Goal: Information Seeking & Learning: Learn about a topic

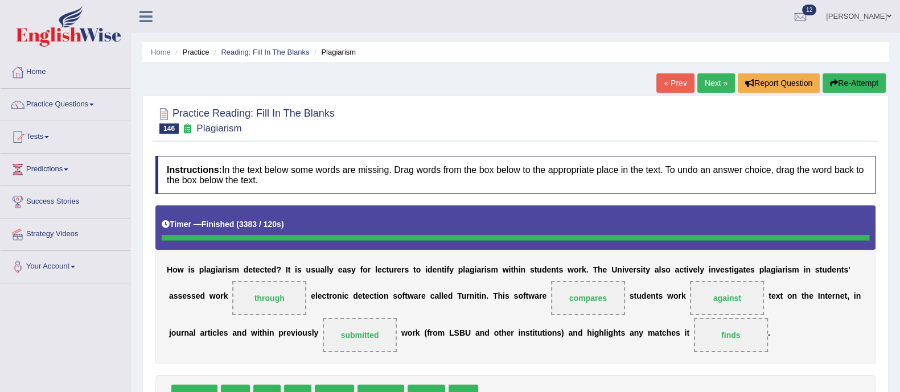
click at [717, 84] on link "Next »" at bounding box center [716, 82] width 38 height 19
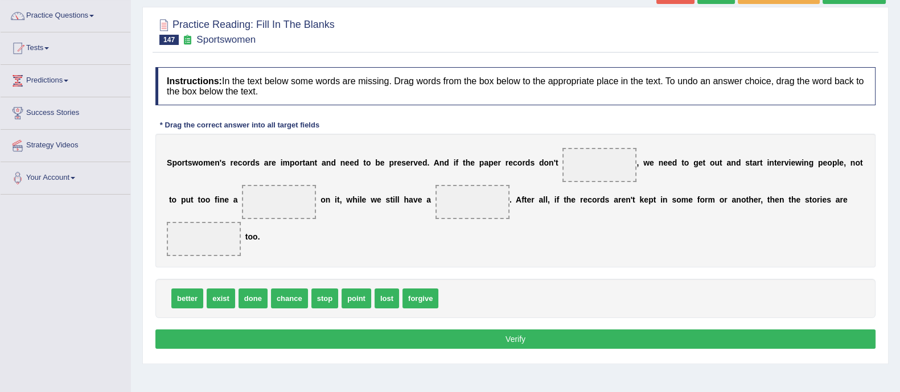
scroll to position [89, 0]
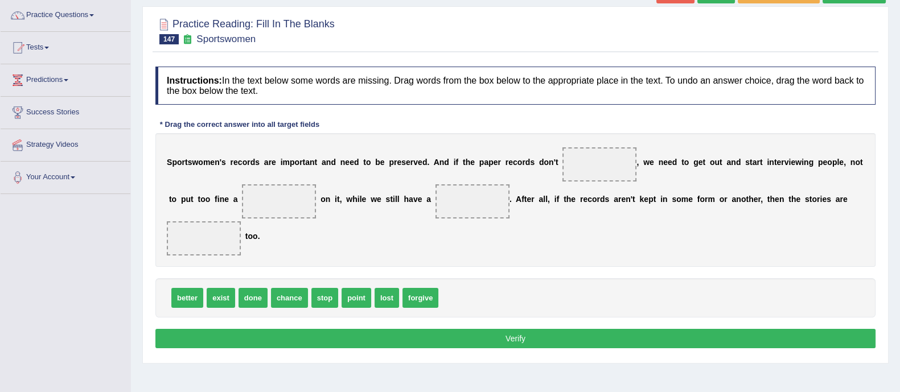
click at [587, 278] on div "better exist done chance stop point lost forgive" at bounding box center [515, 297] width 720 height 39
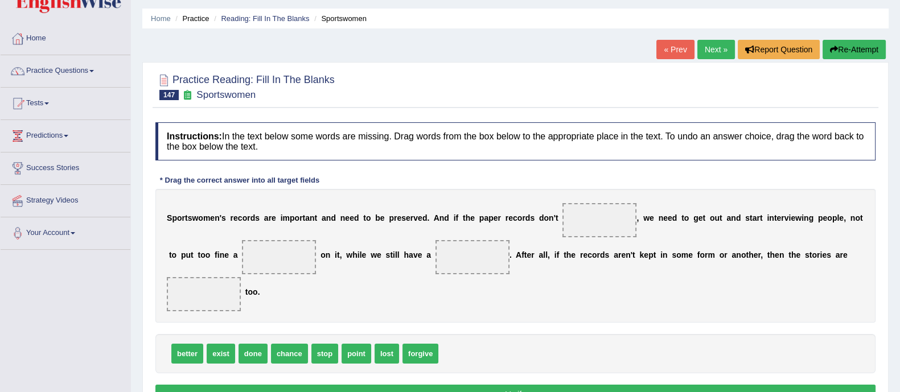
scroll to position [34, 0]
click at [854, 55] on button "Re-Attempt" at bounding box center [854, 49] width 63 height 19
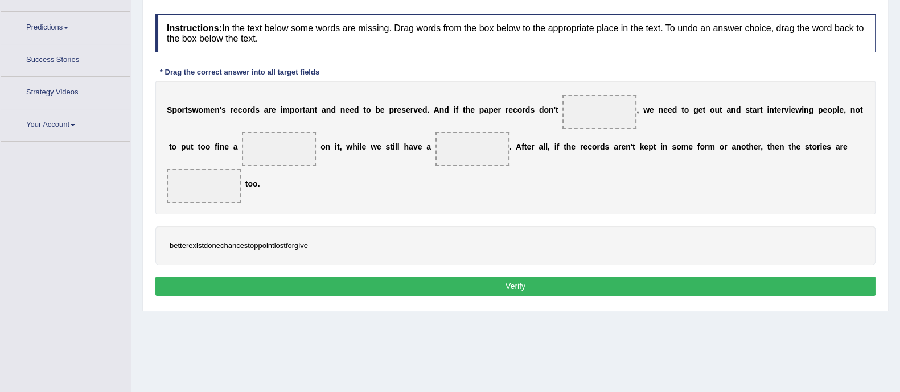
scroll to position [163, 0]
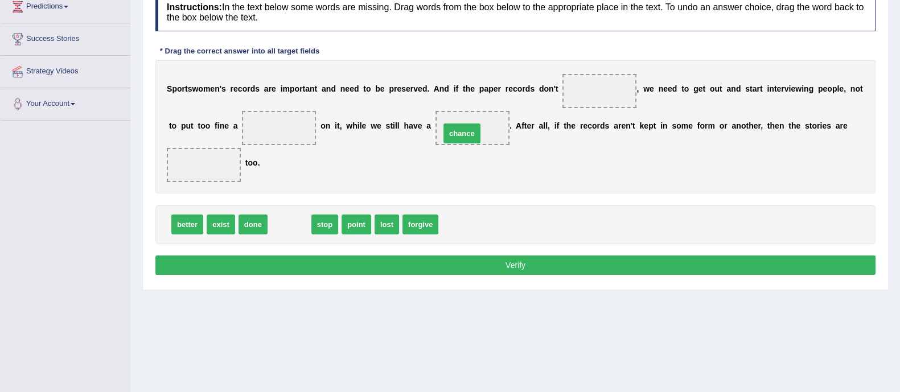
drag, startPoint x: 285, startPoint y: 223, endPoint x: 458, endPoint y: 135, distance: 194.3
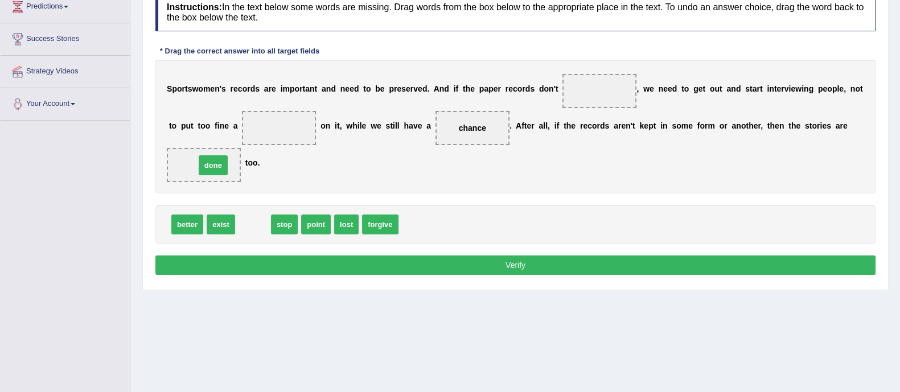
drag, startPoint x: 248, startPoint y: 227, endPoint x: 207, endPoint y: 168, distance: 71.7
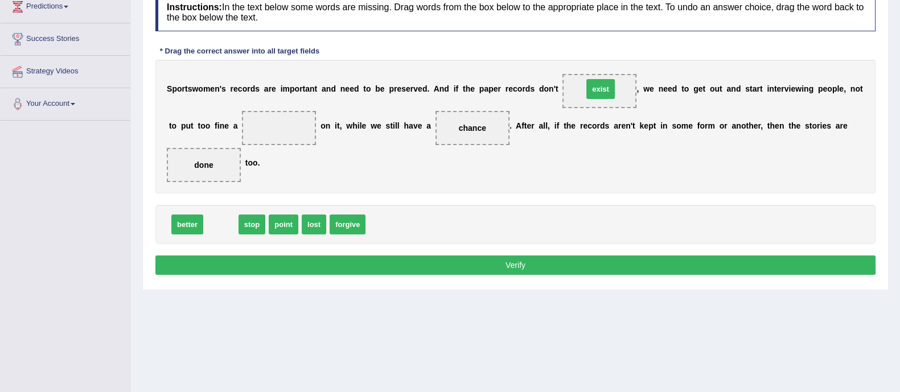
drag, startPoint x: 215, startPoint y: 223, endPoint x: 595, endPoint y: 83, distance: 405.6
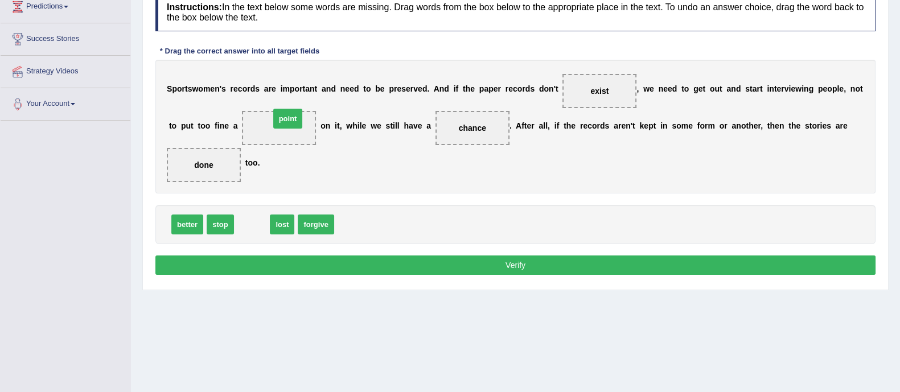
drag, startPoint x: 258, startPoint y: 227, endPoint x: 294, endPoint y: 121, distance: 111.8
click at [398, 256] on button "Verify" at bounding box center [515, 265] width 720 height 19
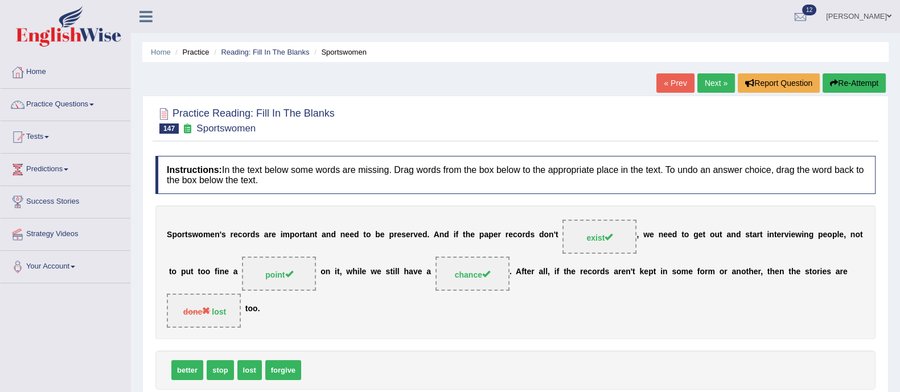
scroll to position [3, 0]
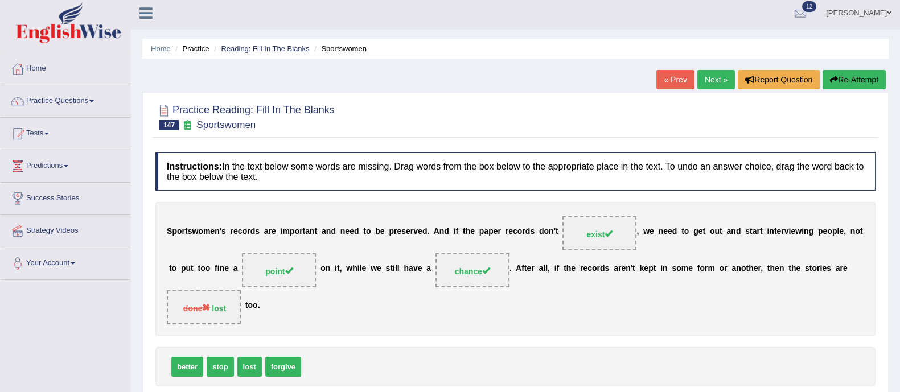
click at [715, 81] on link "Next »" at bounding box center [716, 79] width 38 height 19
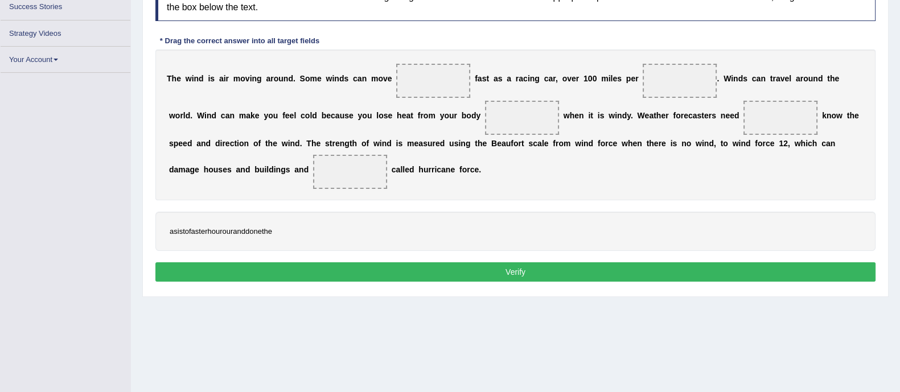
scroll to position [195, 0]
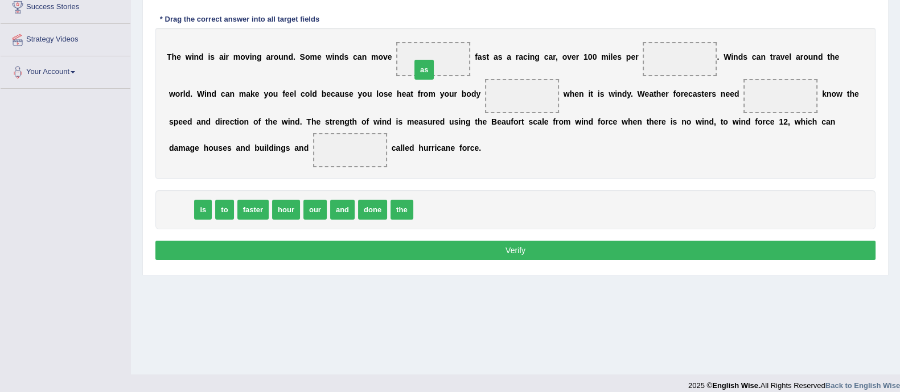
drag, startPoint x: 172, startPoint y: 206, endPoint x: 415, endPoint y: 66, distance: 280.0
click at [273, 200] on span "hour" at bounding box center [263, 210] width 28 height 20
drag, startPoint x: 273, startPoint y: 199, endPoint x: 265, endPoint y: 205, distance: 10.1
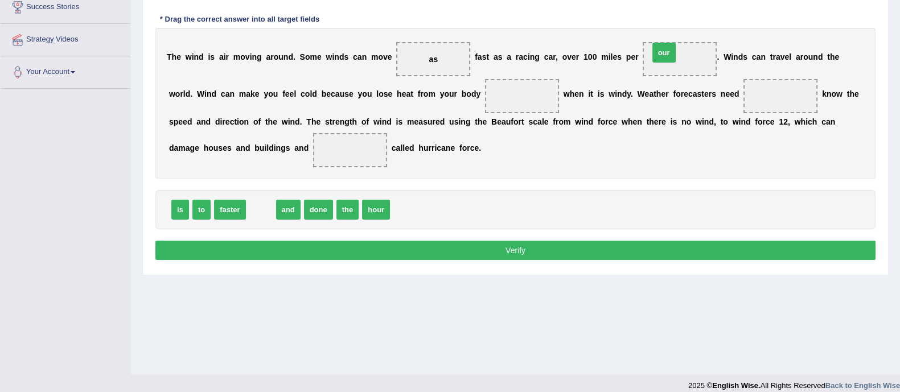
drag, startPoint x: 265, startPoint y: 205, endPoint x: 676, endPoint y: 46, distance: 441.4
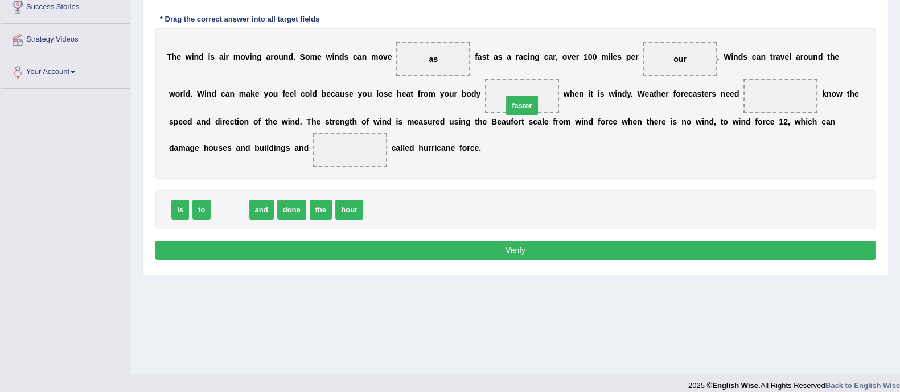
drag, startPoint x: 228, startPoint y: 206, endPoint x: 520, endPoint y: 101, distance: 310.4
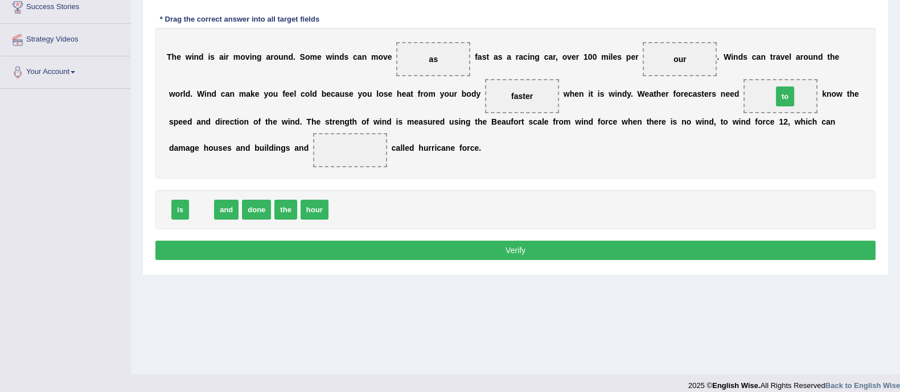
drag, startPoint x: 196, startPoint y: 213, endPoint x: 783, endPoint y: 102, distance: 597.8
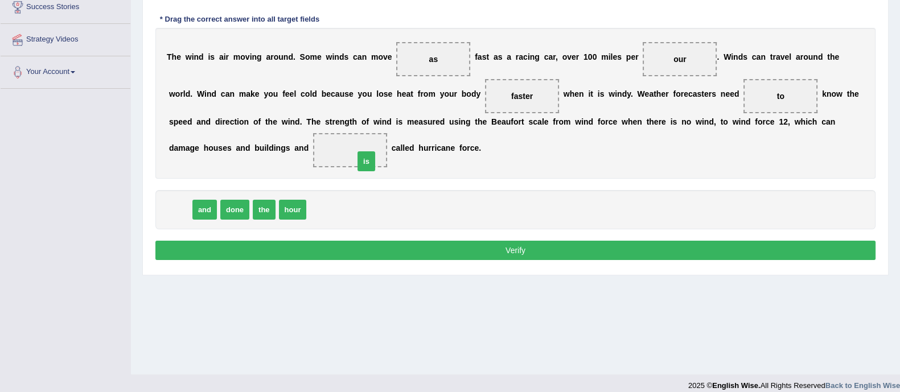
drag, startPoint x: 179, startPoint y: 212, endPoint x: 365, endPoint y: 163, distance: 192.3
click at [393, 257] on button "Verify" at bounding box center [515, 250] width 720 height 19
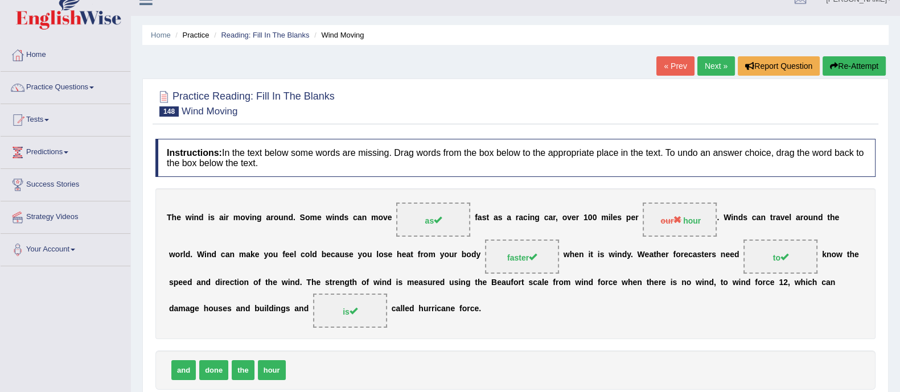
scroll to position [16, 0]
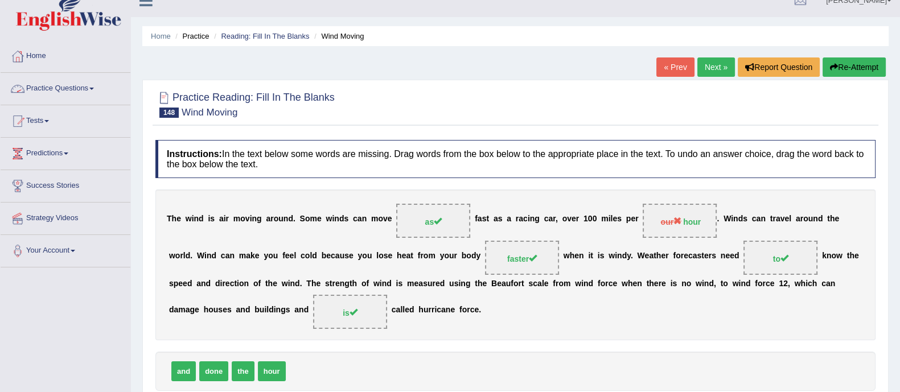
click at [74, 81] on link "Practice Questions" at bounding box center [66, 87] width 130 height 28
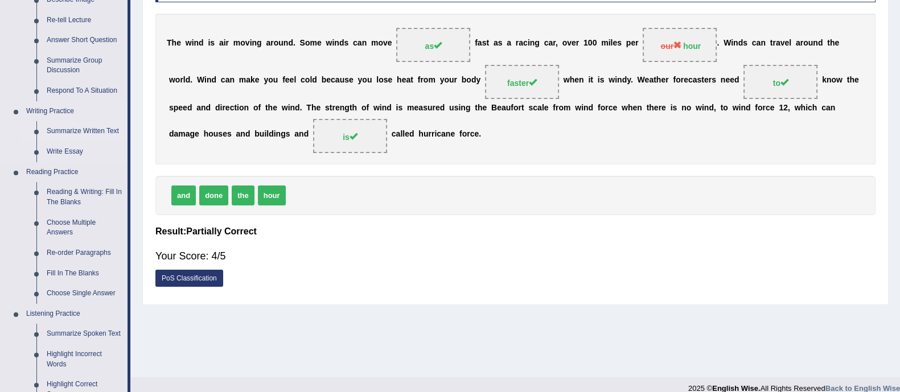
scroll to position [235, 0]
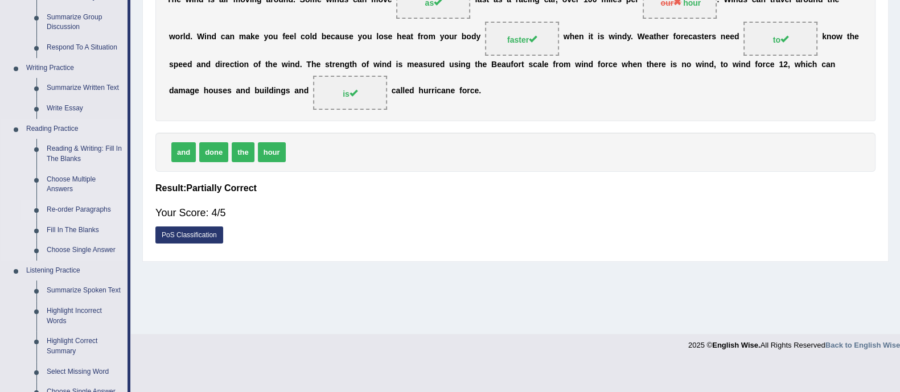
click at [52, 207] on link "Re-order Paragraphs" at bounding box center [85, 210] width 86 height 20
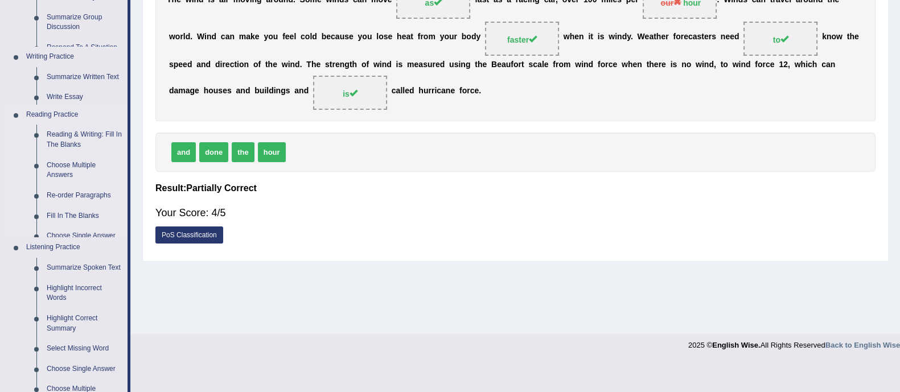
scroll to position [205, 0]
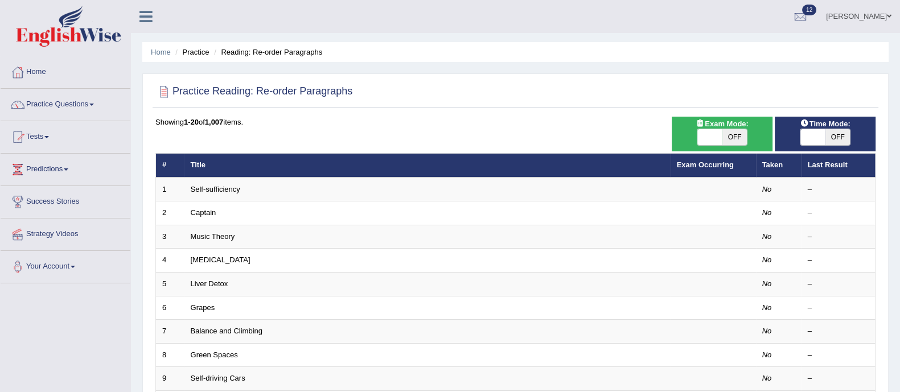
click at [726, 139] on span "OFF" at bounding box center [734, 137] width 25 height 16
checkbox input "true"
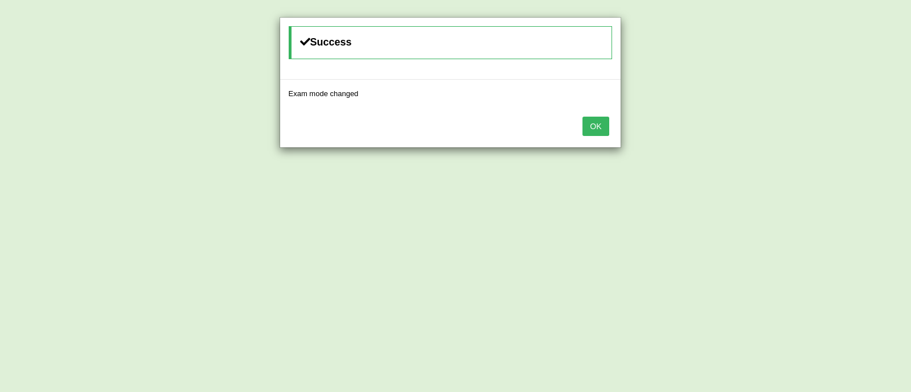
click at [589, 128] on button "OK" at bounding box center [595, 126] width 26 height 19
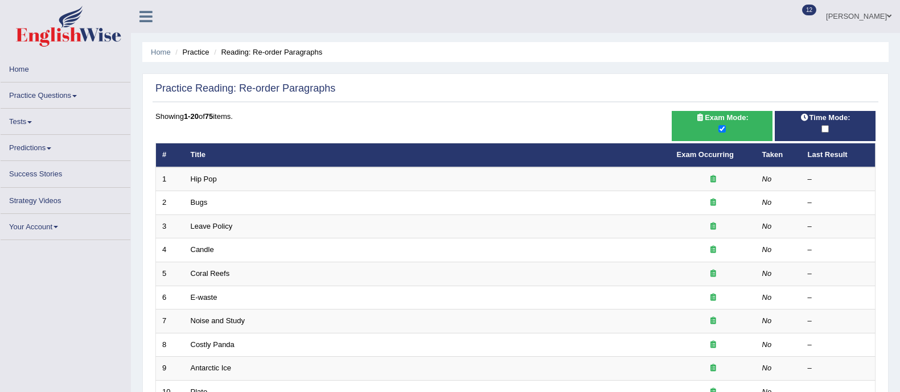
click at [843, 136] on div "Time Mode:" at bounding box center [825, 126] width 101 height 30
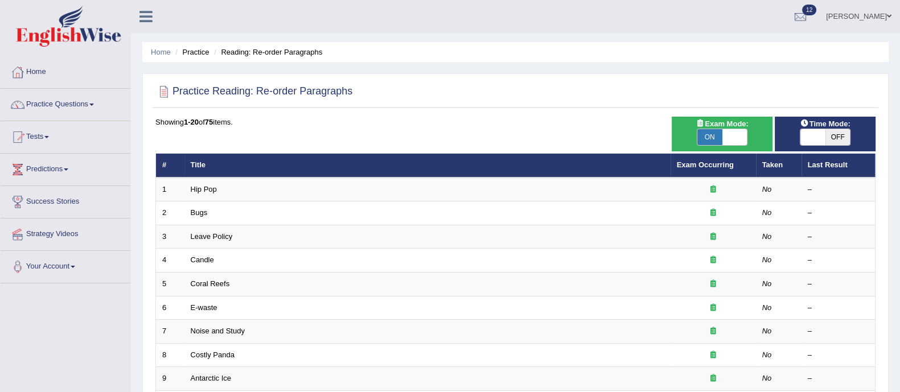
click at [830, 134] on span "OFF" at bounding box center [837, 137] width 25 height 16
checkbox input "true"
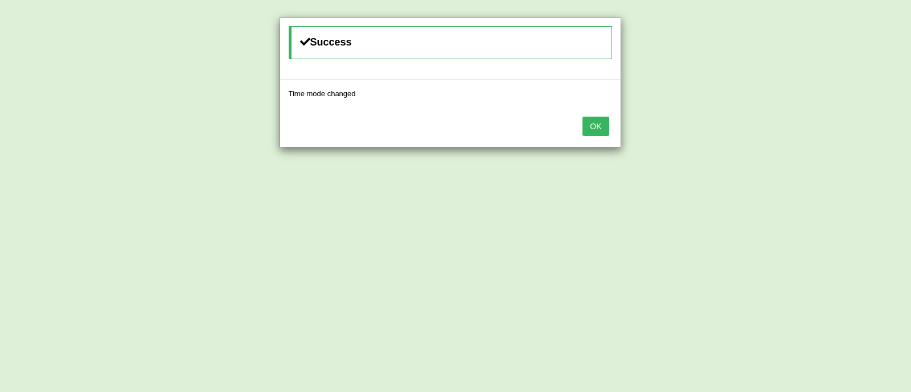
click at [598, 130] on button "OK" at bounding box center [595, 126] width 26 height 19
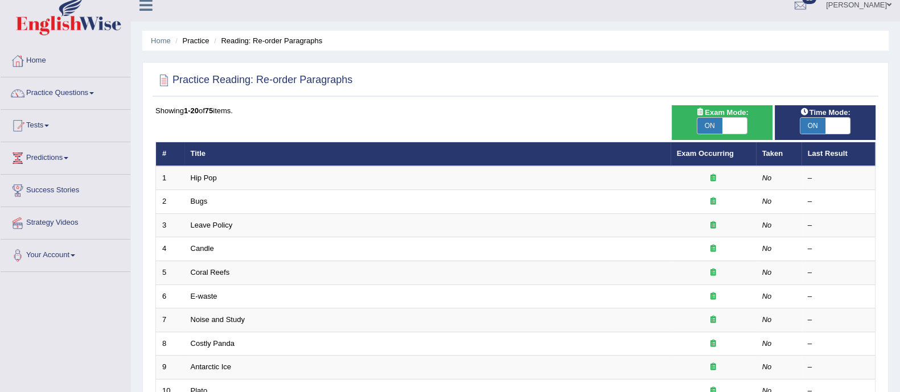
scroll to position [10, 0]
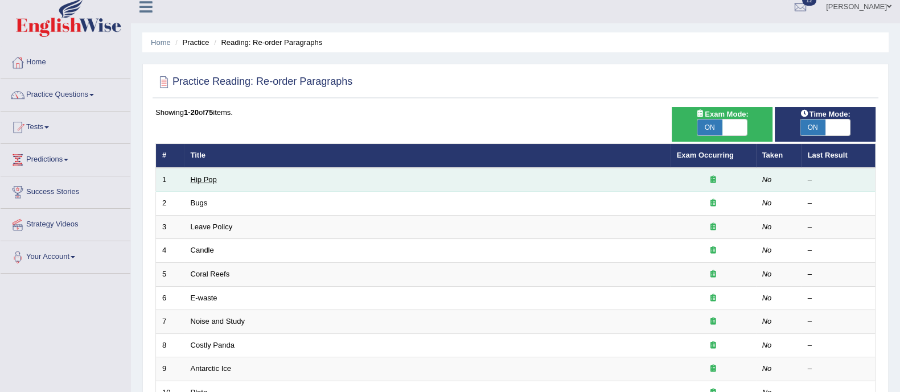
click at [201, 180] on link "Hip Pop" at bounding box center [204, 179] width 26 height 9
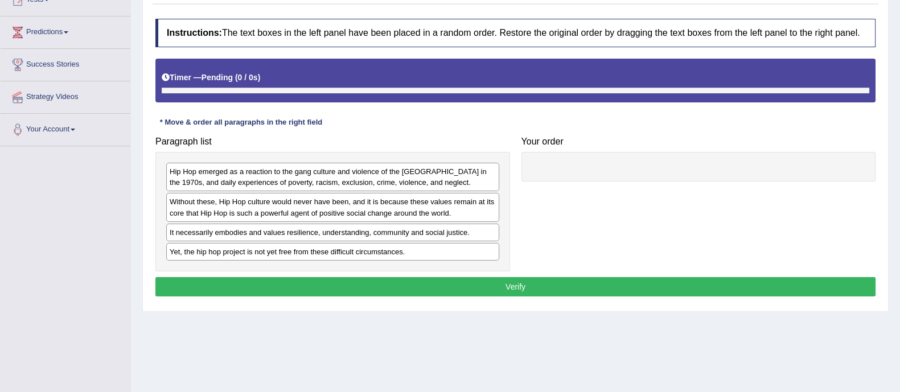
scroll to position [139, 0]
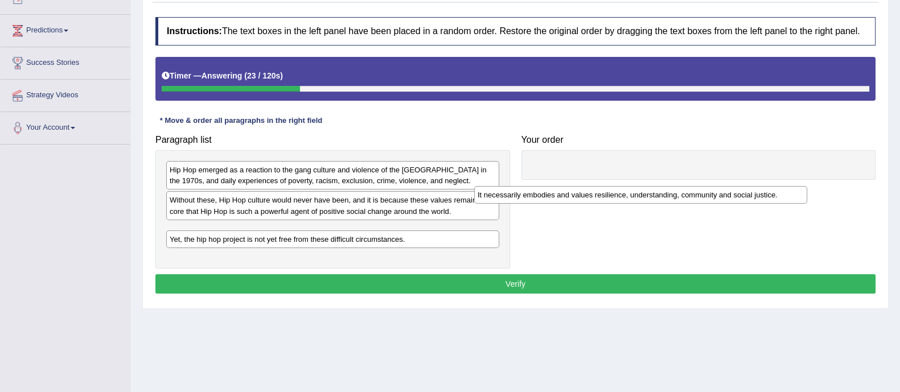
drag, startPoint x: 223, startPoint y: 235, endPoint x: 531, endPoint y: 198, distance: 310.2
click at [531, 198] on div "It necessarily embodies and values resilience, understanding, community and soc…" at bounding box center [640, 195] width 333 height 18
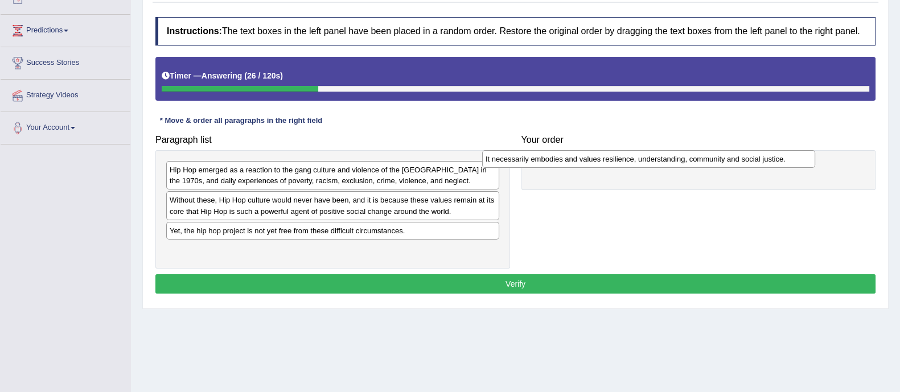
drag, startPoint x: 272, startPoint y: 237, endPoint x: 592, endPoint y: 166, distance: 328.2
click at [592, 166] on div "It necessarily embodies and values resilience, understanding, community and soc…" at bounding box center [648, 159] width 333 height 18
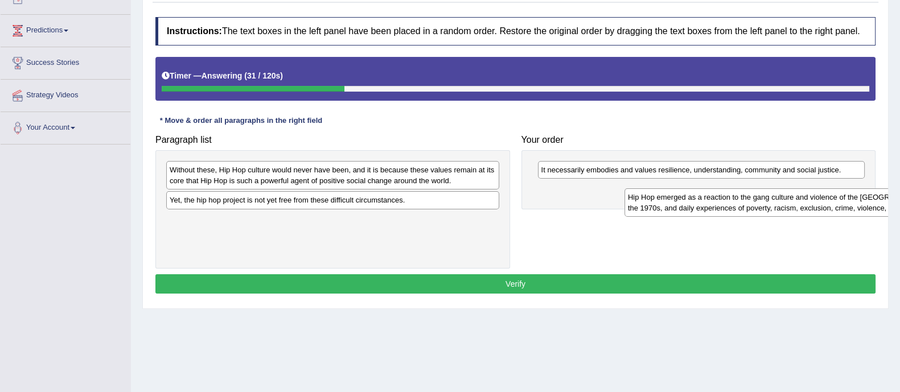
drag, startPoint x: 212, startPoint y: 175, endPoint x: 670, endPoint y: 201, distance: 459.0
click at [670, 201] on div "Hip Hop emerged as a reaction to the gang culture and violence of the [GEOGRAPH…" at bounding box center [790, 202] width 333 height 28
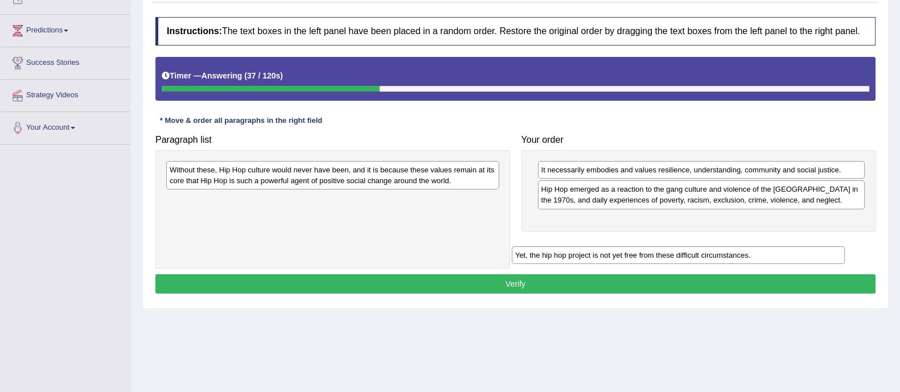
drag, startPoint x: 310, startPoint y: 202, endPoint x: 655, endPoint y: 254, distance: 349.5
click at [655, 254] on div "Yet, the hip hop project is not yet free from these difficult circumstances." at bounding box center [678, 255] width 333 height 18
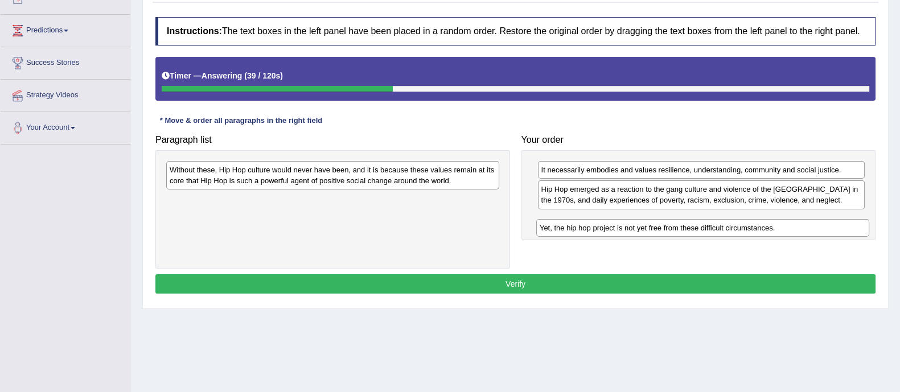
drag, startPoint x: 342, startPoint y: 203, endPoint x: 722, endPoint y: 232, distance: 381.4
click at [722, 232] on div "Yet, the hip hop project is not yet free from these difficult circumstances." at bounding box center [702, 228] width 333 height 18
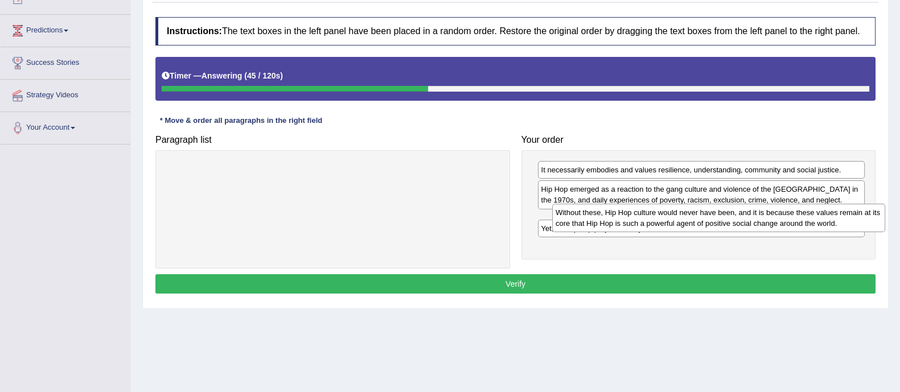
drag, startPoint x: 367, startPoint y: 180, endPoint x: 740, endPoint y: 222, distance: 375.2
click at [740, 222] on div "Without these, Hip Hop culture would never have been, and it is because these v…" at bounding box center [718, 218] width 333 height 28
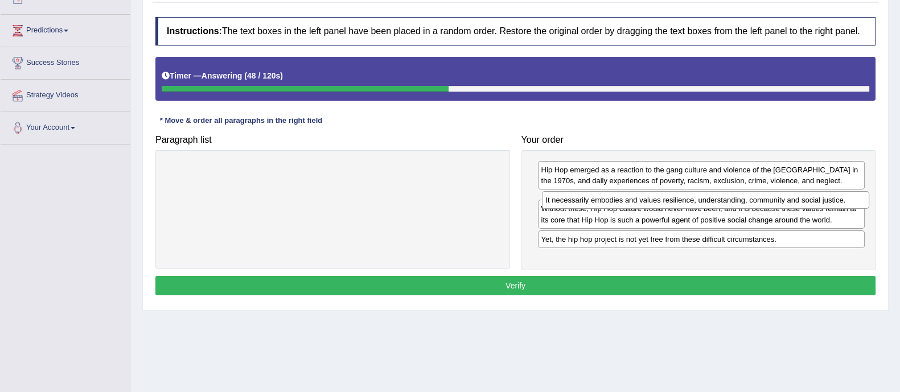
drag, startPoint x: 701, startPoint y: 168, endPoint x: 706, endPoint y: 198, distance: 30.5
click at [706, 198] on div "It necessarily embodies and values resilience, understanding, community and soc…" at bounding box center [705, 200] width 327 height 18
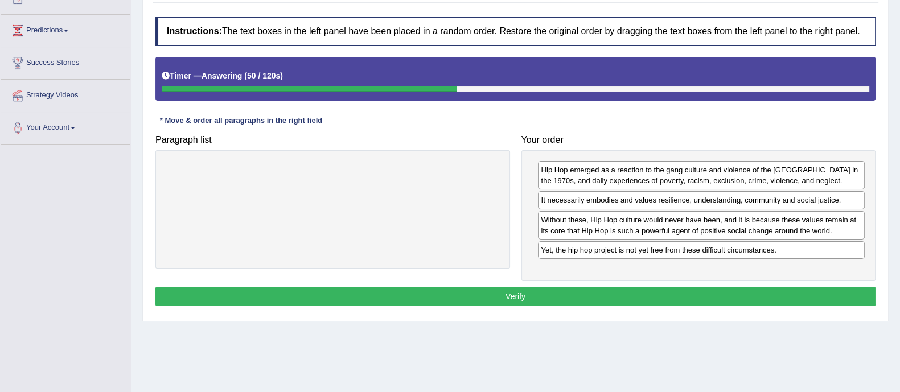
click at [645, 287] on button "Verify" at bounding box center [515, 296] width 720 height 19
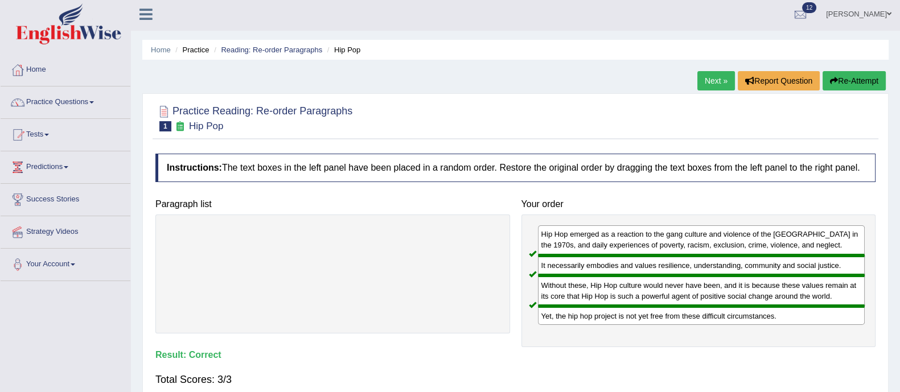
scroll to position [0, 0]
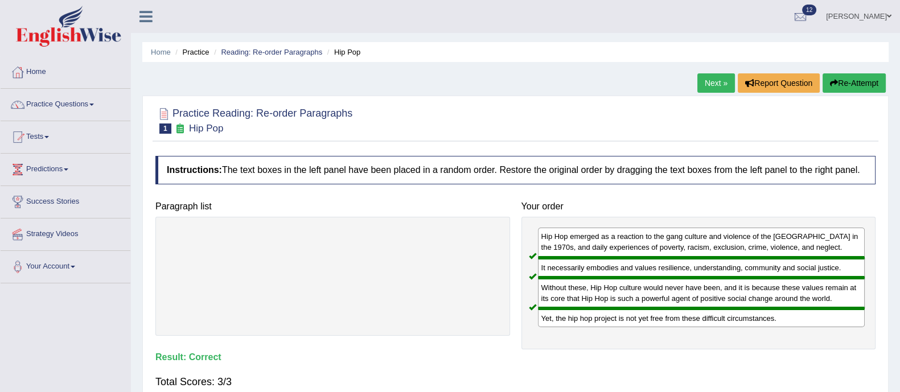
click at [727, 80] on link "Next »" at bounding box center [716, 82] width 38 height 19
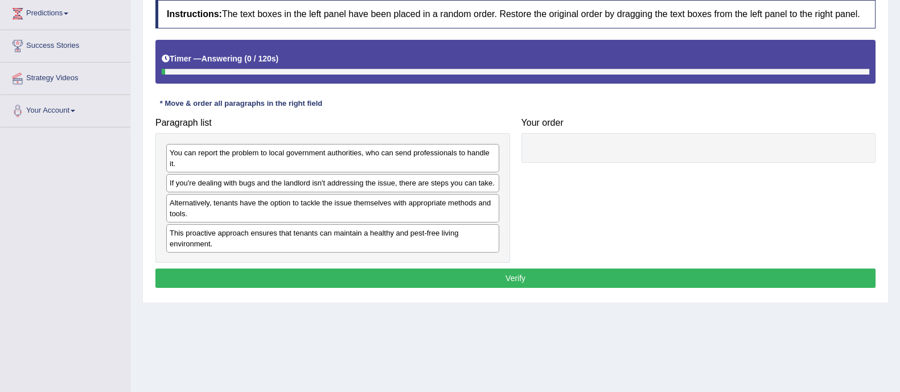
scroll to position [159, 0]
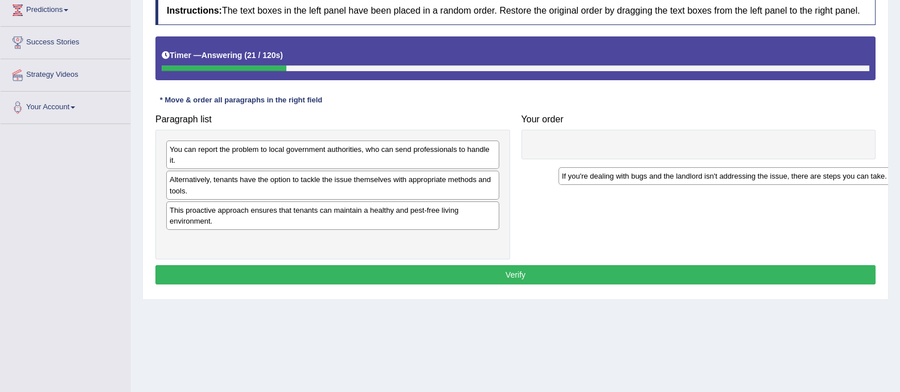
drag, startPoint x: 208, startPoint y: 184, endPoint x: 603, endPoint y: 175, distance: 395.2
click at [603, 175] on div "If you're dealing with bugs and the landlord isn't addressing the issue, there …" at bounding box center [724, 176] width 333 height 18
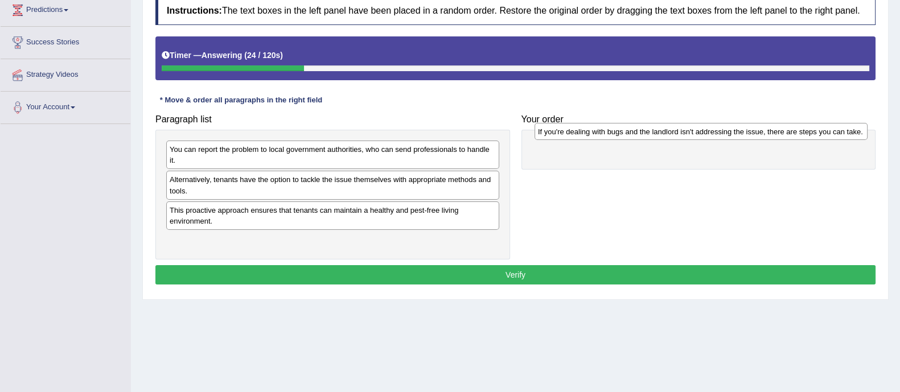
drag, startPoint x: 241, startPoint y: 244, endPoint x: 609, endPoint y: 136, distance: 383.7
click at [609, 136] on div "If you're dealing with bugs and the landlord isn't addressing the issue, there …" at bounding box center [701, 132] width 333 height 18
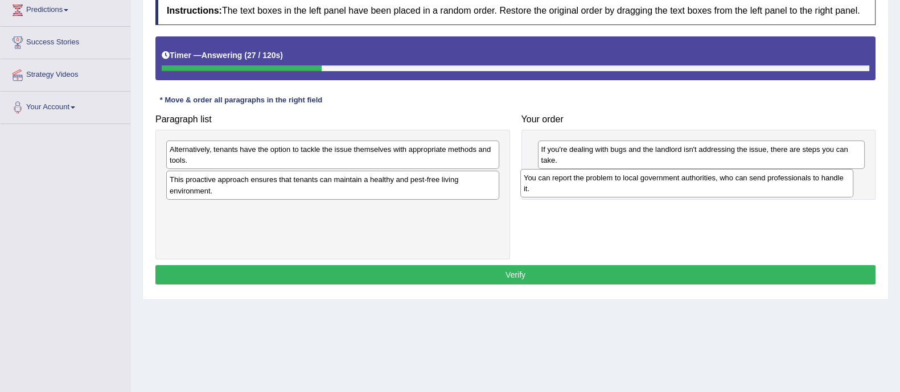
drag, startPoint x: 334, startPoint y: 153, endPoint x: 702, endPoint y: 174, distance: 369.5
click at [702, 174] on div "You can report the problem to local government authorities, who can send profes…" at bounding box center [686, 183] width 333 height 28
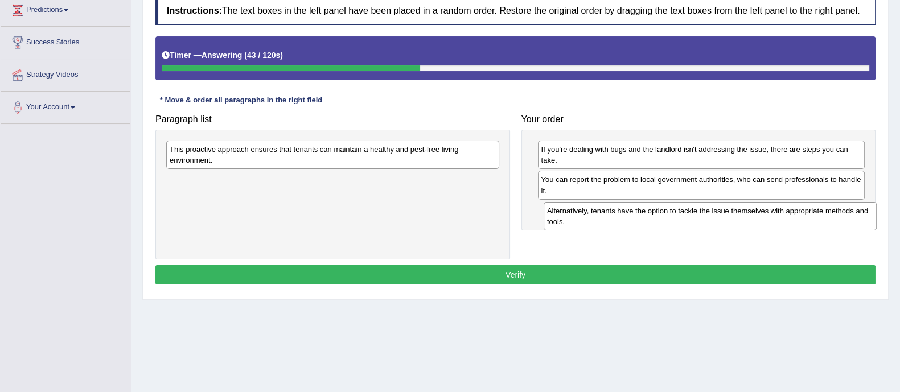
drag, startPoint x: 248, startPoint y: 155, endPoint x: 626, endPoint y: 216, distance: 382.4
click at [626, 216] on div "Alternatively, tenants have the option to tackle the issue themselves with appr…" at bounding box center [710, 216] width 333 height 28
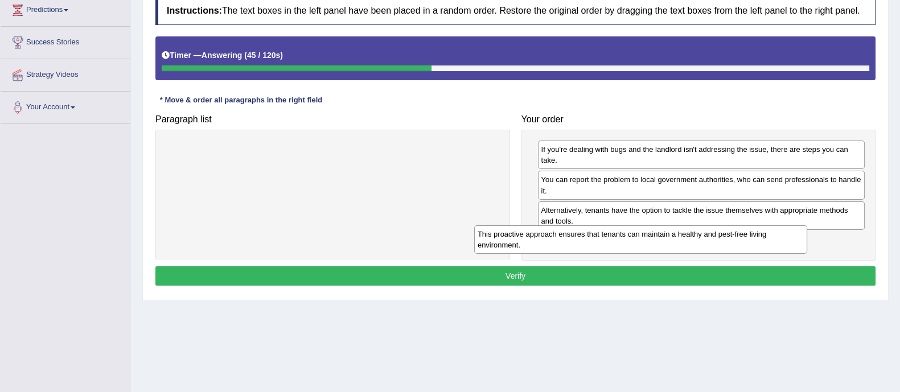
drag, startPoint x: 407, startPoint y: 154, endPoint x: 715, endPoint y: 239, distance: 319.4
click at [715, 239] on div "This proactive approach ensures that tenants can maintain a healthy and pest-fr…" at bounding box center [640, 239] width 333 height 28
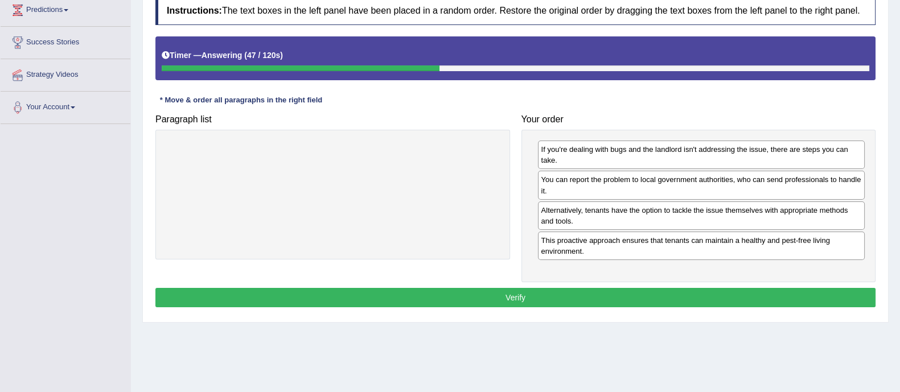
click at [599, 291] on button "Verify" at bounding box center [515, 297] width 720 height 19
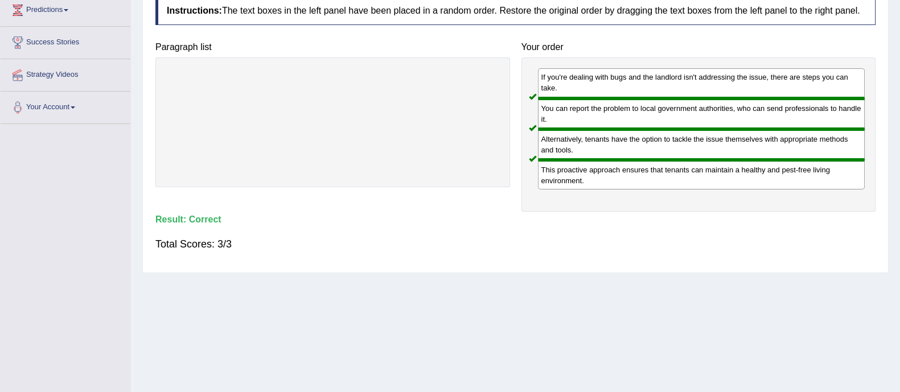
scroll to position [0, 0]
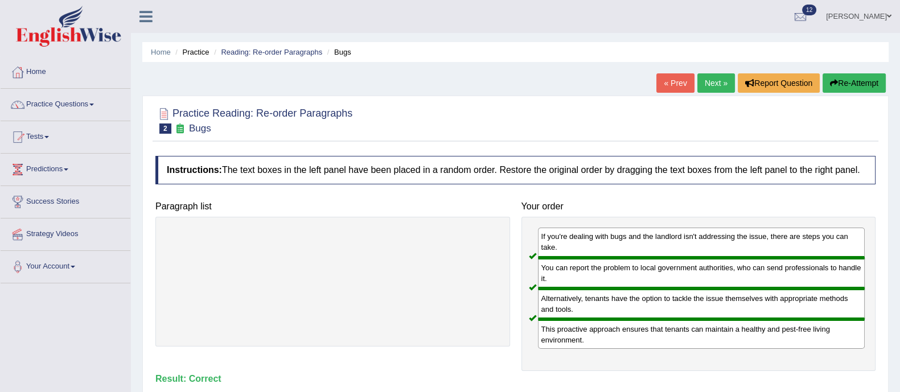
click at [713, 76] on link "Next »" at bounding box center [716, 82] width 38 height 19
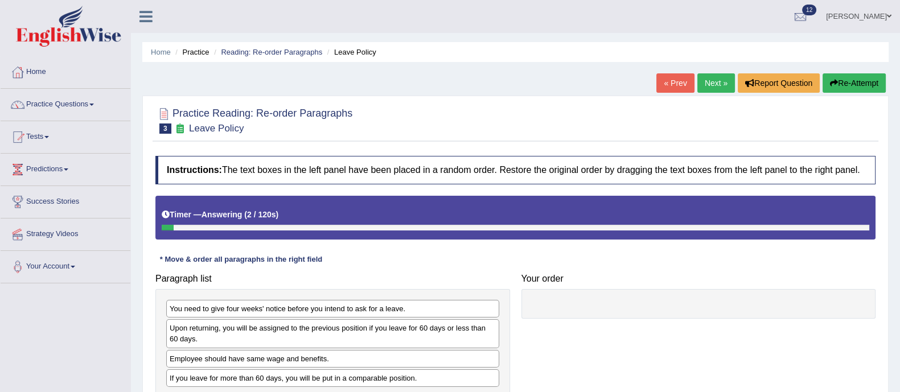
click at [668, 89] on link "« Prev" at bounding box center [675, 82] width 38 height 19
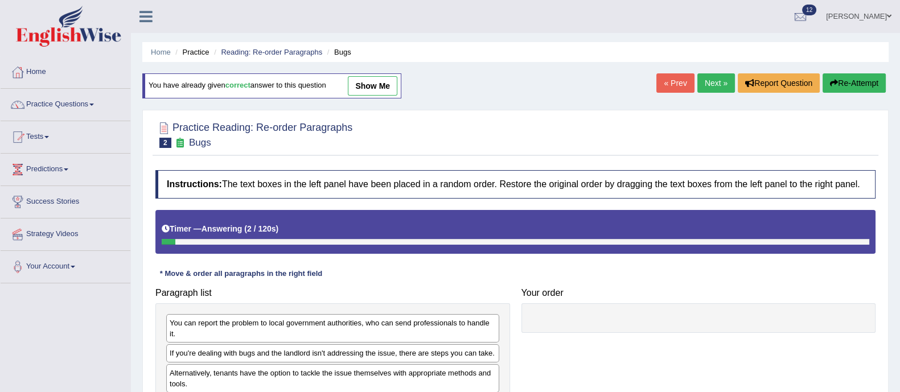
click at [373, 83] on link "show me" at bounding box center [373, 85] width 50 height 19
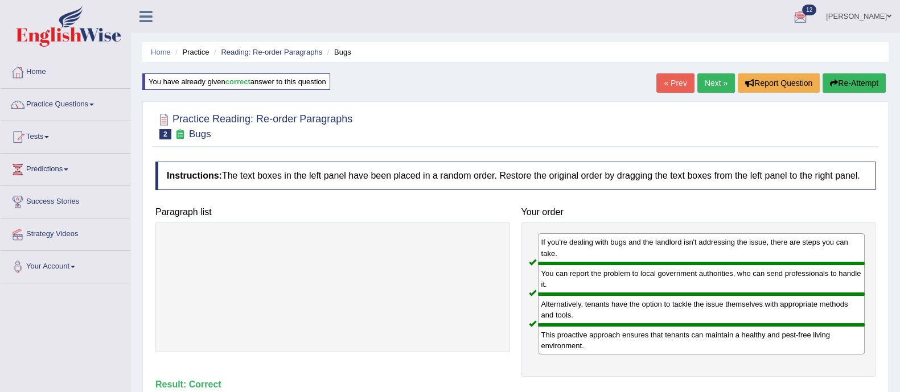
click at [697, 85] on link "Next »" at bounding box center [716, 82] width 38 height 19
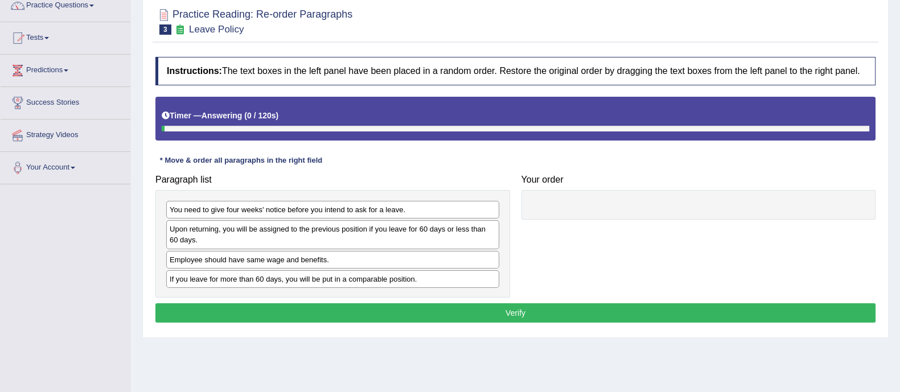
scroll to position [100, 0]
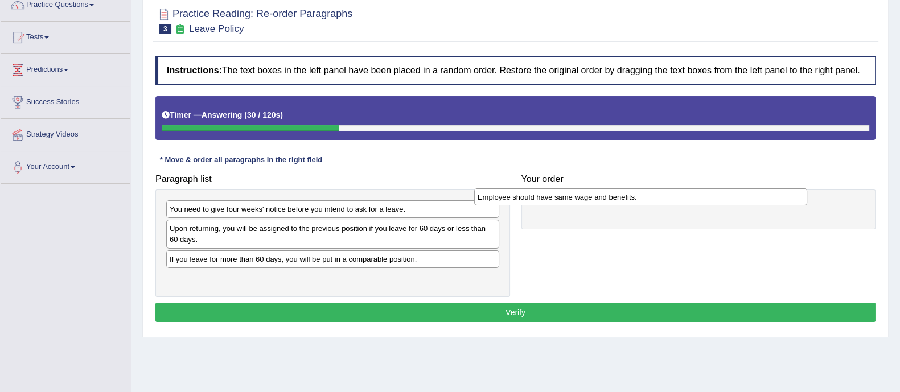
drag, startPoint x: 337, startPoint y: 264, endPoint x: 654, endPoint y: 202, distance: 322.5
click at [654, 202] on div "Employee should have same wage and benefits." at bounding box center [640, 197] width 333 height 18
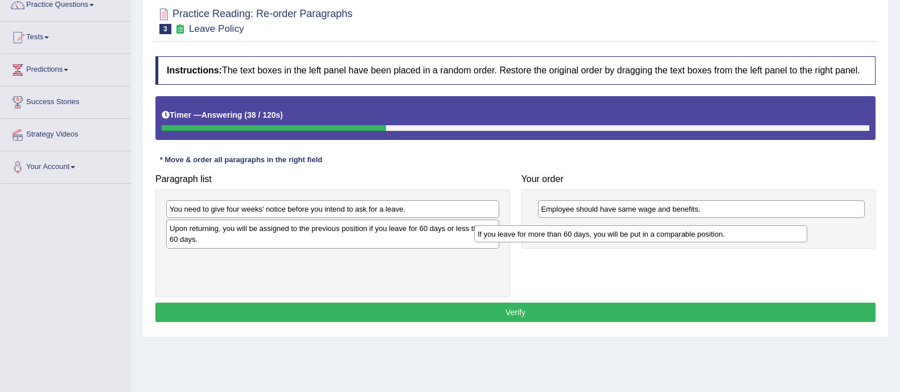
drag, startPoint x: 269, startPoint y: 260, endPoint x: 577, endPoint y: 236, distance: 308.9
click at [577, 236] on div "If you leave for more than 60 days, you will be put in a comparable position." at bounding box center [640, 234] width 333 height 18
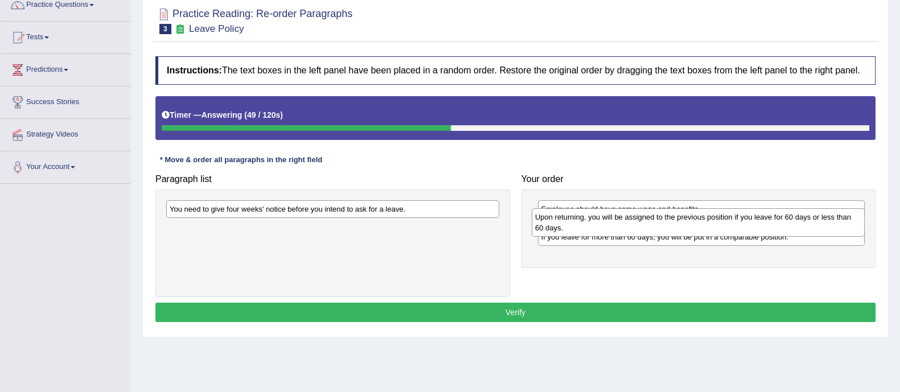
drag, startPoint x: 299, startPoint y: 240, endPoint x: 665, endPoint y: 230, distance: 365.6
click at [665, 230] on div "Upon returning, you will be assigned to the previous position if you leave for …" at bounding box center [698, 222] width 333 height 28
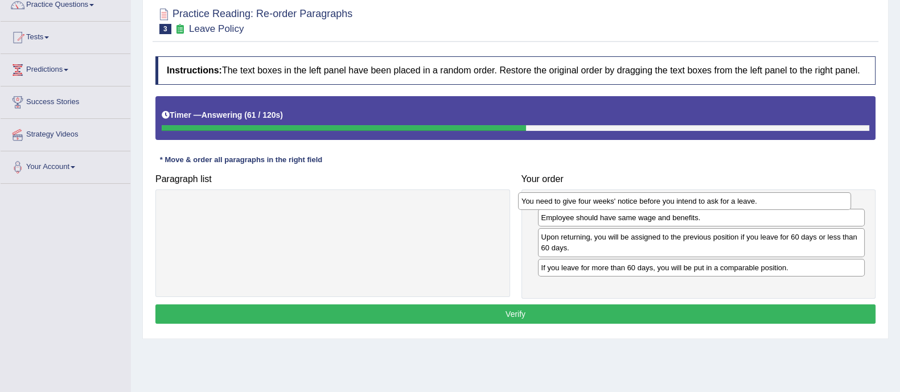
drag, startPoint x: 287, startPoint y: 209, endPoint x: 639, endPoint y: 201, distance: 351.9
click at [639, 201] on div "You need to give four weeks' notice before you intend to ask for a leave." at bounding box center [684, 201] width 333 height 18
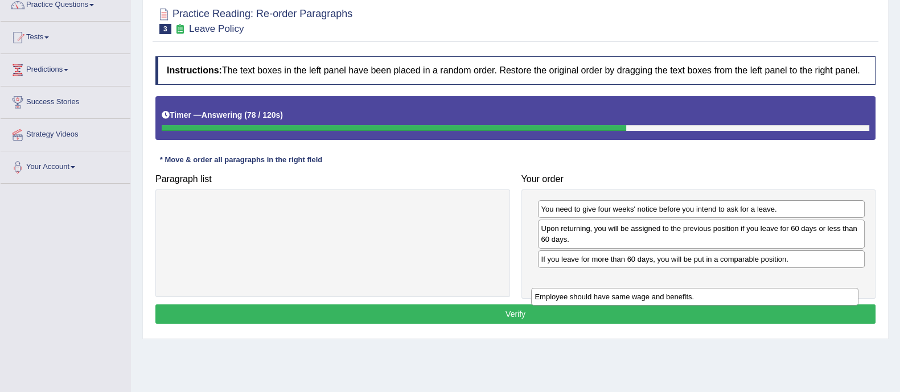
drag, startPoint x: 634, startPoint y: 232, endPoint x: 628, endPoint y: 300, distance: 68.0
click at [628, 300] on div "Employee should have same wage and benefits." at bounding box center [694, 297] width 327 height 18
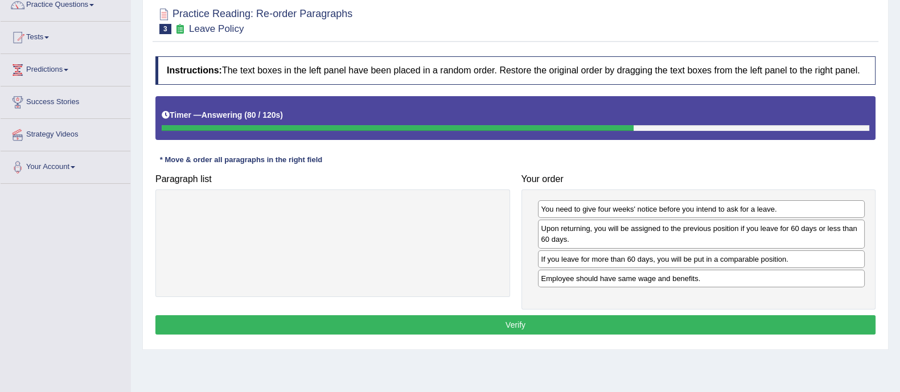
click at [623, 315] on button "Verify" at bounding box center [515, 324] width 720 height 19
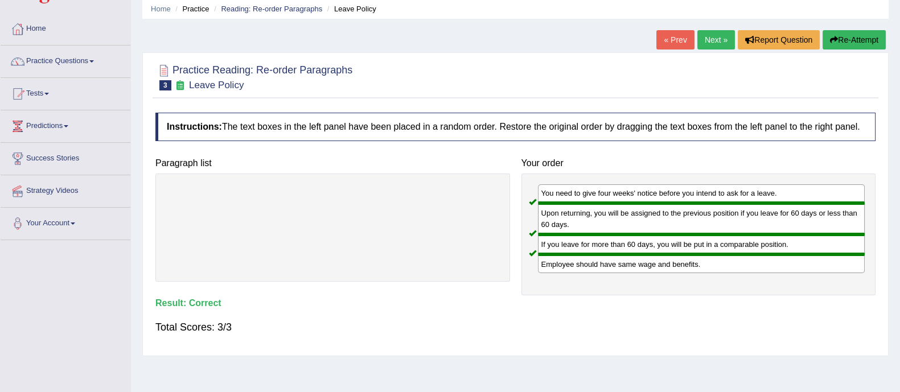
scroll to position [43, 0]
click at [718, 44] on link "Next »" at bounding box center [716, 40] width 38 height 19
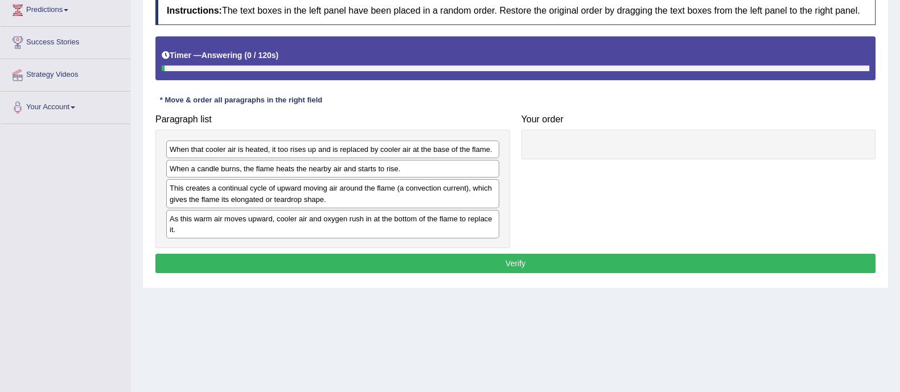
scroll to position [161, 0]
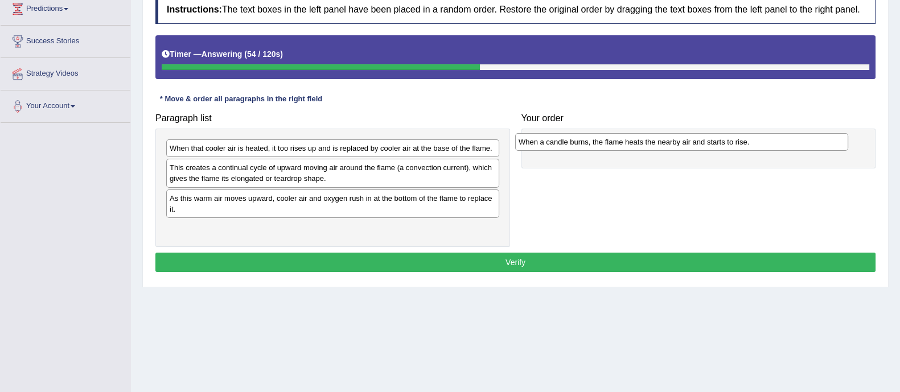
drag, startPoint x: 224, startPoint y: 173, endPoint x: 573, endPoint y: 148, distance: 349.9
click at [573, 148] on div "When a candle burns, the flame heats the nearby air and starts to rise." at bounding box center [681, 142] width 333 height 18
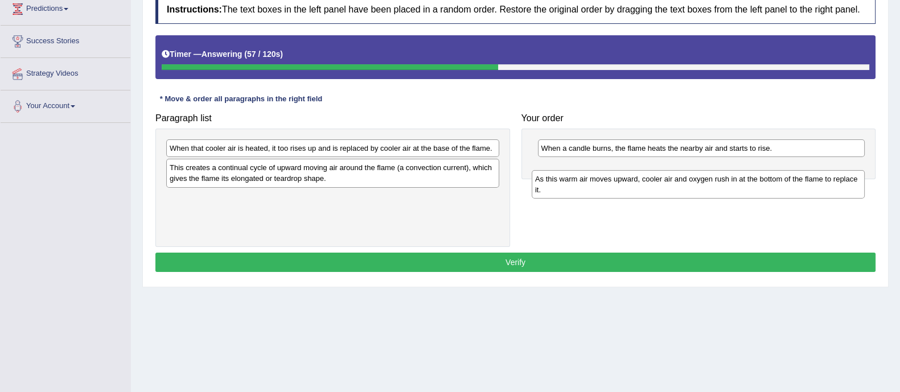
drag, startPoint x: 310, startPoint y: 199, endPoint x: 672, endPoint y: 169, distance: 362.7
click at [672, 170] on div "As this warm air moves upward, cooler air and oxygen rush in at the bottom of t…" at bounding box center [698, 184] width 333 height 28
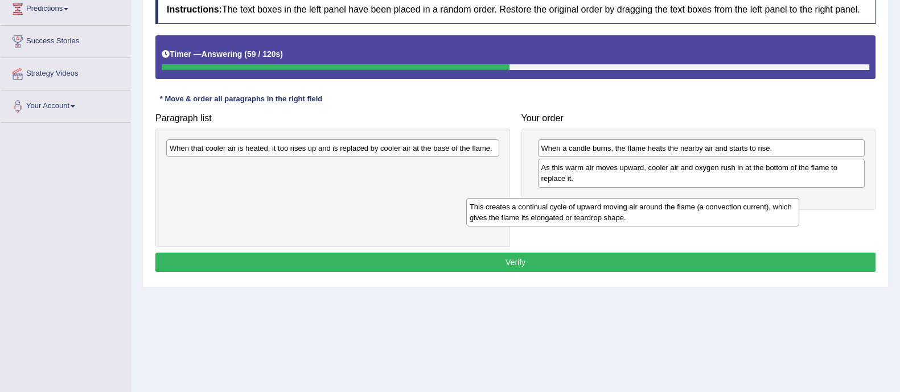
drag, startPoint x: 444, startPoint y: 186, endPoint x: 757, endPoint y: 209, distance: 314.0
click at [757, 209] on div "This creates a continual cycle of upward moving air around the flame (a convect…" at bounding box center [632, 212] width 333 height 28
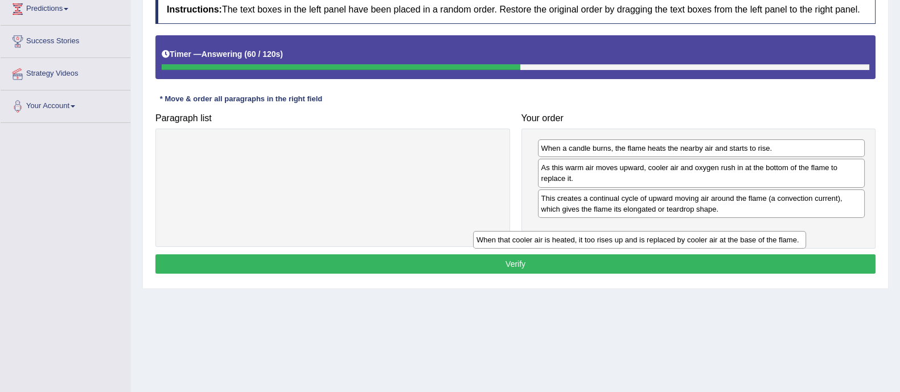
drag, startPoint x: 433, startPoint y: 154, endPoint x: 761, endPoint y: 237, distance: 338.4
click at [761, 237] on div "When that cooler air is heated, it too rises up and is replaced by cooler air a…" at bounding box center [639, 240] width 333 height 18
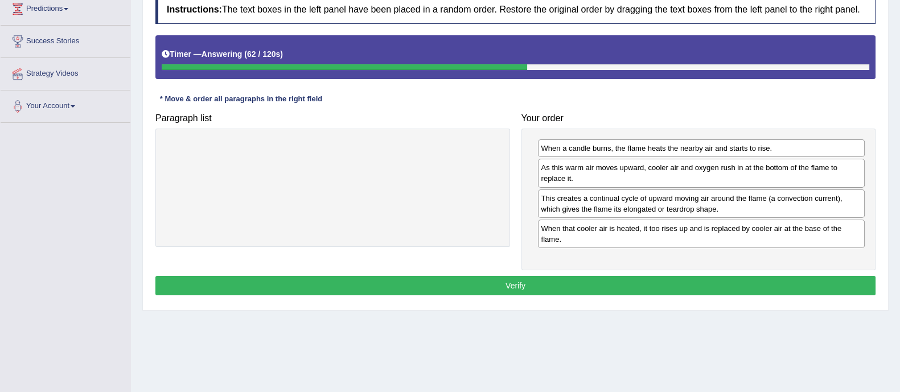
click at [706, 277] on button "Verify" at bounding box center [515, 285] width 720 height 19
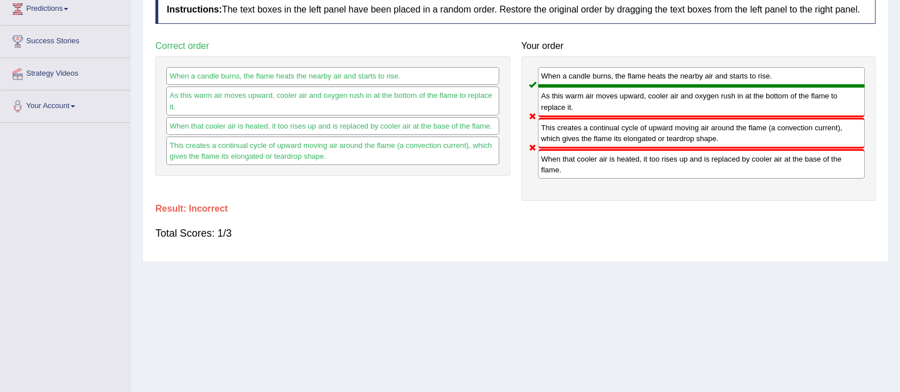
scroll to position [0, 0]
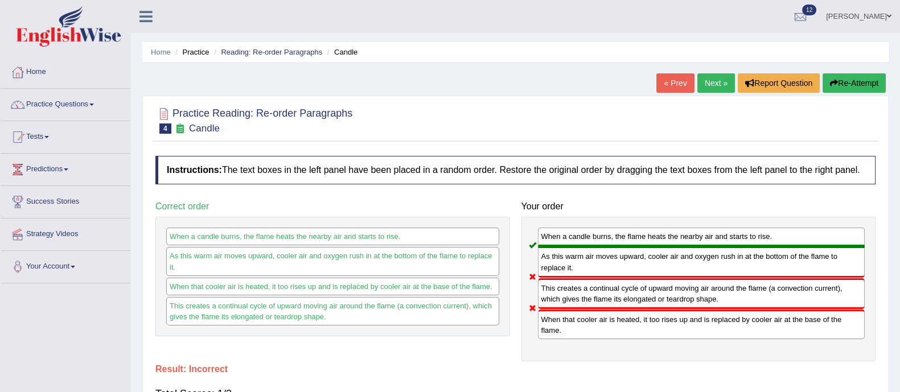
click at [859, 81] on button "Re-Attempt" at bounding box center [854, 82] width 63 height 19
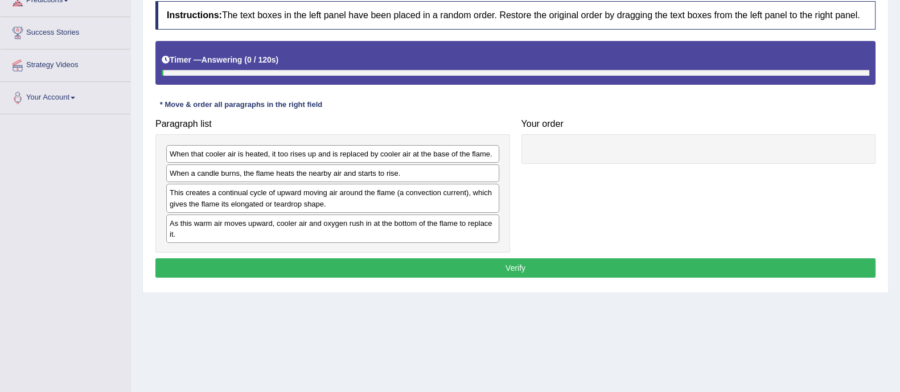
scroll to position [174, 0]
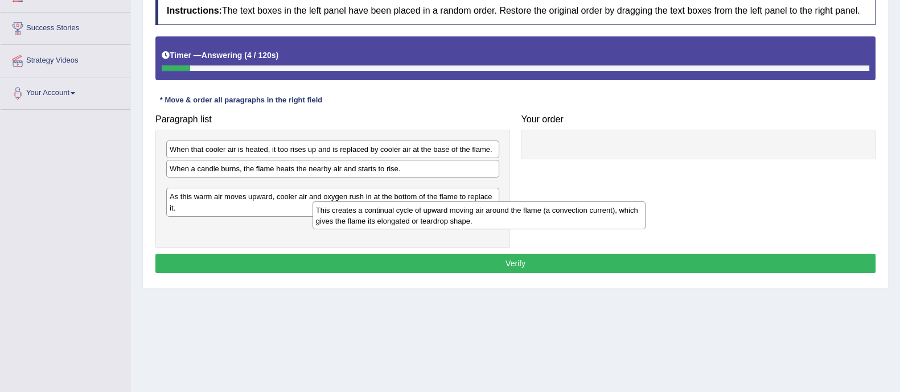
drag, startPoint x: 340, startPoint y: 178, endPoint x: 407, endPoint y: 212, distance: 75.1
click at [407, 212] on div "This creates a continual cycle of upward moving air around the flame (a convect…" at bounding box center [479, 216] width 333 height 28
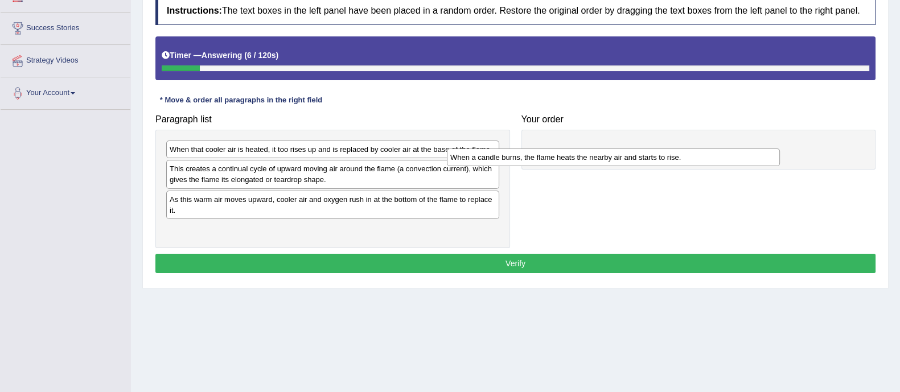
drag, startPoint x: 401, startPoint y: 169, endPoint x: 692, endPoint y: 151, distance: 290.9
click at [692, 151] on div "When a candle burns, the flame heats the nearby air and starts to rise." at bounding box center [613, 158] width 333 height 18
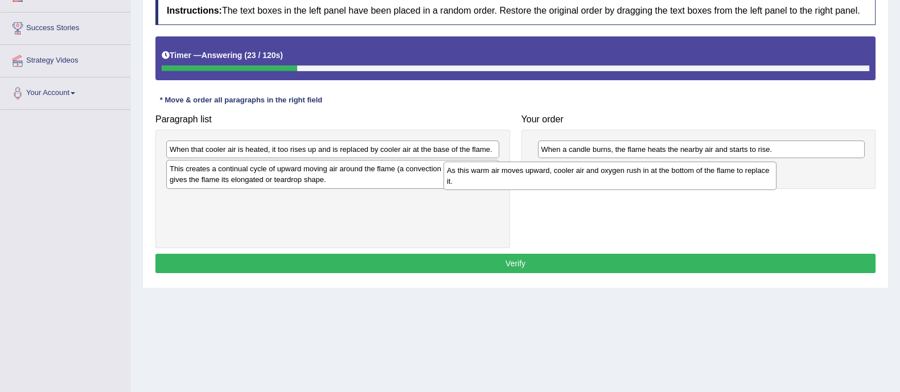
drag, startPoint x: 403, startPoint y: 214, endPoint x: 697, endPoint y: 184, distance: 295.9
click at [697, 184] on div "As this warm air moves upward, cooler air and oxygen rush in at the bottom of t…" at bounding box center [609, 176] width 333 height 28
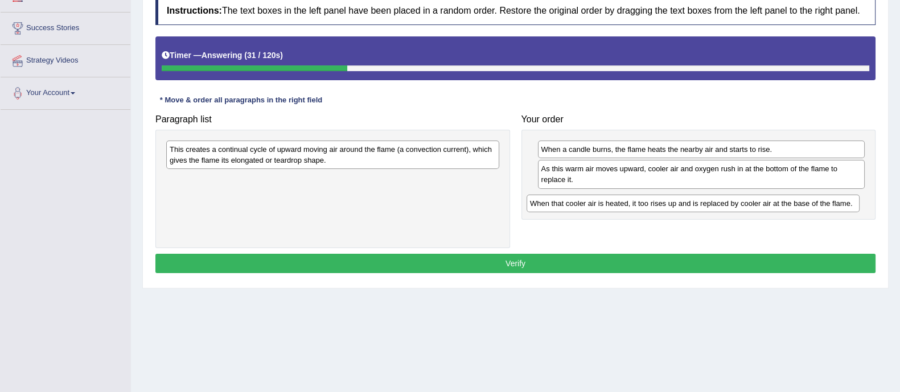
drag, startPoint x: 337, startPoint y: 152, endPoint x: 697, endPoint y: 201, distance: 363.7
click at [697, 201] on div "When that cooler air is heated, it too rises up and is replaced by cooler air a…" at bounding box center [693, 204] width 333 height 18
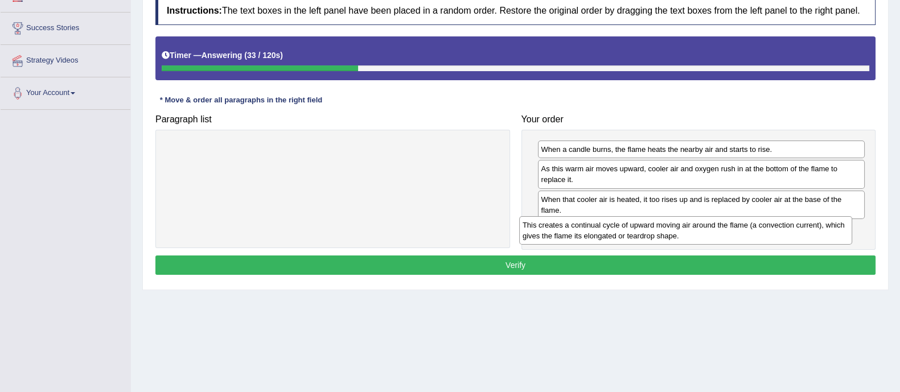
drag, startPoint x: 383, startPoint y: 155, endPoint x: 738, endPoint y: 229, distance: 362.8
click at [738, 229] on div "This creates a continual cycle of upward moving air around the flame (a convect…" at bounding box center [685, 230] width 333 height 28
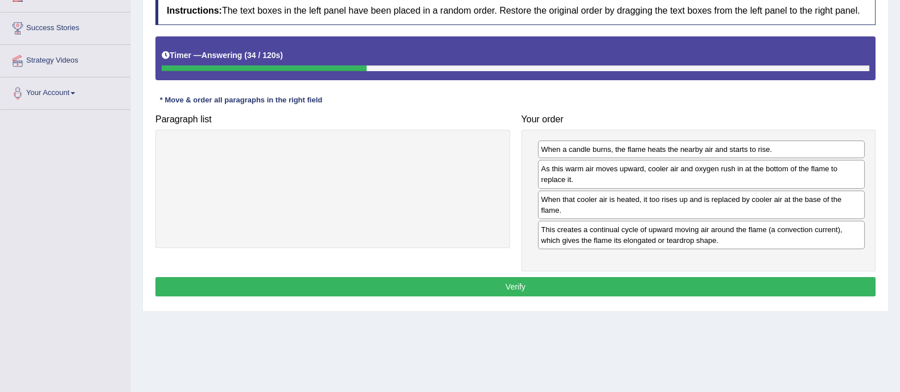
click at [640, 296] on div "Instructions: The text boxes in the left panel have been placed in a random ord…" at bounding box center [516, 148] width 726 height 315
click at [645, 289] on button "Verify" at bounding box center [515, 286] width 720 height 19
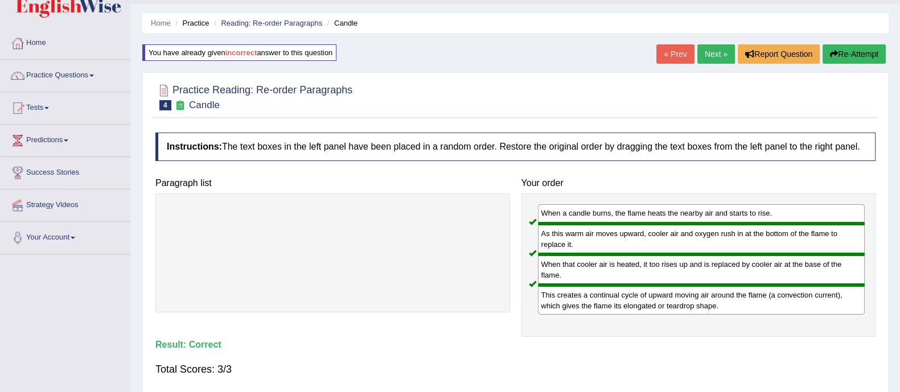
scroll to position [14, 0]
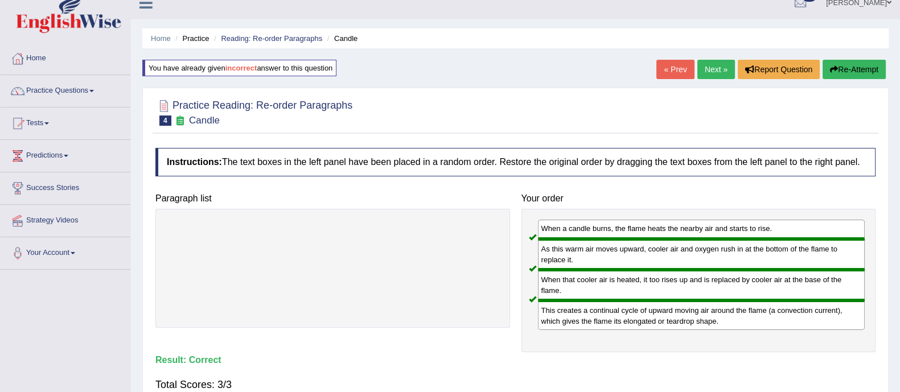
click at [710, 67] on link "Next »" at bounding box center [716, 69] width 38 height 19
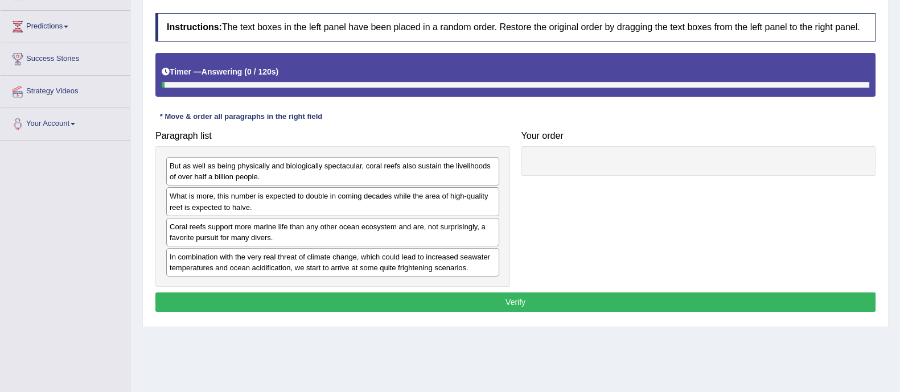
scroll to position [205, 0]
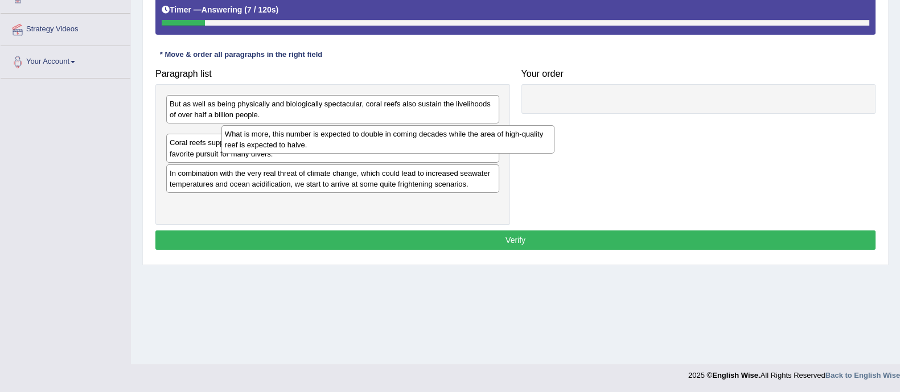
drag, startPoint x: 253, startPoint y: 150, endPoint x: 231, endPoint y: 146, distance: 23.0
click at [231, 146] on div "What is more, this number is expected to double in coming decades while the are…" at bounding box center [387, 139] width 333 height 28
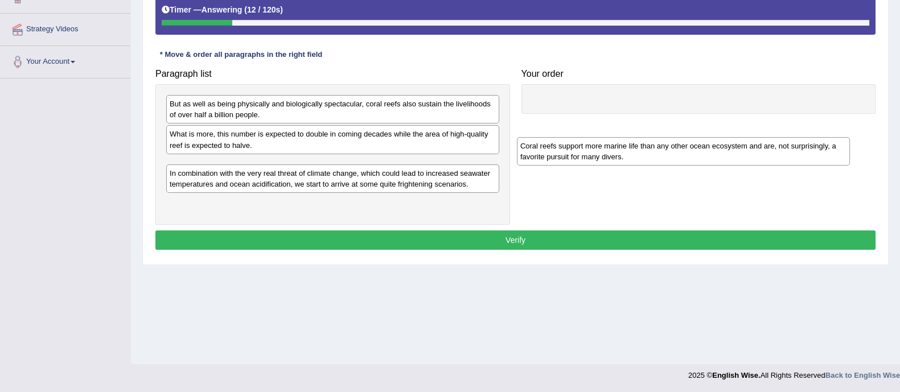
drag, startPoint x: 244, startPoint y: 176, endPoint x: 595, endPoint y: 158, distance: 351.1
click at [595, 158] on div "Coral reefs support more marine life than any other ocean ecosystem and are, no…" at bounding box center [683, 151] width 333 height 28
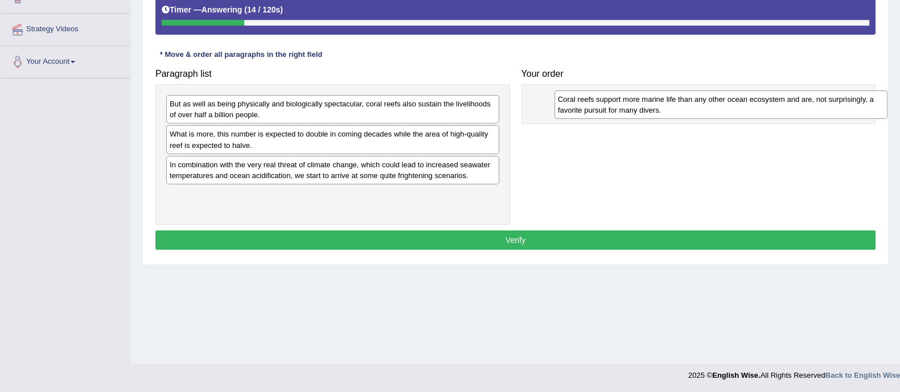
drag, startPoint x: 339, startPoint y: 176, endPoint x: 727, endPoint y: 112, distance: 393.5
click at [727, 112] on div "Coral reefs support more marine life than any other ocean ecosystem and are, no…" at bounding box center [720, 105] width 333 height 28
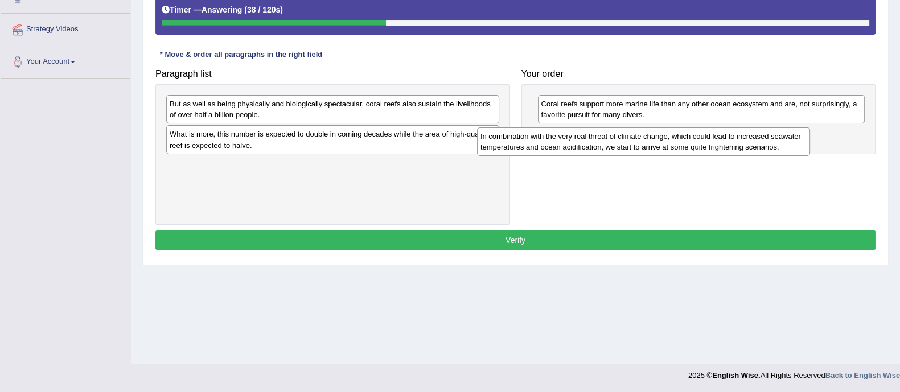
drag, startPoint x: 411, startPoint y: 174, endPoint x: 722, endPoint y: 146, distance: 312.6
click at [722, 146] on div "In combination with the very real threat of climate change, which could lead to…" at bounding box center [643, 142] width 333 height 28
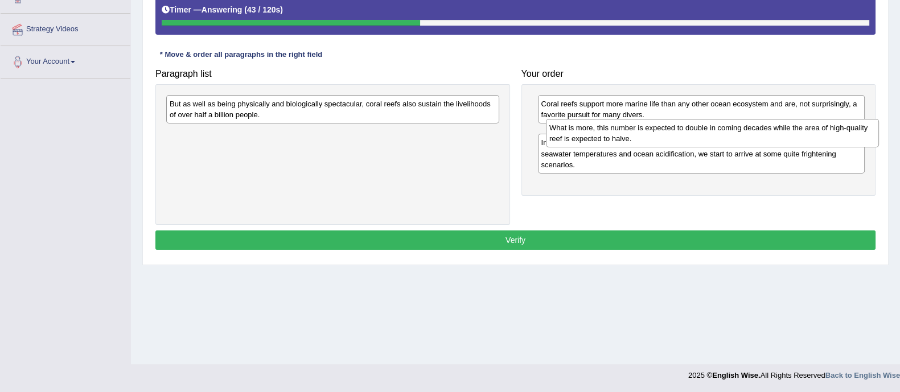
drag, startPoint x: 300, startPoint y: 143, endPoint x: 680, endPoint y: 135, distance: 380.4
click at [680, 135] on div "What is more, this number is expected to double in coming decades while the are…" at bounding box center [712, 133] width 333 height 28
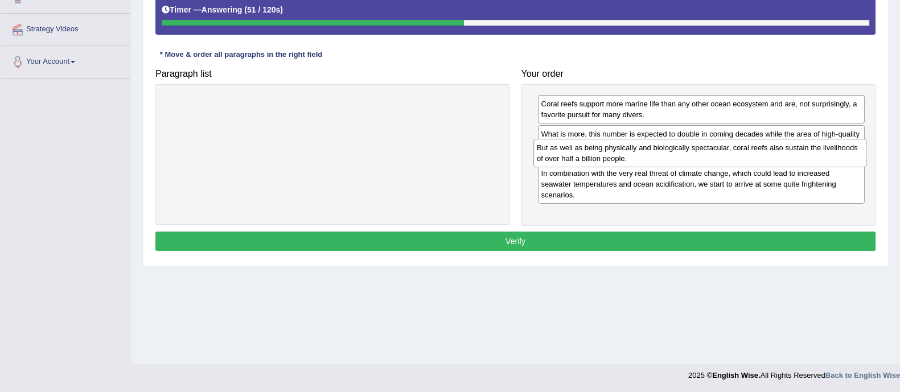
drag, startPoint x: 299, startPoint y: 111, endPoint x: 666, endPoint y: 155, distance: 369.8
click at [666, 155] on div "But as well as being physically and biologically spectacular, coral reefs also …" at bounding box center [699, 153] width 333 height 28
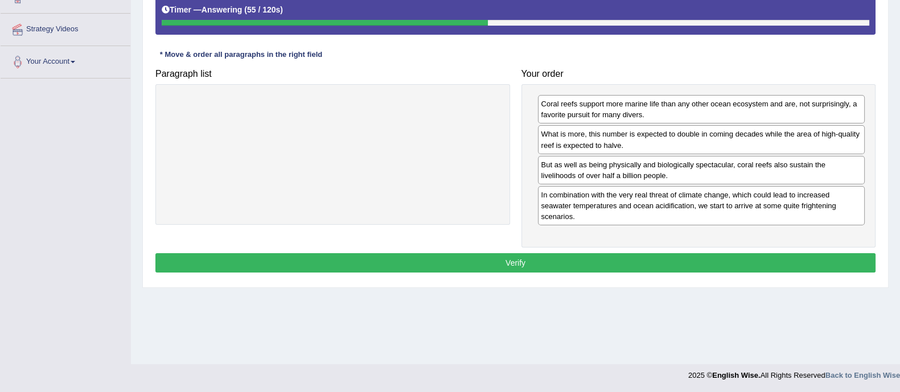
click at [597, 253] on button "Verify" at bounding box center [515, 262] width 720 height 19
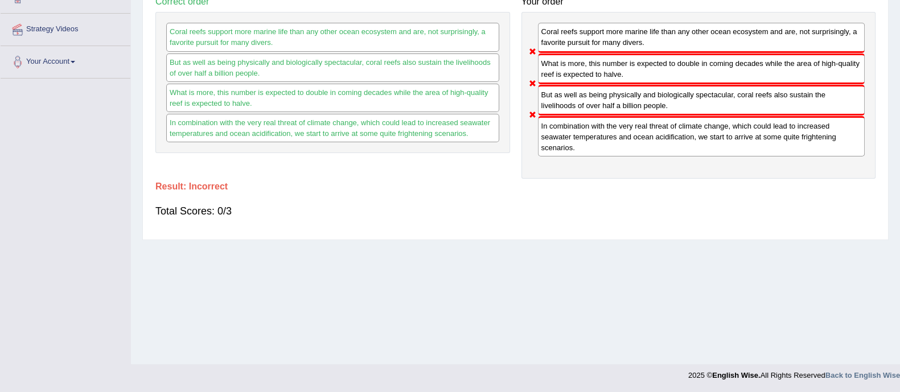
scroll to position [0, 0]
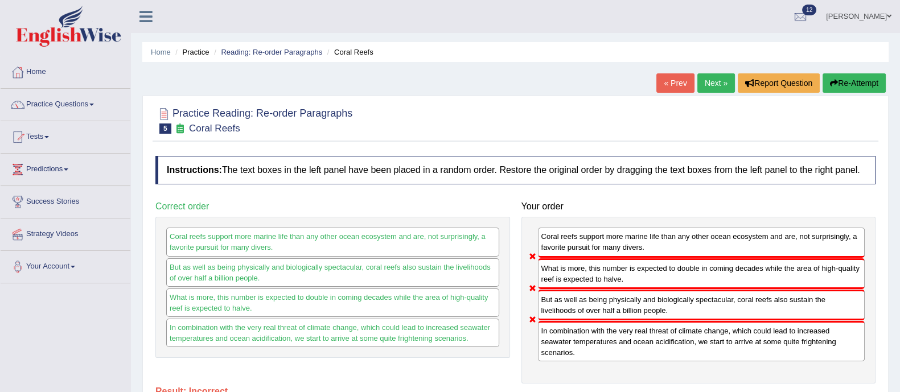
click at [845, 88] on button "Re-Attempt" at bounding box center [854, 82] width 63 height 19
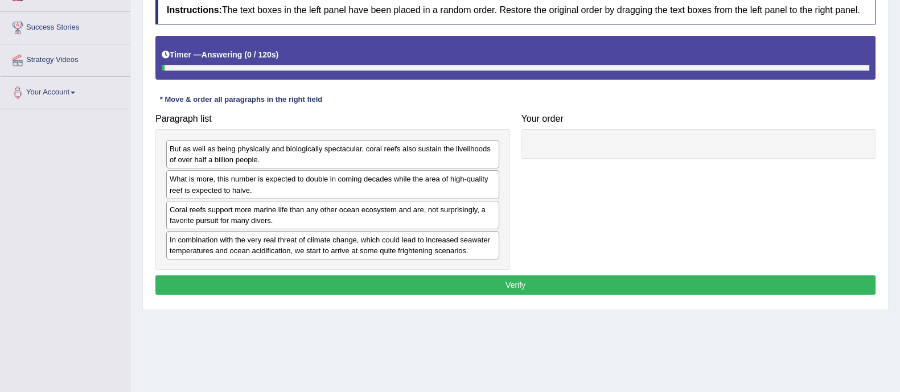
scroll to position [177, 0]
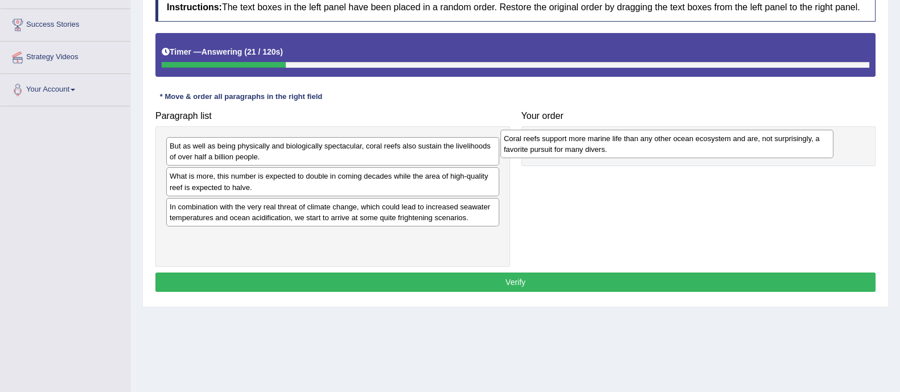
drag, startPoint x: 372, startPoint y: 213, endPoint x: 706, endPoint y: 145, distance: 341.0
click at [706, 145] on div "Coral reefs support more marine life than any other ocean ecosystem and are, no…" at bounding box center [666, 144] width 333 height 28
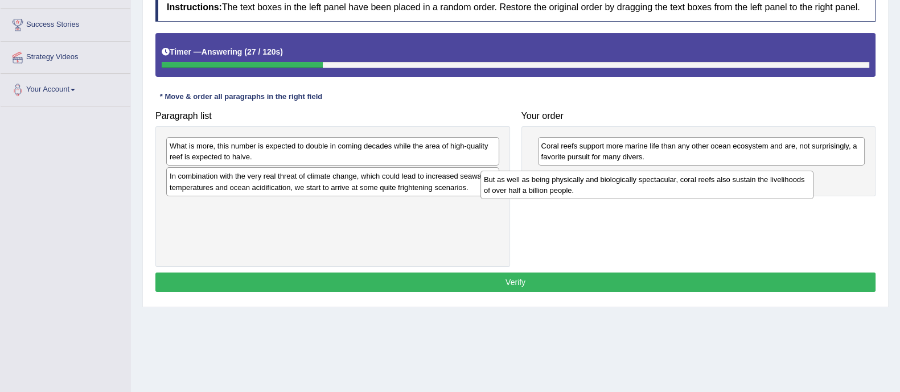
drag, startPoint x: 446, startPoint y: 139, endPoint x: 761, endPoint y: 173, distance: 316.6
click at [761, 173] on div "But as well as being physically and biologically spectacular, coral reefs also …" at bounding box center [646, 185] width 333 height 28
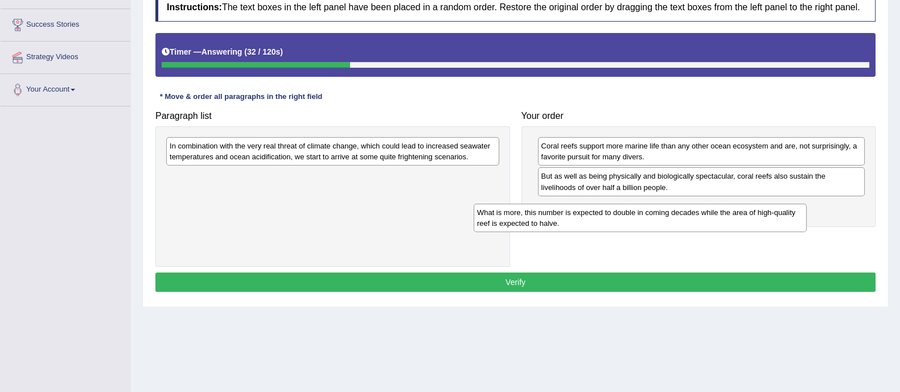
drag, startPoint x: 364, startPoint y: 156, endPoint x: 671, endPoint y: 223, distance: 314.7
click at [671, 223] on div "What is more, this number is expected to double in coming decades while the are…" at bounding box center [640, 218] width 333 height 28
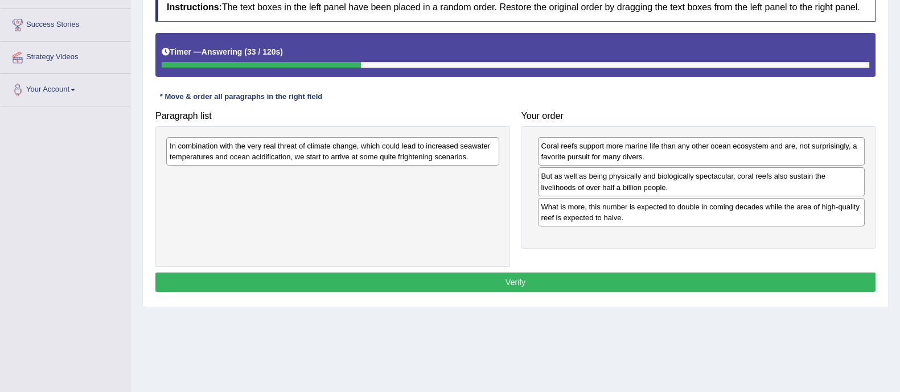
drag, startPoint x: 488, startPoint y: 194, endPoint x: 484, endPoint y: 178, distance: 16.4
click at [490, 179] on div "In combination with the very real threat of climate change, which could lead to…" at bounding box center [332, 196] width 355 height 141
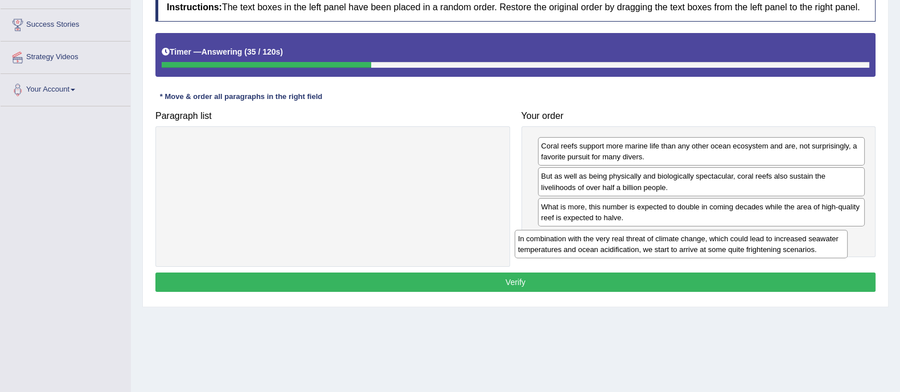
drag, startPoint x: 430, startPoint y: 146, endPoint x: 778, endPoint y: 238, distance: 360.4
click at [778, 238] on div "In combination with the very real threat of climate change, which could lead to…" at bounding box center [681, 244] width 333 height 28
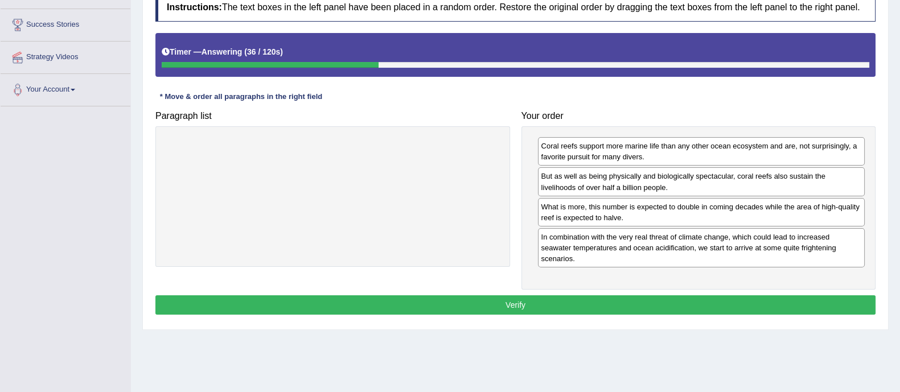
drag, startPoint x: 680, startPoint y: 303, endPoint x: 689, endPoint y: 296, distance: 11.3
click at [689, 296] on div "Instructions: The text boxes in the left panel have been placed in a random ord…" at bounding box center [516, 155] width 726 height 336
click at [689, 296] on button "Verify" at bounding box center [515, 304] width 720 height 19
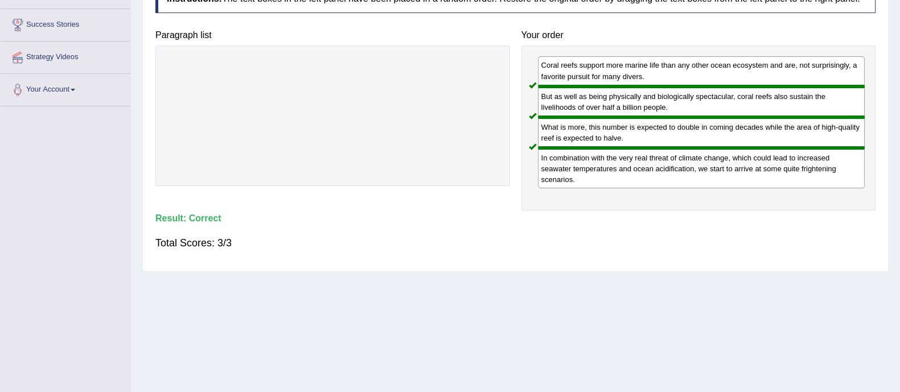
scroll to position [51, 0]
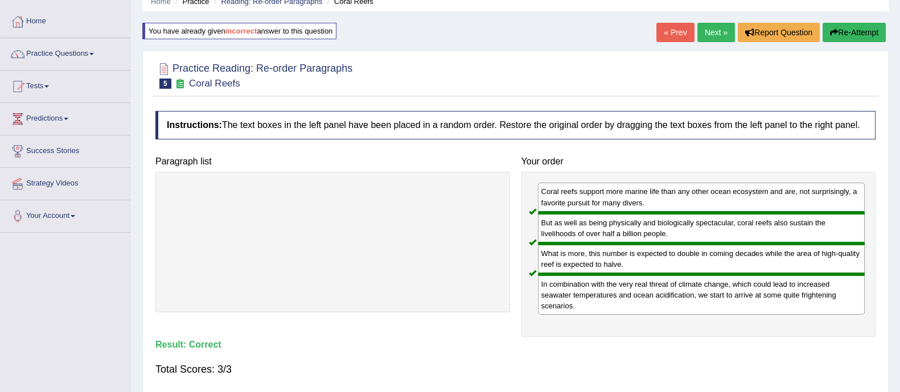
click at [719, 28] on link "Next »" at bounding box center [716, 32] width 38 height 19
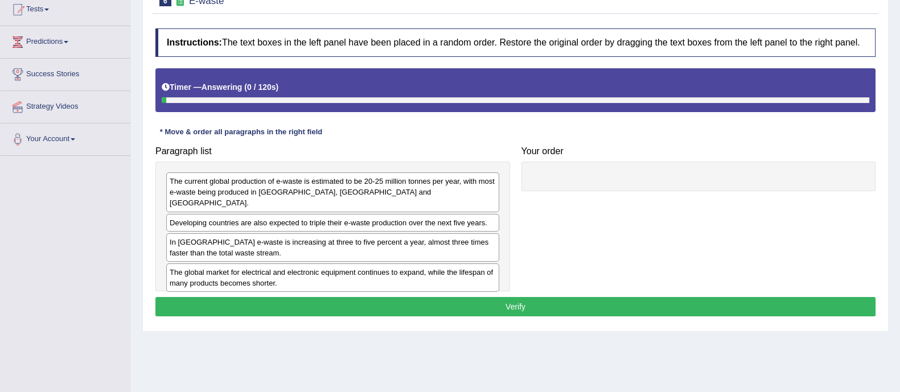
scroll to position [129, 0]
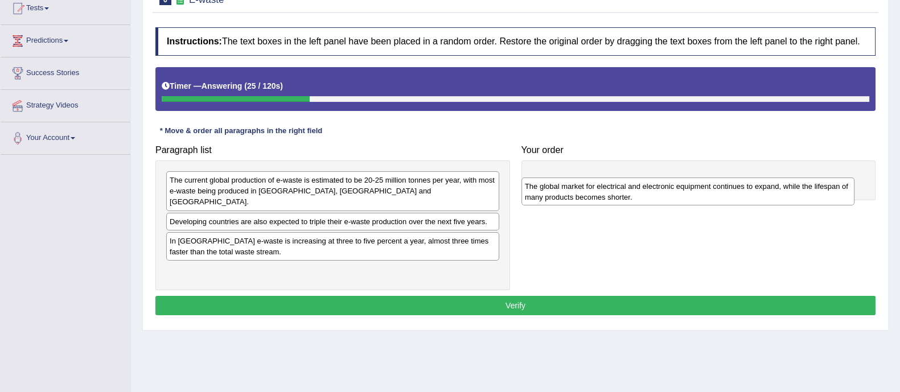
drag, startPoint x: 254, startPoint y: 276, endPoint x: 609, endPoint y: 202, distance: 362.7
click at [609, 202] on div "The global market for electrical and electronic equipment continues to expand, …" at bounding box center [687, 192] width 333 height 28
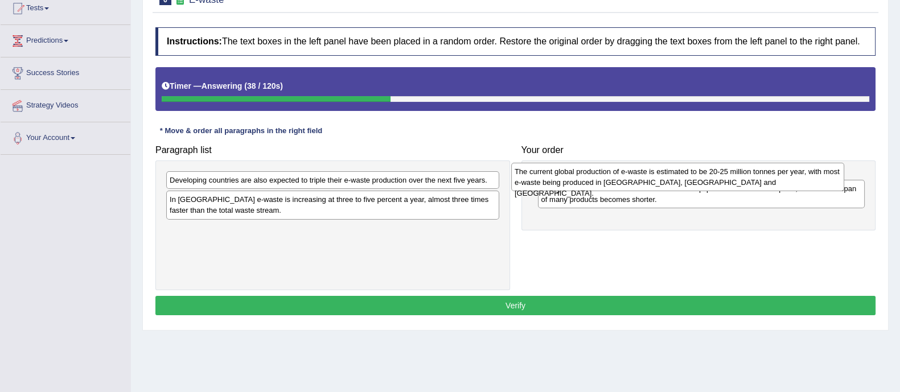
drag, startPoint x: 332, startPoint y: 187, endPoint x: 677, endPoint y: 179, distance: 345.1
click at [677, 179] on div "The current global production of e-waste is estimated to be 20-25 million tonne…" at bounding box center [677, 177] width 333 height 28
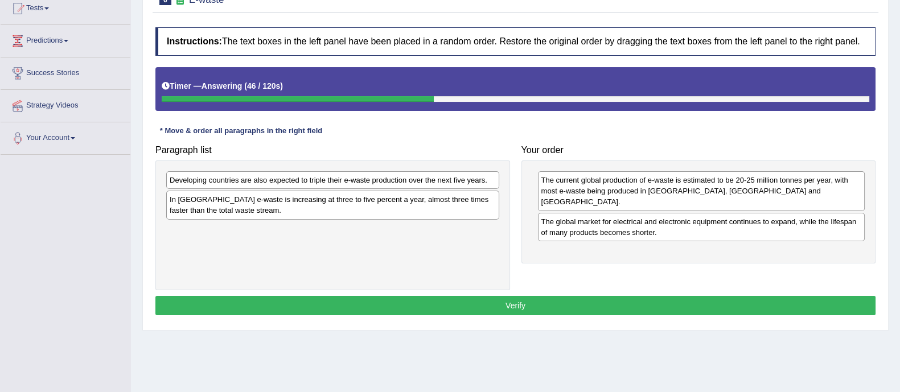
click at [250, 211] on div "In Europe e-waste is increasing at three to five percent a year, almost three t…" at bounding box center [332, 205] width 333 height 28
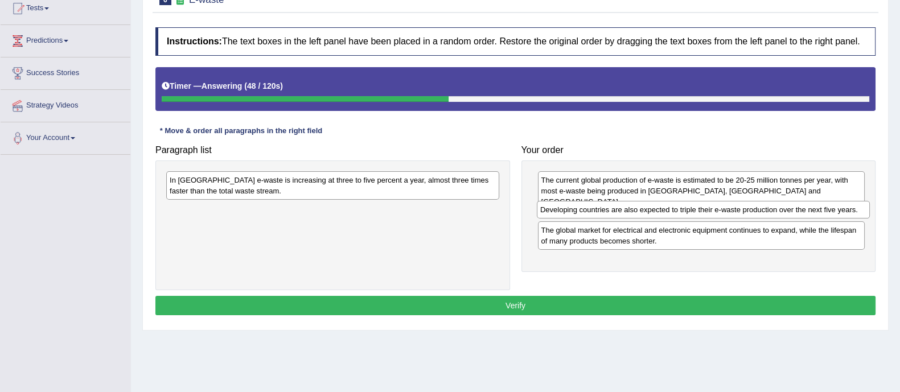
drag, startPoint x: 293, startPoint y: 178, endPoint x: 664, endPoint y: 207, distance: 371.7
click at [664, 207] on div "Developing countries are also expected to triple their e-waste production over …" at bounding box center [703, 210] width 333 height 18
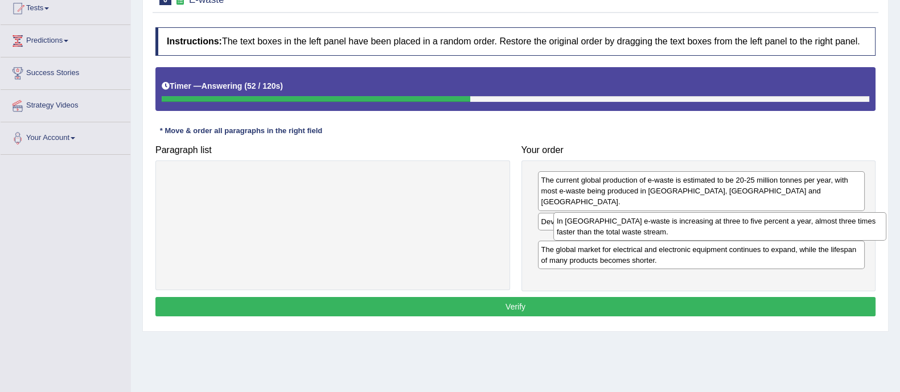
drag, startPoint x: 404, startPoint y: 187, endPoint x: 791, endPoint y: 229, distance: 389.4
click at [791, 229] on div "In Europe e-waste is increasing at three to five percent a year, almost three t…" at bounding box center [719, 226] width 333 height 28
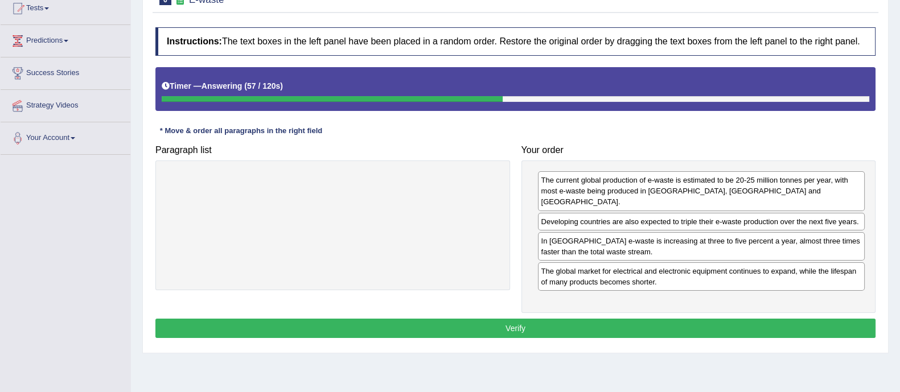
click at [618, 319] on button "Verify" at bounding box center [515, 328] width 720 height 19
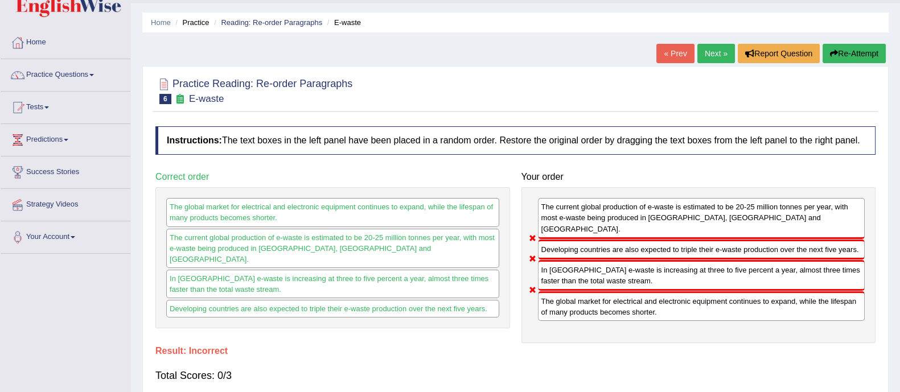
scroll to position [0, 0]
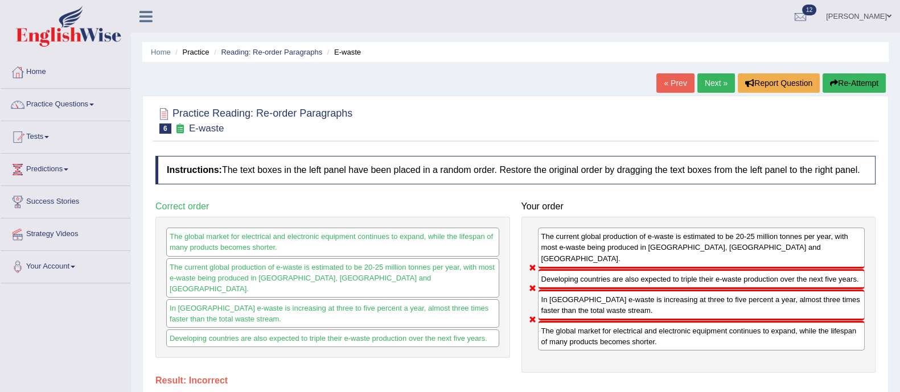
click at [860, 88] on button "Re-Attempt" at bounding box center [854, 82] width 63 height 19
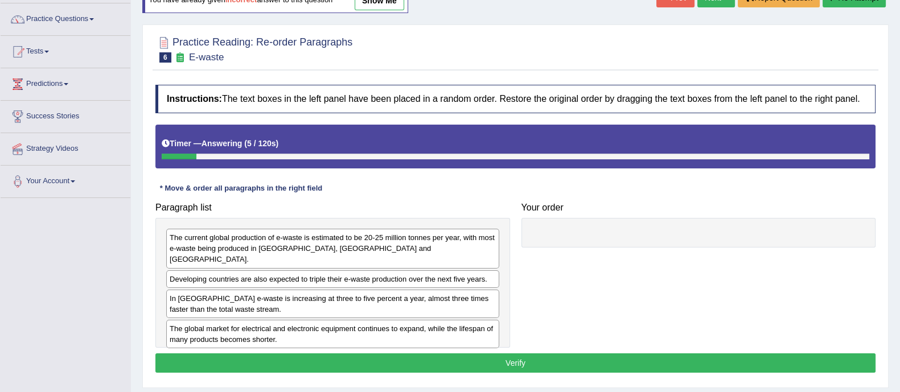
scroll to position [86, 0]
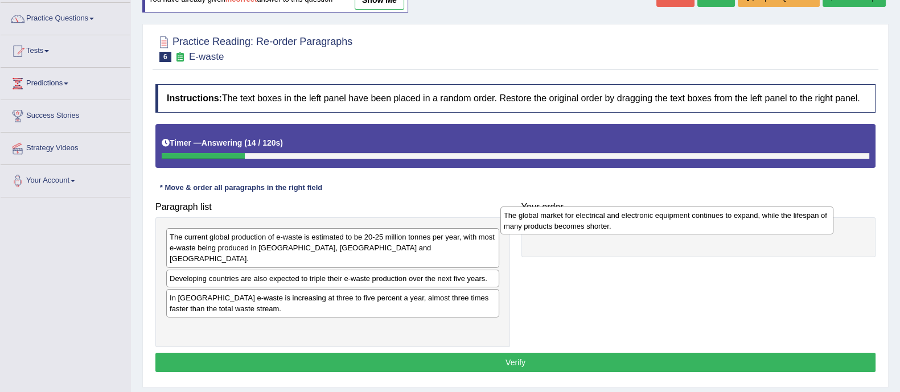
drag, startPoint x: 350, startPoint y: 321, endPoint x: 686, endPoint y: 221, distance: 351.0
click at [686, 221] on div "The global market for electrical and electronic equipment continues to expand, …" at bounding box center [666, 221] width 333 height 28
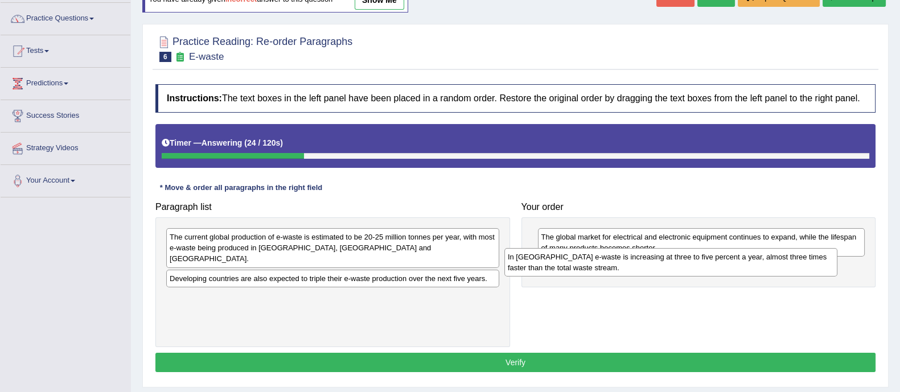
drag, startPoint x: 249, startPoint y: 297, endPoint x: 588, endPoint y: 266, distance: 340.6
click at [588, 266] on div "In [GEOGRAPHIC_DATA] e-waste is increasing at three to five percent a year, alm…" at bounding box center [670, 262] width 333 height 28
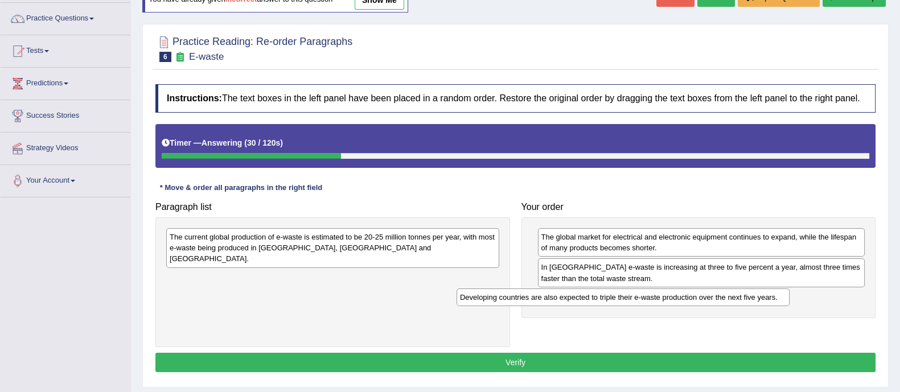
drag, startPoint x: 383, startPoint y: 270, endPoint x: 687, endPoint y: 297, distance: 305.1
click at [687, 297] on div "Developing countries are also expected to triple their e-waste production over …" at bounding box center [623, 298] width 333 height 18
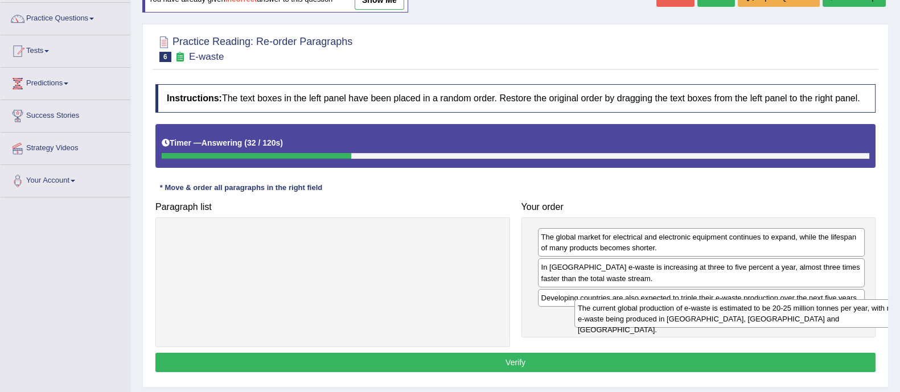
drag, startPoint x: 376, startPoint y: 247, endPoint x: 784, endPoint y: 318, distance: 414.3
click at [784, 318] on div "The current global production of e-waste is estimated to be 20-25 million tonne…" at bounding box center [740, 313] width 333 height 28
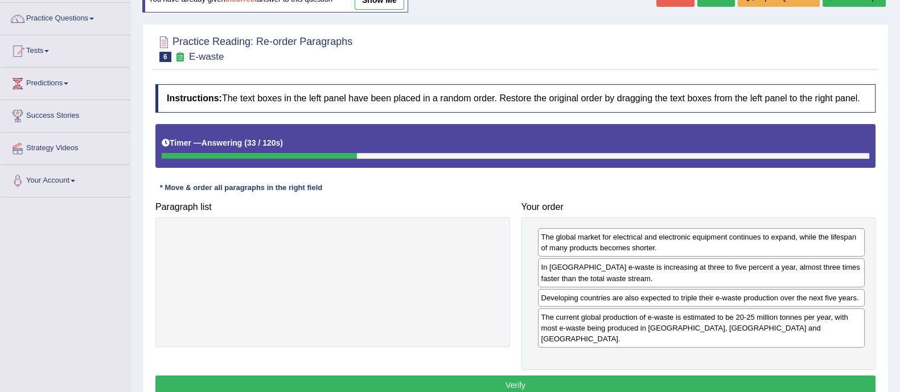
click at [698, 376] on button "Verify" at bounding box center [515, 385] width 720 height 19
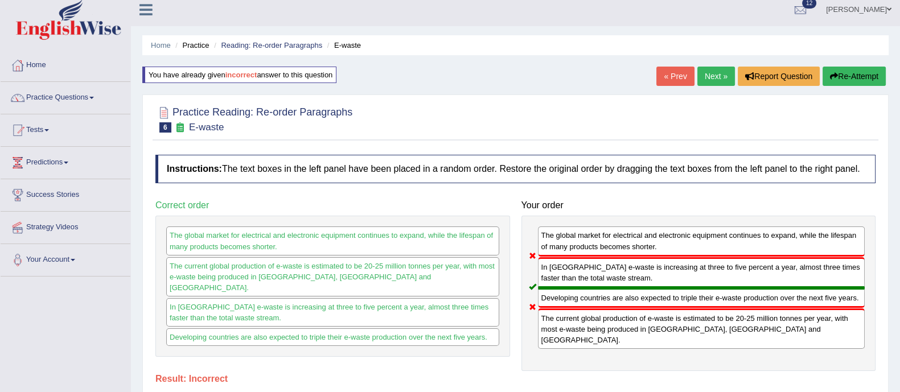
scroll to position [0, 0]
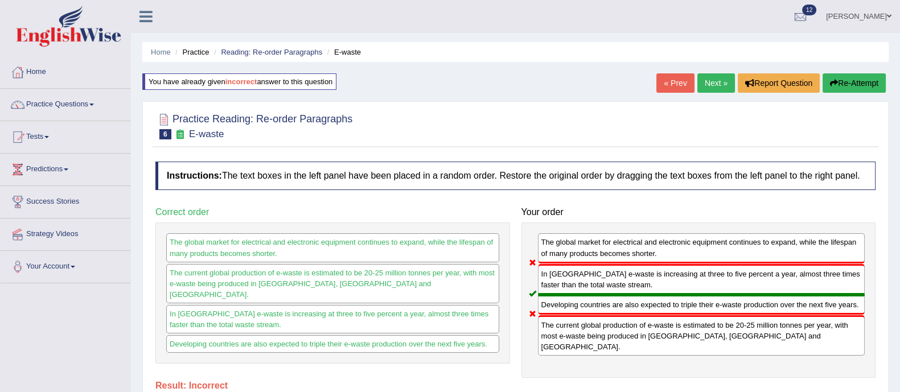
click at [844, 88] on button "Re-Attempt" at bounding box center [854, 82] width 63 height 19
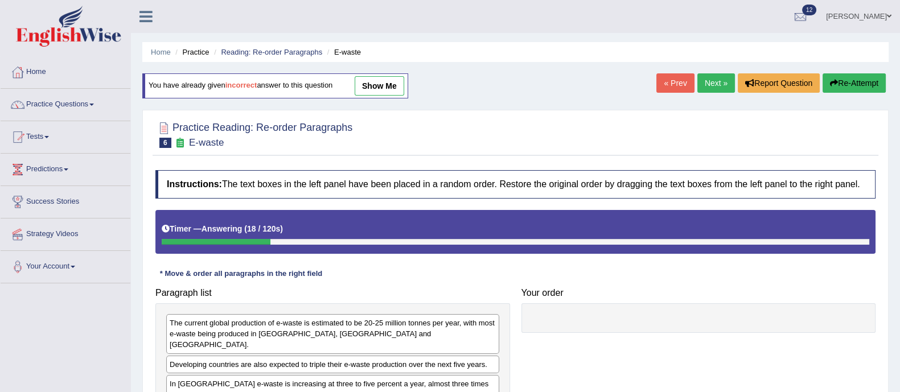
click at [848, 76] on button "Re-Attempt" at bounding box center [854, 82] width 63 height 19
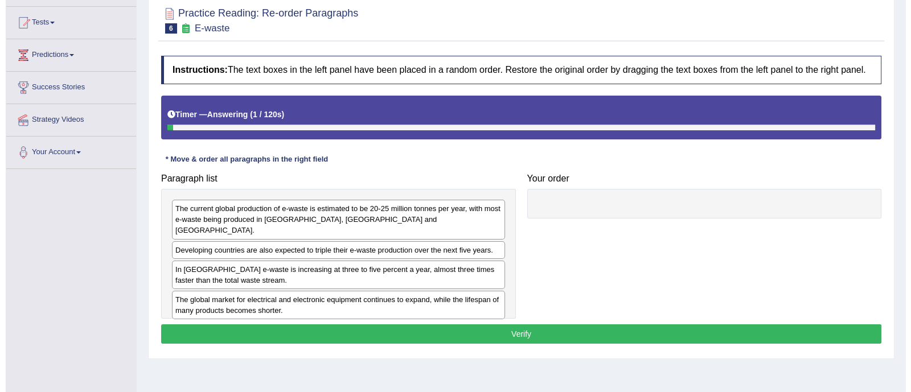
scroll to position [115, 0]
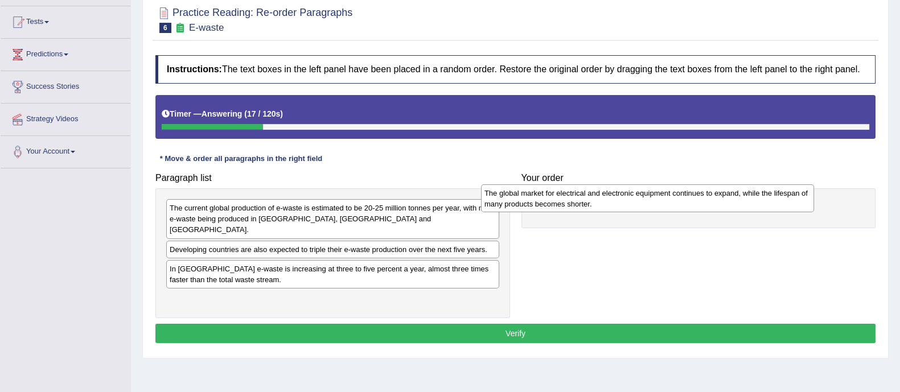
drag, startPoint x: 292, startPoint y: 295, endPoint x: 607, endPoint y: 200, distance: 329.2
click at [607, 200] on div "The global market for electrical and electronic equipment continues to expand, …" at bounding box center [647, 198] width 333 height 28
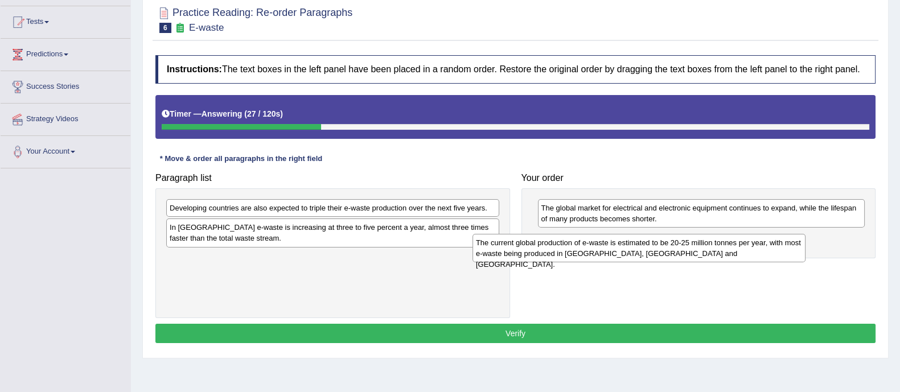
drag, startPoint x: 313, startPoint y: 219, endPoint x: 619, endPoint y: 254, distance: 308.2
click at [619, 254] on div "The current global production of e-waste is estimated to be 20-25 million tonne…" at bounding box center [638, 248] width 333 height 28
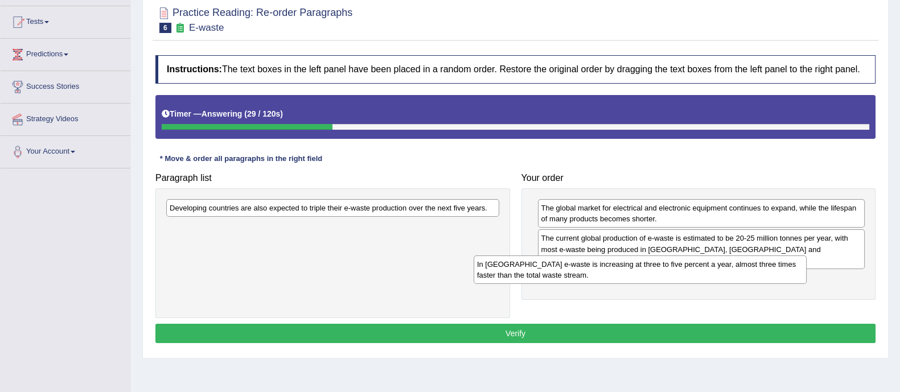
drag, startPoint x: 350, startPoint y: 235, endPoint x: 657, endPoint y: 272, distance: 309.7
click at [657, 272] on div "In Europe e-waste is increasing at three to five percent a year, almost three t…" at bounding box center [640, 270] width 333 height 28
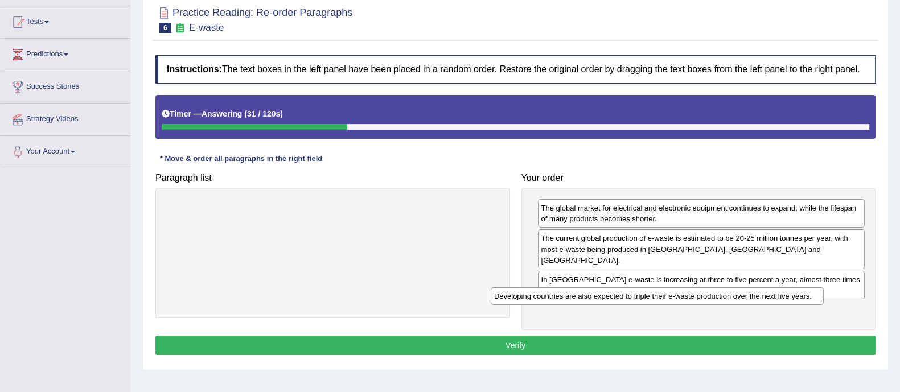
drag, startPoint x: 416, startPoint y: 207, endPoint x: 740, endPoint y: 295, distance: 336.4
click at [740, 295] on div "Developing countries are also expected to triple their e-waste production over …" at bounding box center [657, 296] width 333 height 18
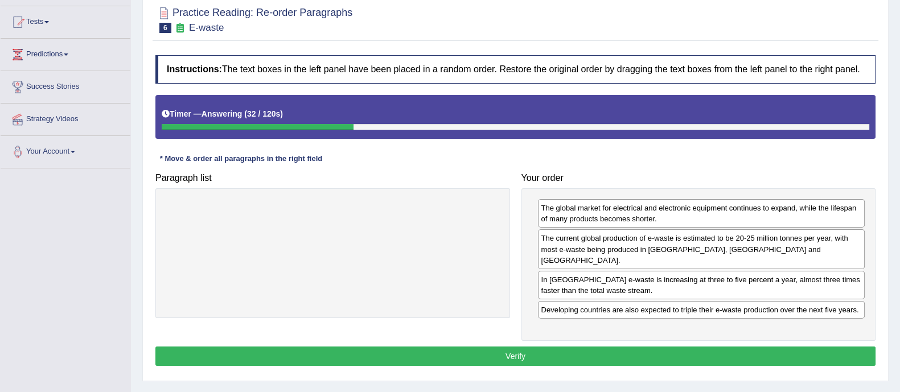
click at [695, 347] on button "Verify" at bounding box center [515, 356] width 720 height 19
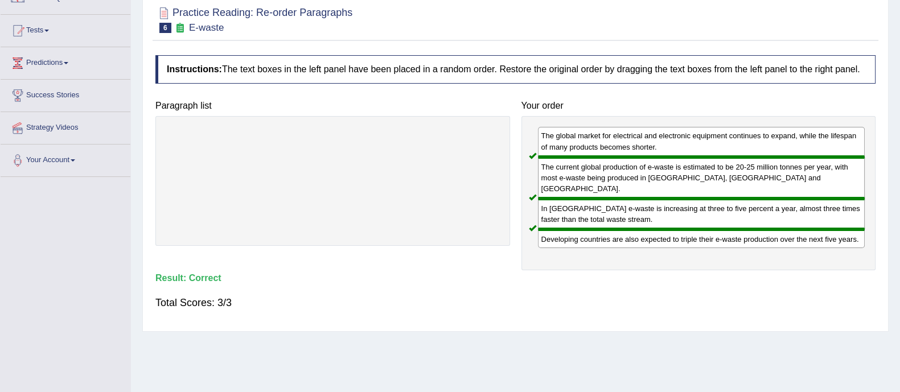
scroll to position [0, 0]
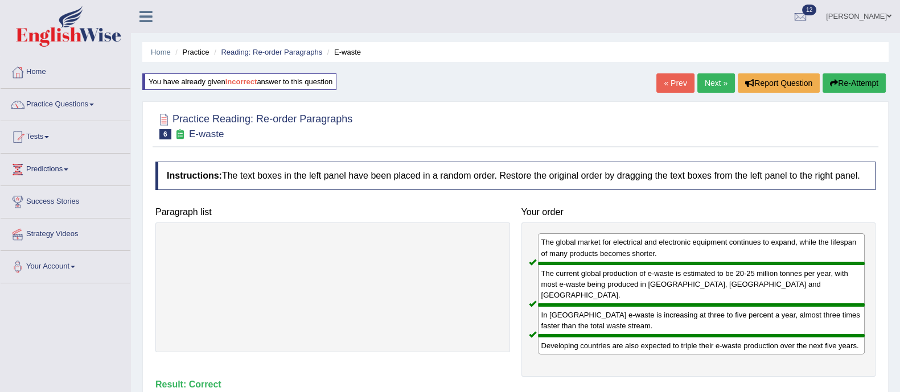
click at [720, 83] on link "Next »" at bounding box center [716, 82] width 38 height 19
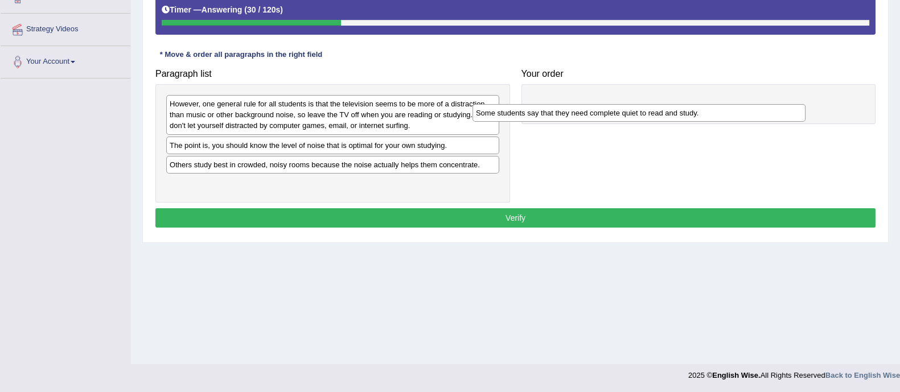
drag, startPoint x: 262, startPoint y: 151, endPoint x: 578, endPoint y: 116, distance: 317.8
click at [578, 116] on div "Some students say that they need complete quiet to read and study." at bounding box center [638, 113] width 333 height 18
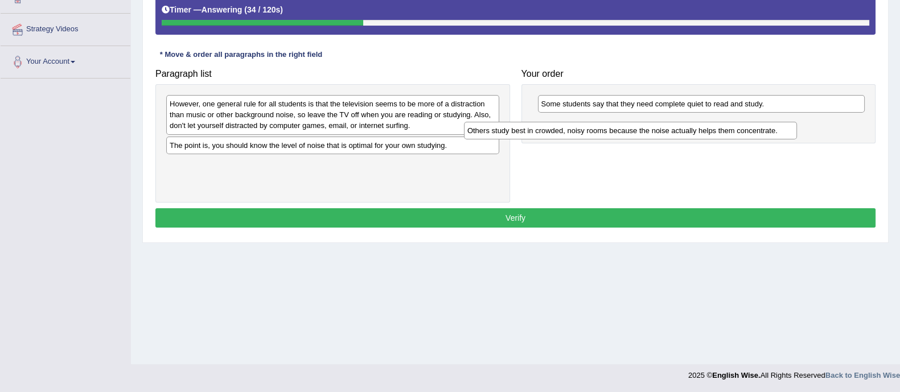
drag, startPoint x: 240, startPoint y: 166, endPoint x: 538, endPoint y: 132, distance: 299.7
click at [538, 132] on div "Others study best in crowded, noisy rooms because the noise actually helps them…" at bounding box center [630, 131] width 333 height 18
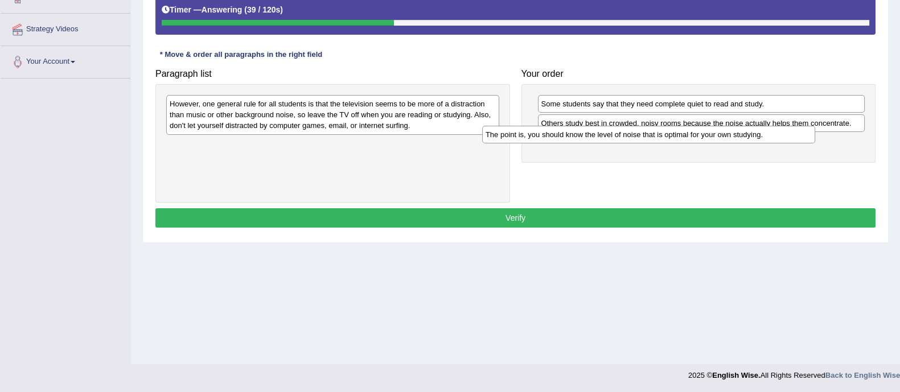
drag, startPoint x: 256, startPoint y: 149, endPoint x: 572, endPoint y: 139, distance: 316.1
click at [572, 139] on div "The point is, you should know the level of noise that is optimal for your own s…" at bounding box center [648, 135] width 333 height 18
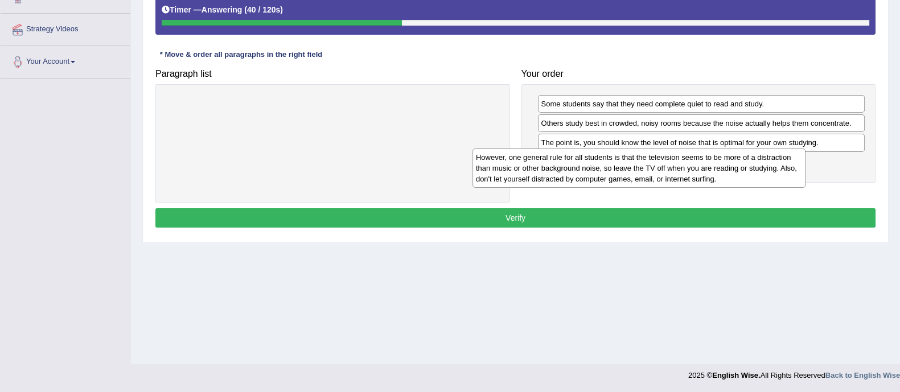
drag, startPoint x: 403, startPoint y: 118, endPoint x: 732, endPoint y: 164, distance: 331.6
click at [732, 164] on div "However, one general rule for all students is that the television seems to be m…" at bounding box center [638, 168] width 333 height 39
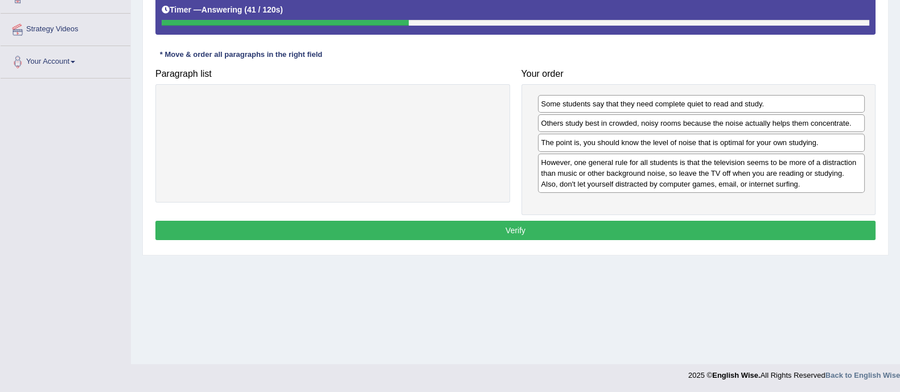
click at [665, 221] on button "Verify" at bounding box center [515, 230] width 720 height 19
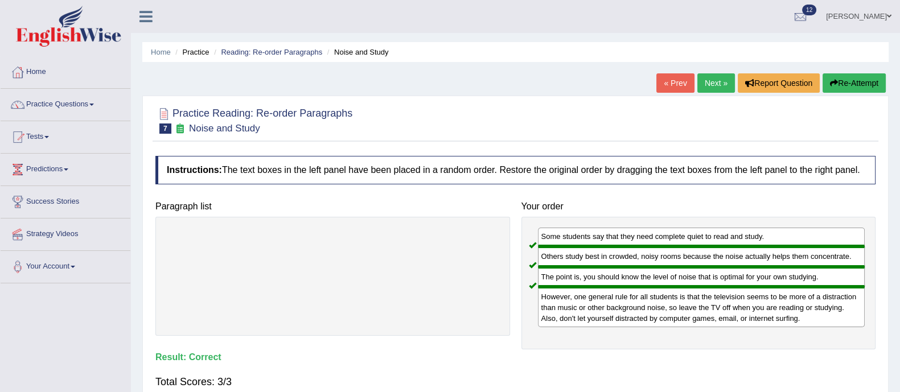
click at [710, 85] on link "Next »" at bounding box center [716, 82] width 38 height 19
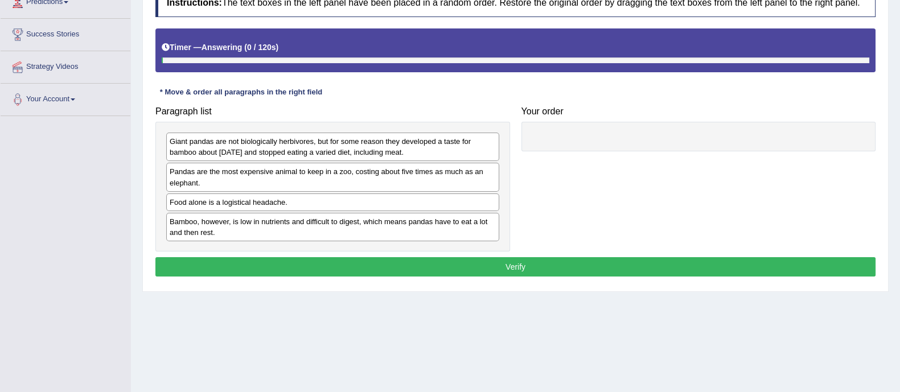
scroll to position [168, 0]
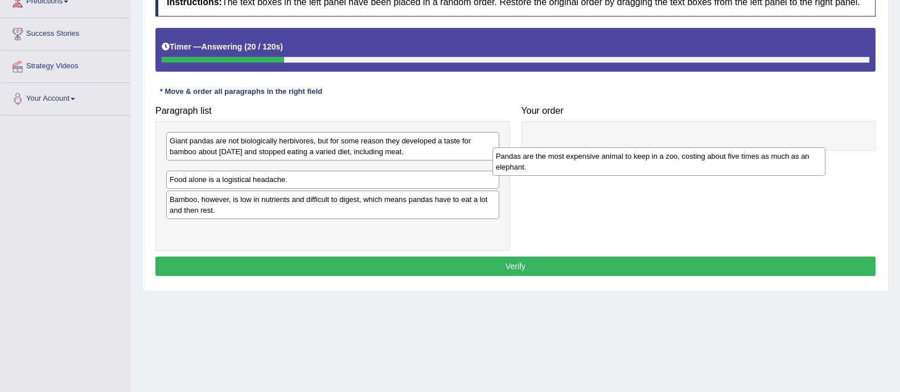
drag, startPoint x: 252, startPoint y: 183, endPoint x: 592, endPoint y: 159, distance: 341.3
click at [592, 159] on div "Pandas are the most expensive animal to keep in a zoo, costing about five times…" at bounding box center [658, 161] width 333 height 28
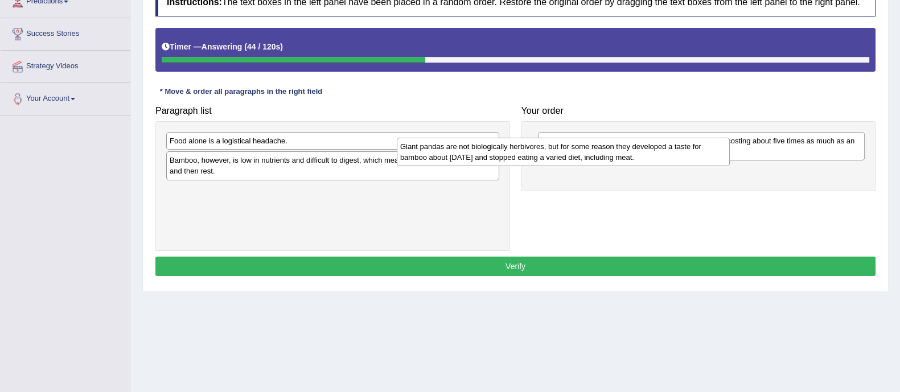
drag, startPoint x: 359, startPoint y: 152, endPoint x: 640, endPoint y: 156, distance: 281.8
click at [640, 156] on div "Giant pandas are not biologically herbivores, but for some reason they develope…" at bounding box center [563, 152] width 333 height 28
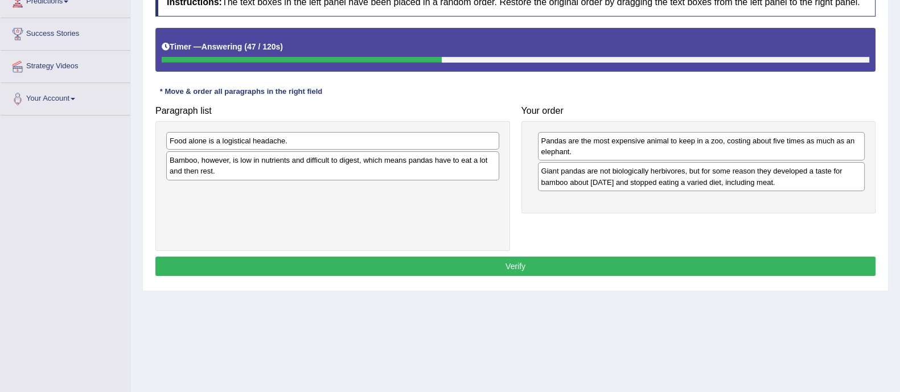
drag, startPoint x: 436, startPoint y: 149, endPoint x: 416, endPoint y: 156, distance: 21.6
click at [573, 220] on div "Paragraph list Food alone is a logistical headache. Bamboo, however, is low in …" at bounding box center [516, 175] width 732 height 151
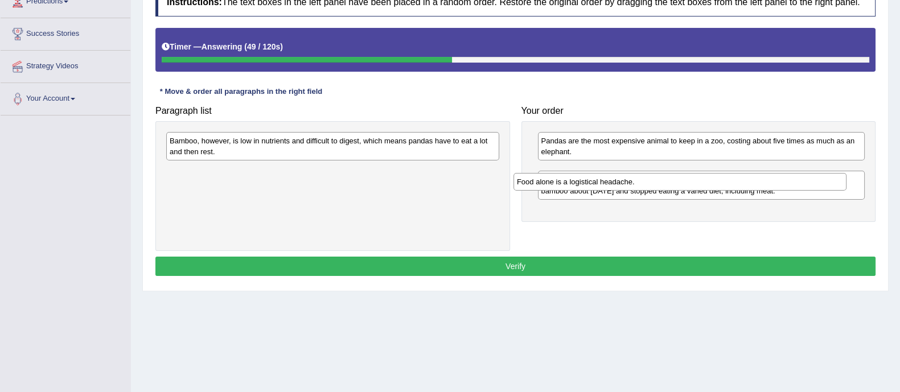
drag, startPoint x: 351, startPoint y: 140, endPoint x: 706, endPoint y: 182, distance: 357.6
click at [706, 182] on div "Food alone is a logistical headache." at bounding box center [679, 182] width 333 height 18
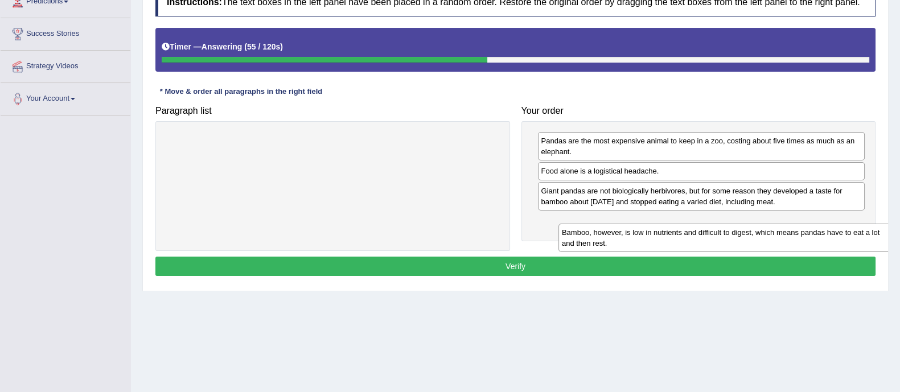
drag, startPoint x: 298, startPoint y: 151, endPoint x: 691, endPoint y: 243, distance: 402.8
click at [691, 243] on div "Bamboo, however, is low in nutrients and difficult to digest, which means panda…" at bounding box center [724, 238] width 333 height 28
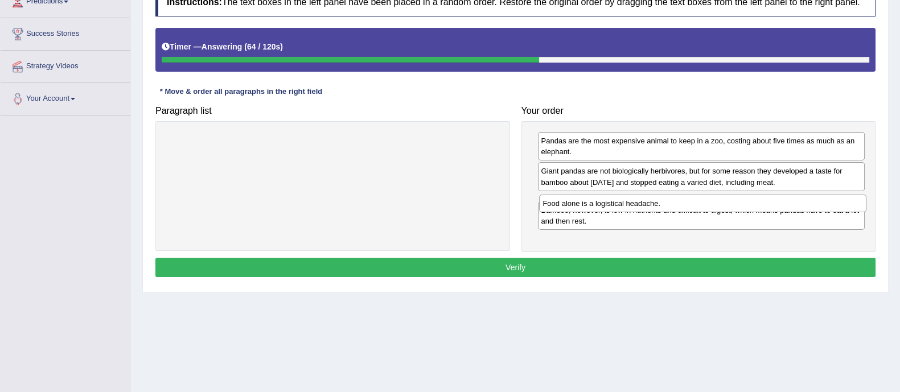
drag, startPoint x: 617, startPoint y: 174, endPoint x: 618, endPoint y: 206, distance: 32.5
click at [618, 206] on div "Food alone is a logistical headache." at bounding box center [702, 204] width 327 height 18
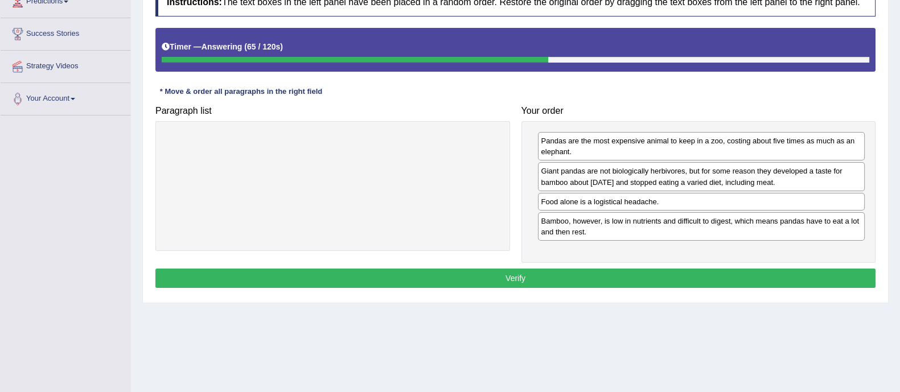
click at [601, 273] on button "Verify" at bounding box center [515, 278] width 720 height 19
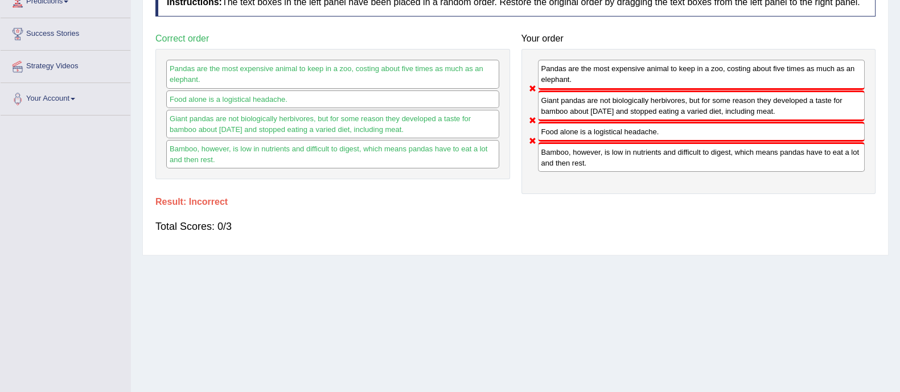
scroll to position [0, 0]
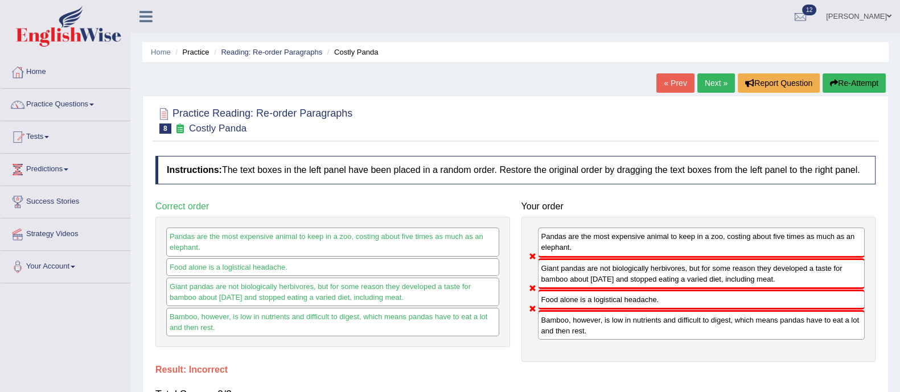
click at [851, 85] on button "Re-Attempt" at bounding box center [854, 82] width 63 height 19
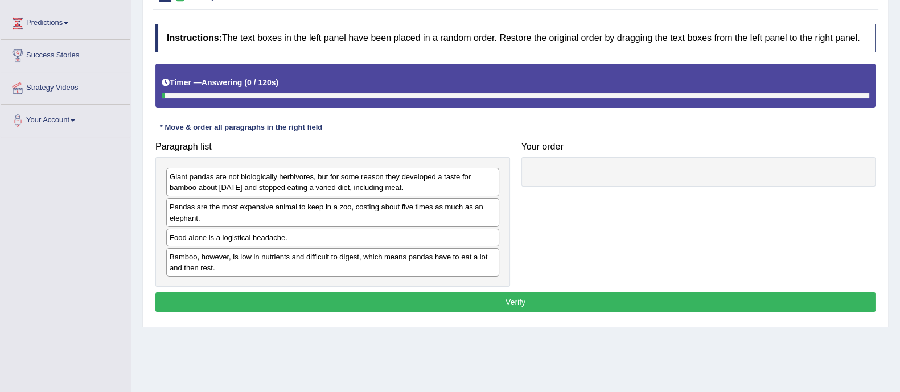
scroll to position [150, 0]
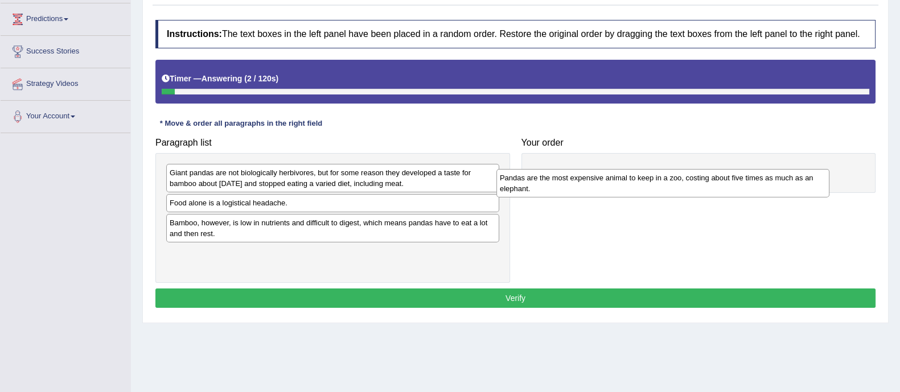
drag, startPoint x: 256, startPoint y: 209, endPoint x: 609, endPoint y: 186, distance: 353.7
click at [609, 186] on div "Pandas are the most expensive animal to keep in a zoo, costing about five times…" at bounding box center [662, 183] width 333 height 28
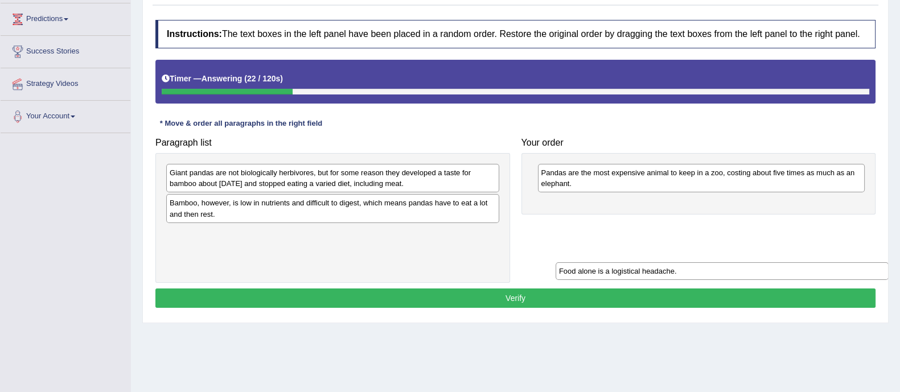
drag, startPoint x: 233, startPoint y: 209, endPoint x: 623, endPoint y: 277, distance: 395.3
click at [623, 277] on div "Food alone is a logistical headache." at bounding box center [722, 271] width 333 height 18
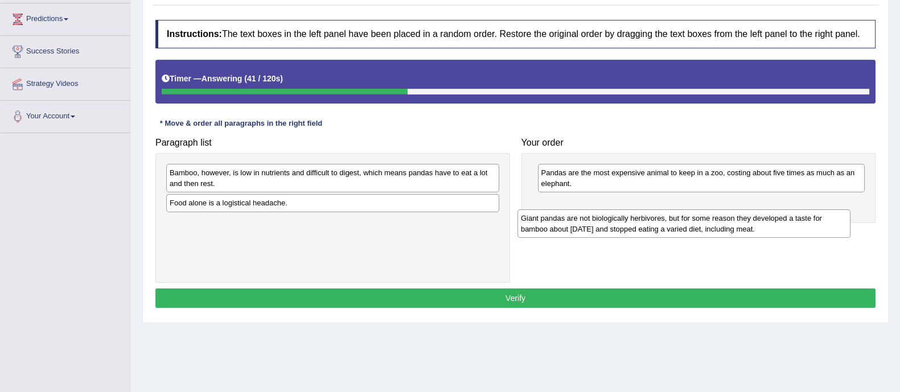
drag, startPoint x: 342, startPoint y: 178, endPoint x: 700, endPoint y: 220, distance: 360.0
click at [700, 220] on div "Giant pandas are not biologically herbivores, but for some reason they develope…" at bounding box center [683, 223] width 333 height 28
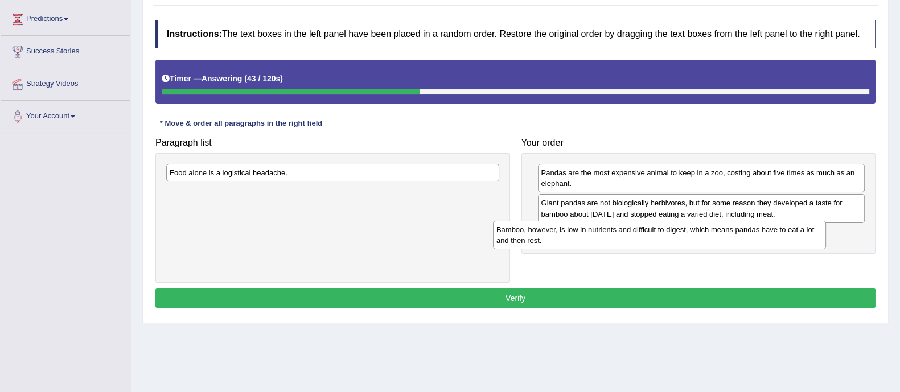
drag, startPoint x: 418, startPoint y: 180, endPoint x: 755, endPoint y: 235, distance: 340.8
click at [755, 235] on div "Bamboo, however, is low in nutrients and difficult to digest, which means panda…" at bounding box center [659, 235] width 333 height 28
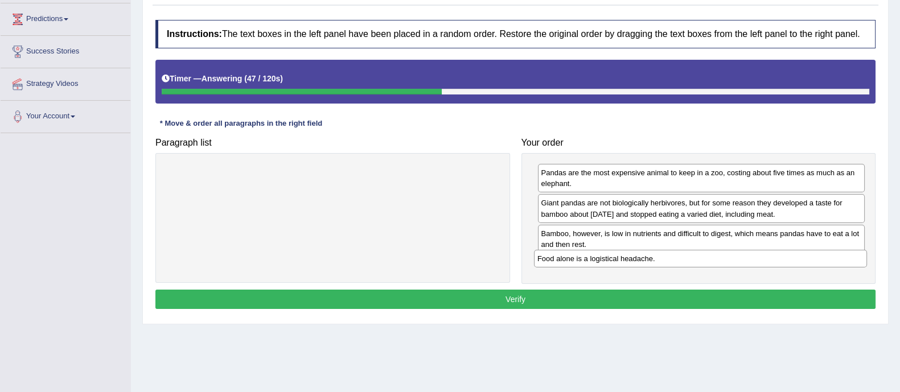
drag, startPoint x: 401, startPoint y: 175, endPoint x: 769, endPoint y: 260, distance: 377.5
click at [769, 260] on div "Food alone is a logistical headache." at bounding box center [700, 259] width 333 height 18
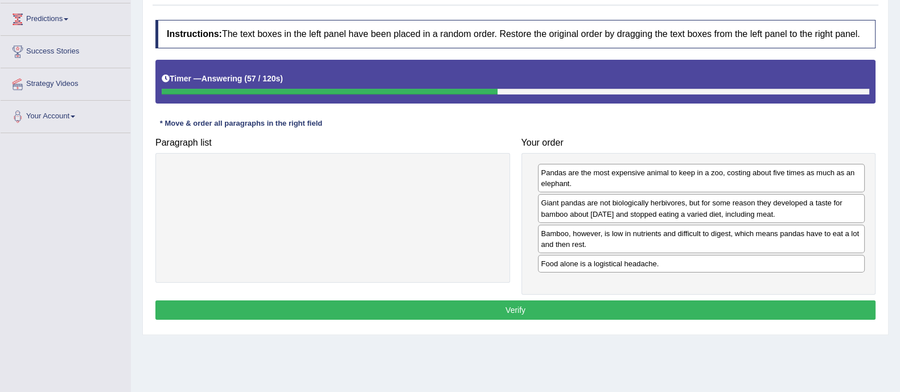
click at [589, 306] on button "Verify" at bounding box center [515, 310] width 720 height 19
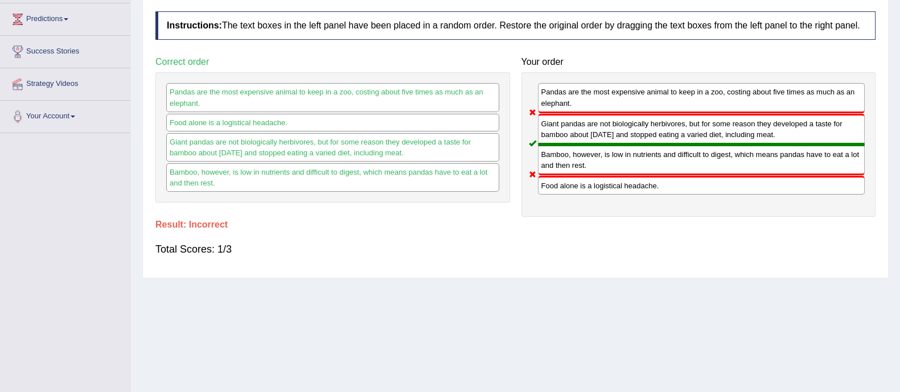
click at [589, 306] on div "Home Practice Reading: Re-order Paragraphs Costly Panda You have already given …" at bounding box center [515, 134] width 769 height 569
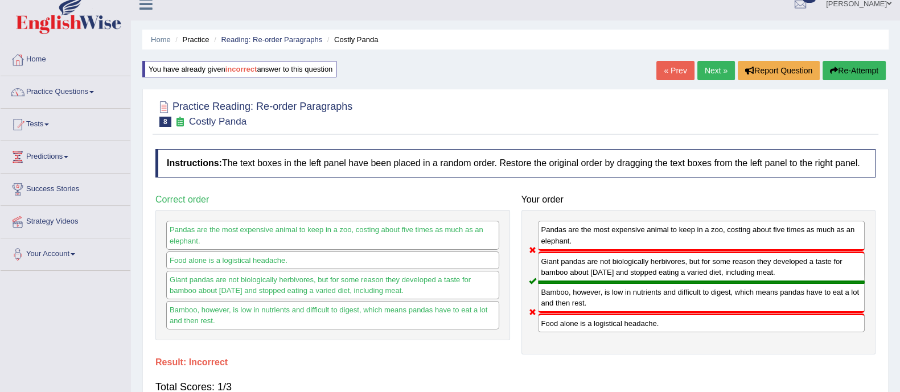
scroll to position [0, 0]
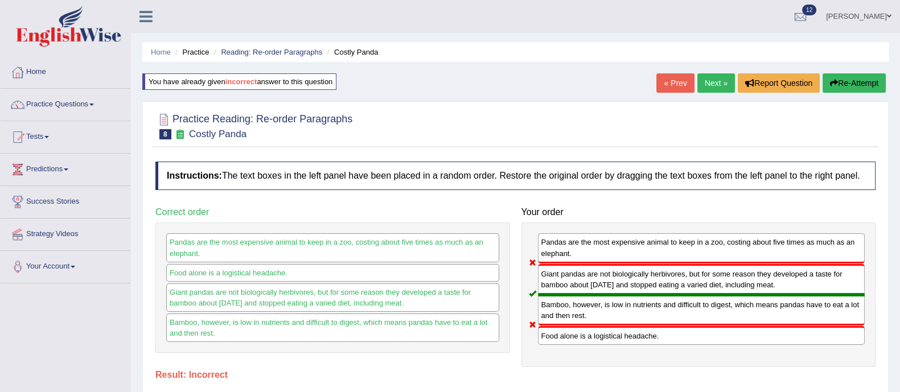
click at [868, 87] on button "Re-Attempt" at bounding box center [854, 82] width 63 height 19
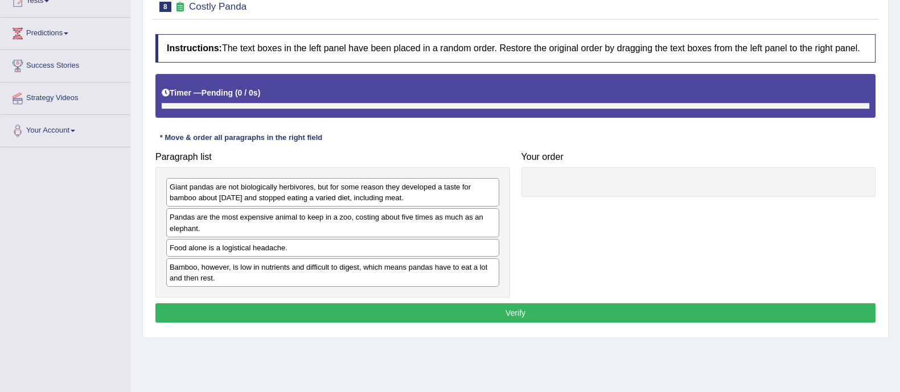
scroll to position [136, 0]
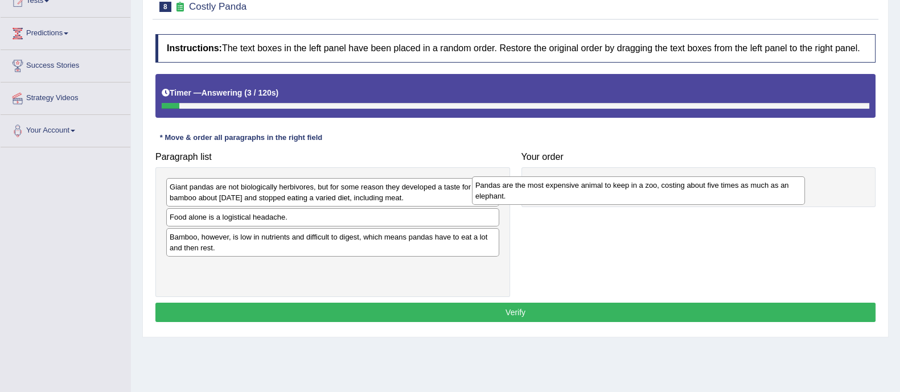
drag, startPoint x: 228, startPoint y: 227, endPoint x: 546, endPoint y: 195, distance: 319.8
click at [546, 195] on div "Pandas are the most expensive animal to keep in a zoo, costing about five times…" at bounding box center [638, 190] width 333 height 28
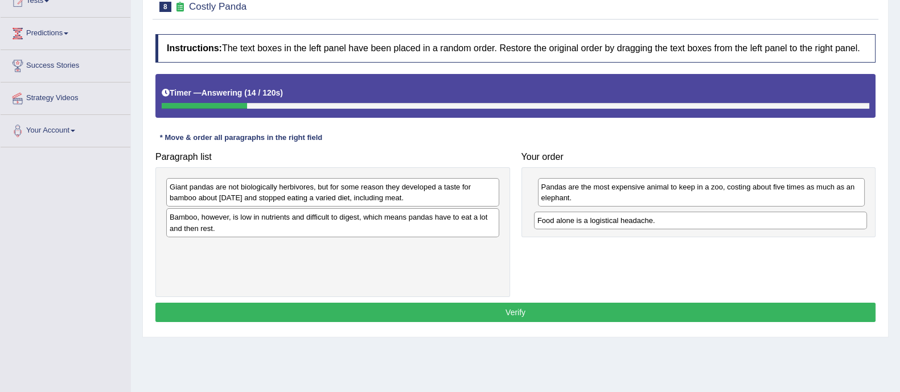
drag, startPoint x: 287, startPoint y: 217, endPoint x: 655, endPoint y: 220, distance: 367.8
click at [655, 220] on div "Food alone is a logistical headache." at bounding box center [700, 221] width 333 height 18
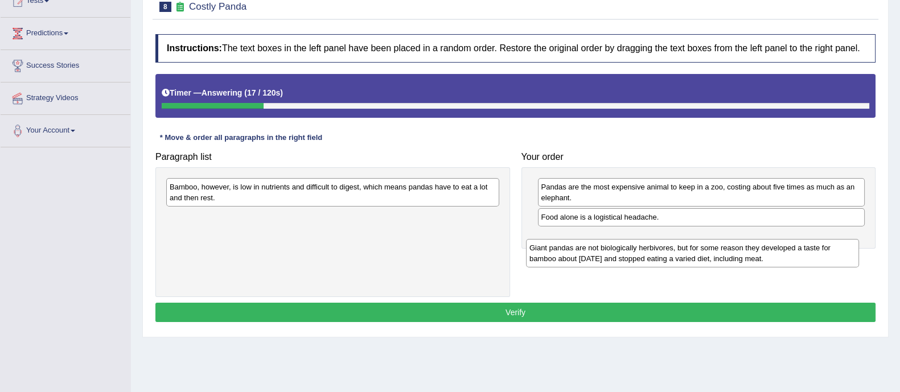
drag, startPoint x: 385, startPoint y: 192, endPoint x: 747, endPoint y: 249, distance: 366.6
click at [747, 249] on div "Giant pandas are not biologically herbivores, but for some reason they develope…" at bounding box center [692, 253] width 333 height 28
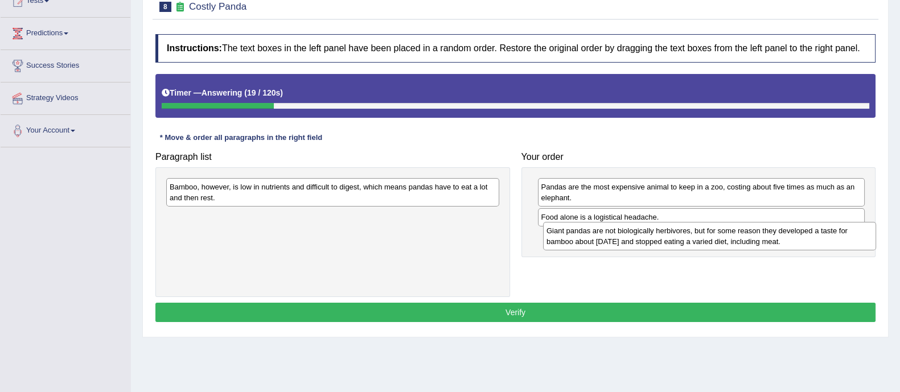
drag, startPoint x: 385, startPoint y: 220, endPoint x: 750, endPoint y: 233, distance: 365.7
click at [750, 233] on div "Giant pandas are not biologically herbivores, but for some reason they develope…" at bounding box center [709, 236] width 333 height 28
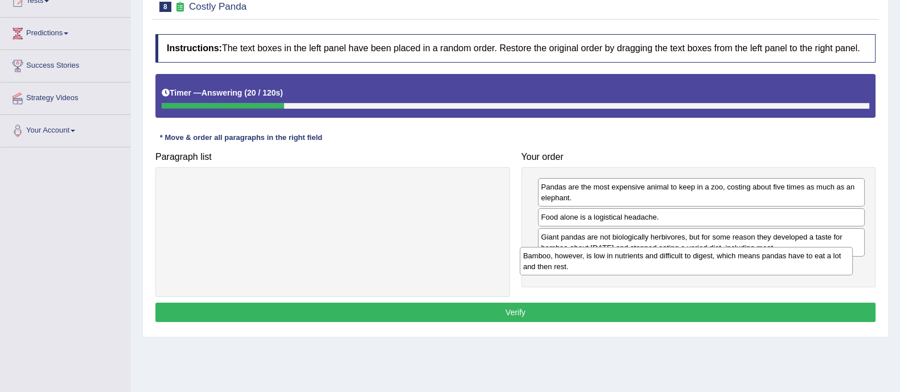
drag, startPoint x: 426, startPoint y: 189, endPoint x: 793, endPoint y: 270, distance: 376.1
click at [793, 270] on div "Bamboo, however, is low in nutrients and difficult to digest, which means panda…" at bounding box center [686, 261] width 333 height 28
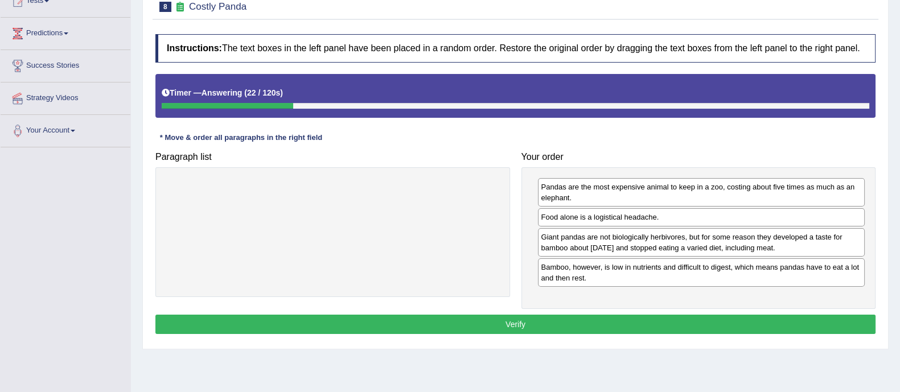
click at [663, 323] on button "Verify" at bounding box center [515, 324] width 720 height 19
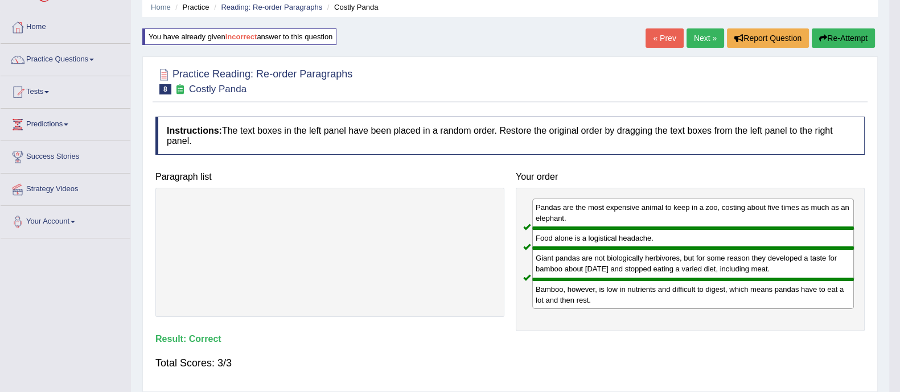
scroll to position [0, 0]
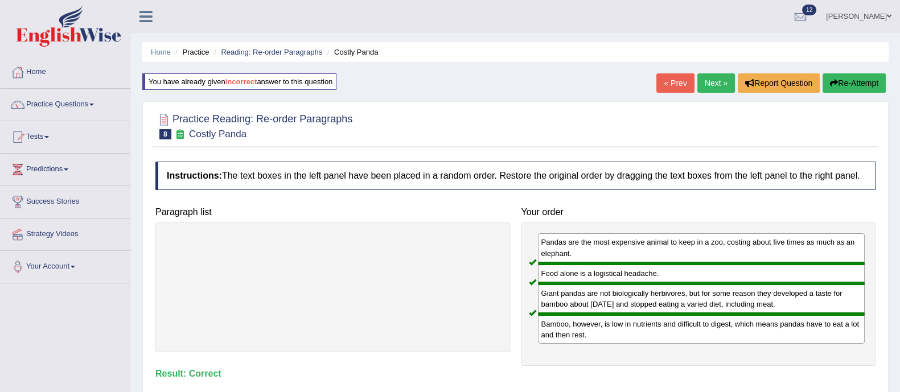
click at [718, 77] on link "Next »" at bounding box center [716, 82] width 38 height 19
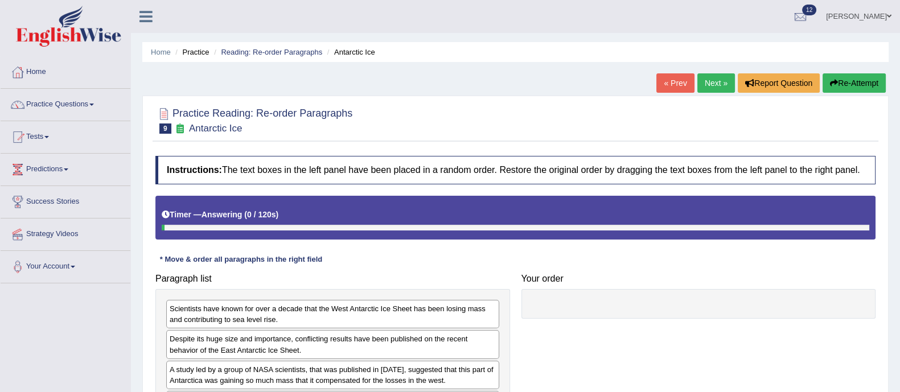
scroll to position [174, 0]
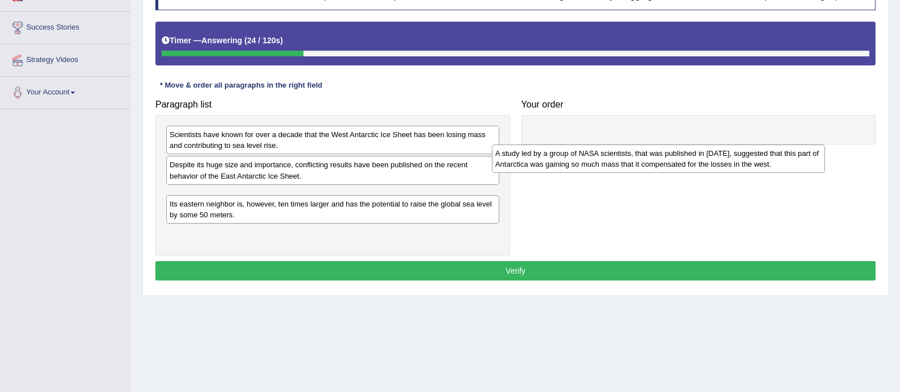
drag, startPoint x: 296, startPoint y: 200, endPoint x: 622, endPoint y: 158, distance: 328.3
click at [622, 158] on div "A study led by a group of NASA scientists, that was published in [DATE], sugges…" at bounding box center [658, 159] width 333 height 28
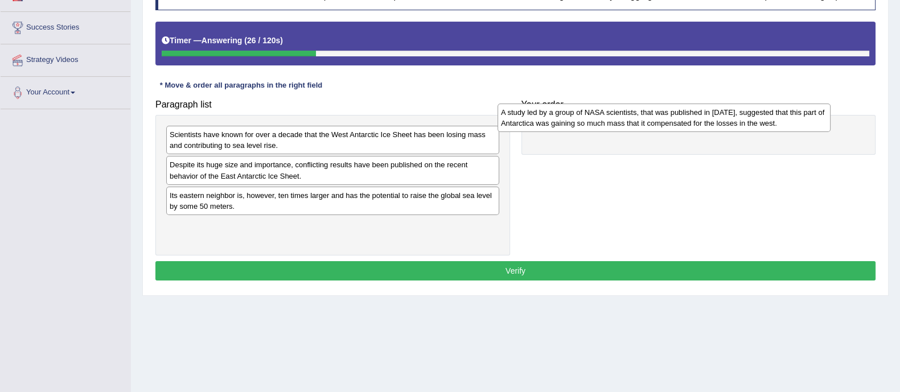
drag, startPoint x: 381, startPoint y: 206, endPoint x: 725, endPoint y: 130, distance: 352.5
click at [724, 130] on div "A study led by a group of NASA scientists, that was published in [DATE], sugges…" at bounding box center [664, 118] width 333 height 28
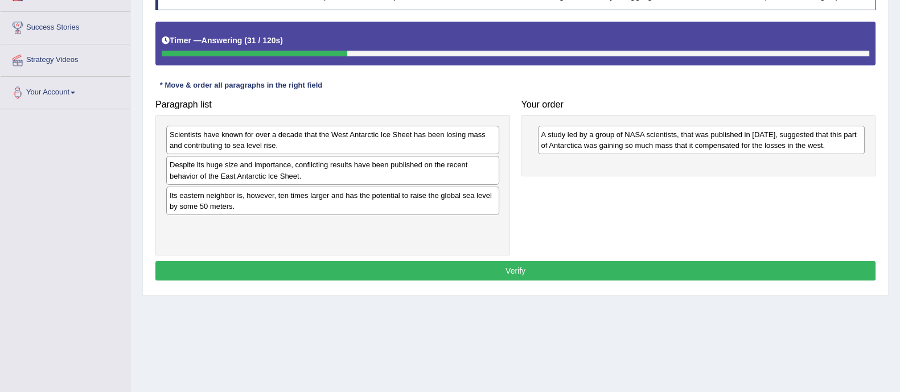
click at [701, 158] on div "A study led by a group of NASA scientists, that was published in [DATE], sugges…" at bounding box center [698, 145] width 355 height 61
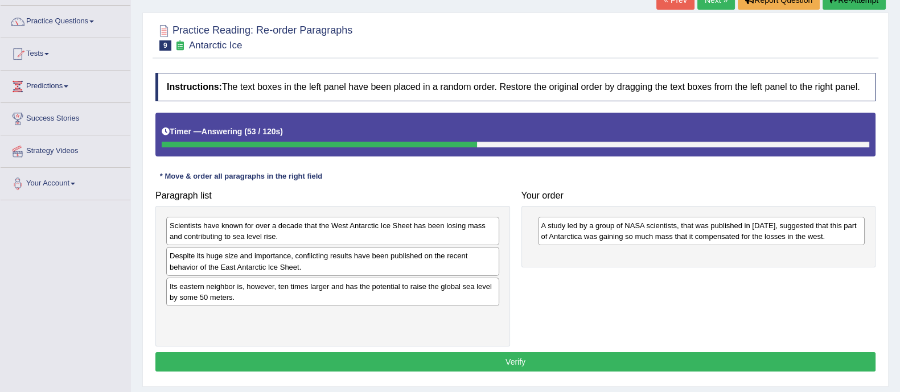
scroll to position [79, 0]
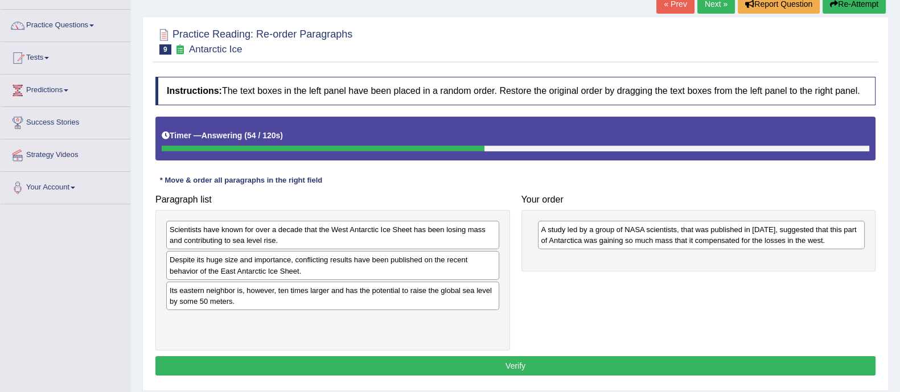
click at [845, 8] on button "Re-Attempt" at bounding box center [854, 3] width 63 height 19
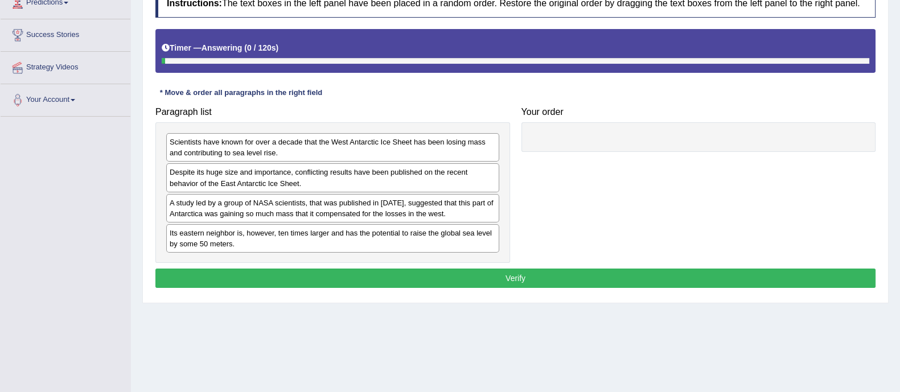
scroll to position [187, 0]
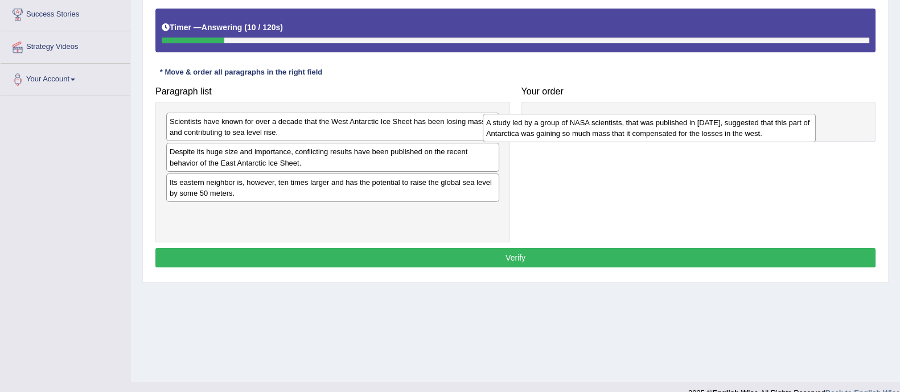
drag, startPoint x: 354, startPoint y: 199, endPoint x: 671, endPoint y: 139, distance: 322.6
click at [671, 139] on div "A study led by a group of NASA scientists, that was published in [DATE], sugges…" at bounding box center [649, 128] width 333 height 28
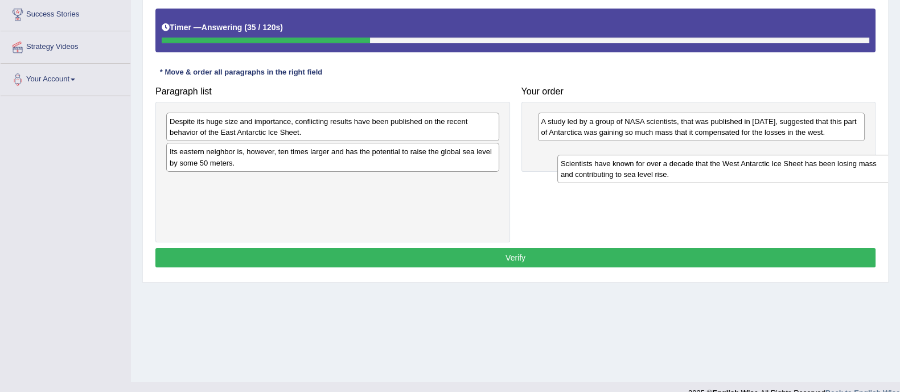
drag, startPoint x: 298, startPoint y: 137, endPoint x: 689, endPoint y: 179, distance: 393.3
click at [689, 179] on div "Scientists have known for over a decade that the West Antarctic Ice Sheet has b…" at bounding box center [723, 169] width 333 height 28
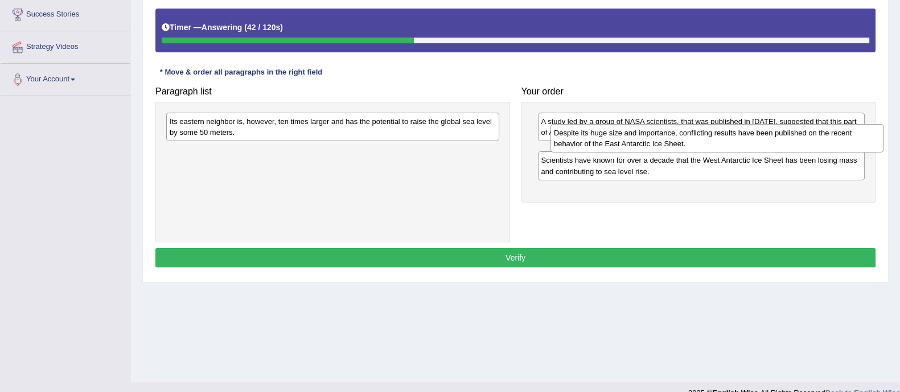
drag, startPoint x: 336, startPoint y: 139, endPoint x: 721, endPoint y: 150, distance: 384.4
click at [721, 150] on div "Despite its huge size and importance, conflicting results have been published o…" at bounding box center [716, 138] width 333 height 28
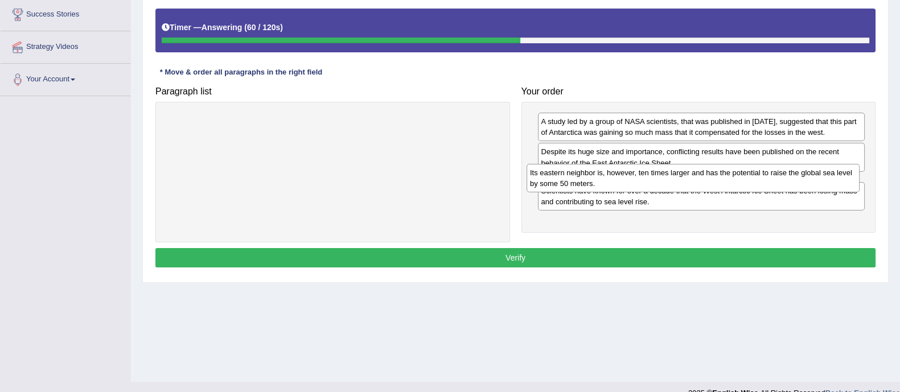
drag, startPoint x: 250, startPoint y: 132, endPoint x: 610, endPoint y: 184, distance: 364.0
click at [610, 184] on div "Its eastern neighbor is, however, ten times larger and has the potential to rai…" at bounding box center [693, 178] width 333 height 28
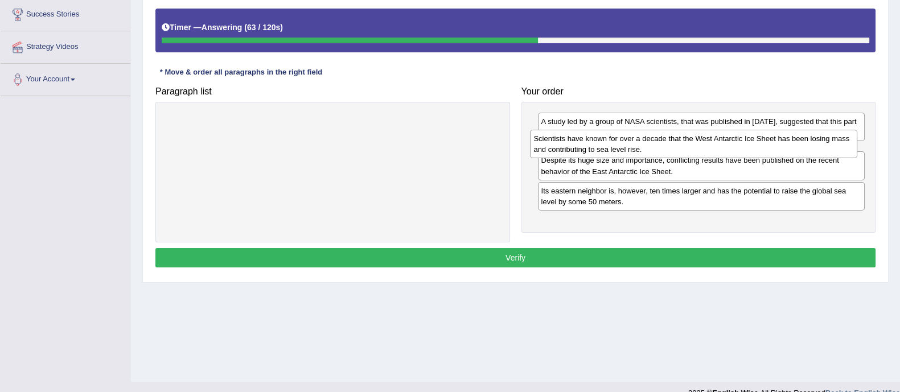
drag, startPoint x: 615, startPoint y: 219, endPoint x: 607, endPoint y: 145, distance: 73.8
click at [607, 145] on div "Scientists have known for over a decade that the West Antarctic Ice Sheet has b…" at bounding box center [693, 144] width 327 height 28
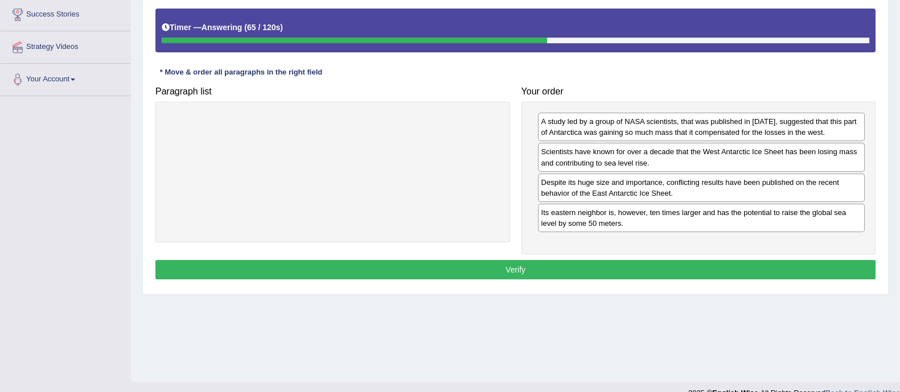
click at [586, 260] on button "Verify" at bounding box center [515, 269] width 720 height 19
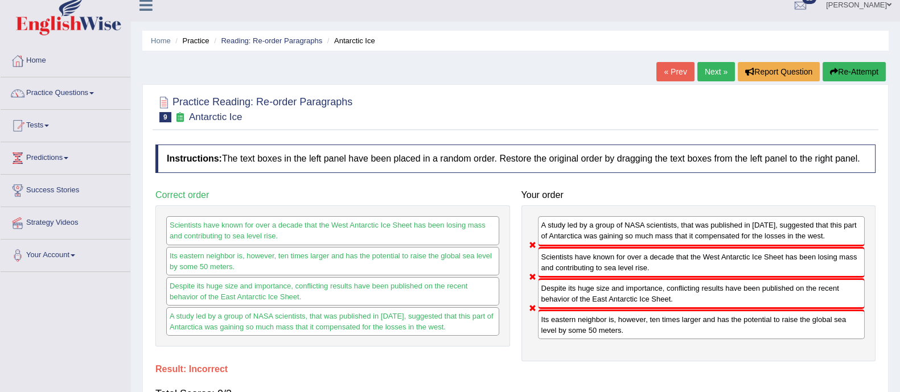
scroll to position [0, 0]
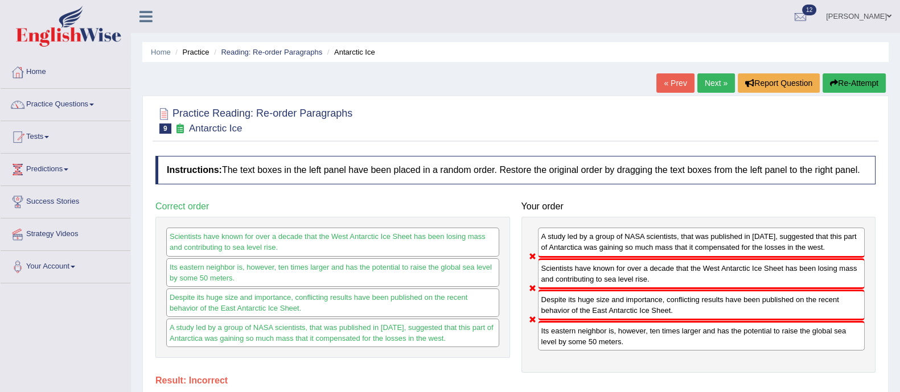
click at [853, 81] on button "Re-Attempt" at bounding box center [854, 82] width 63 height 19
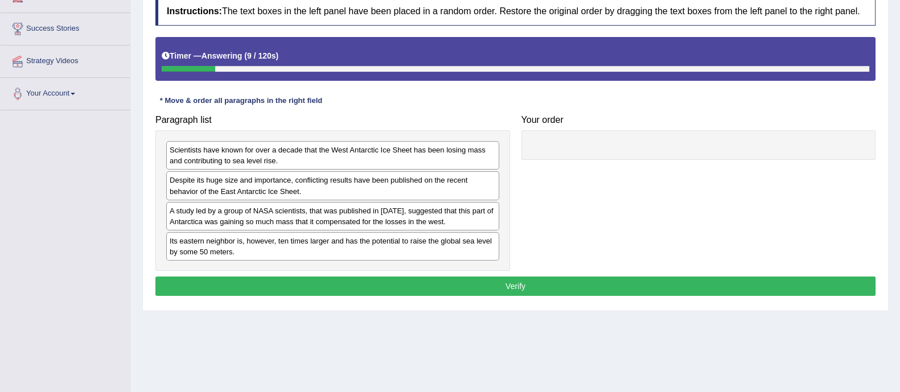
scroll to position [174, 0]
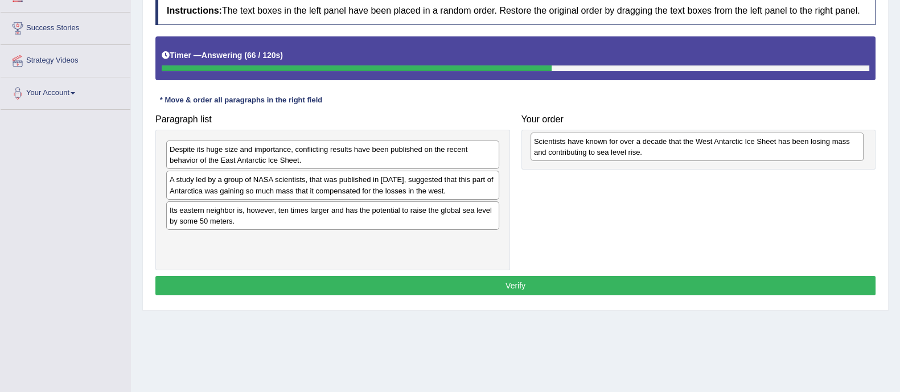
drag, startPoint x: 296, startPoint y: 152, endPoint x: 660, endPoint y: 143, distance: 364.4
click at [660, 143] on div "Scientists have known for over a decade that the West Antarctic Ice Sheet has b…" at bounding box center [697, 147] width 333 height 28
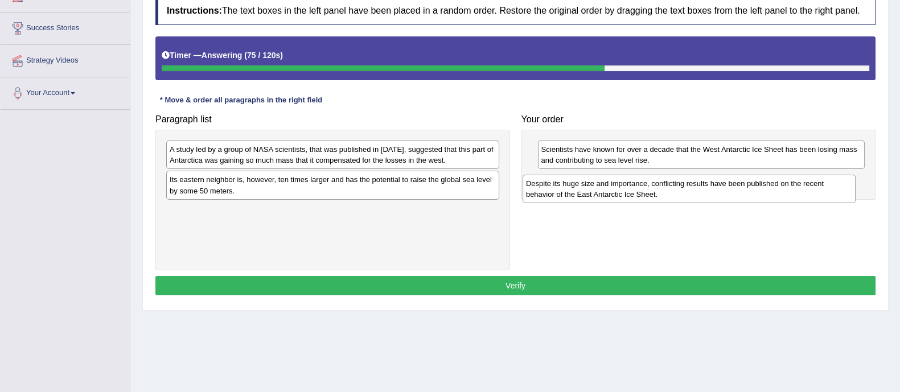
drag, startPoint x: 310, startPoint y: 163, endPoint x: 679, endPoint y: 197, distance: 369.8
click at [679, 197] on div "Despite its huge size and importance, conflicting results have been published o…" at bounding box center [689, 189] width 333 height 28
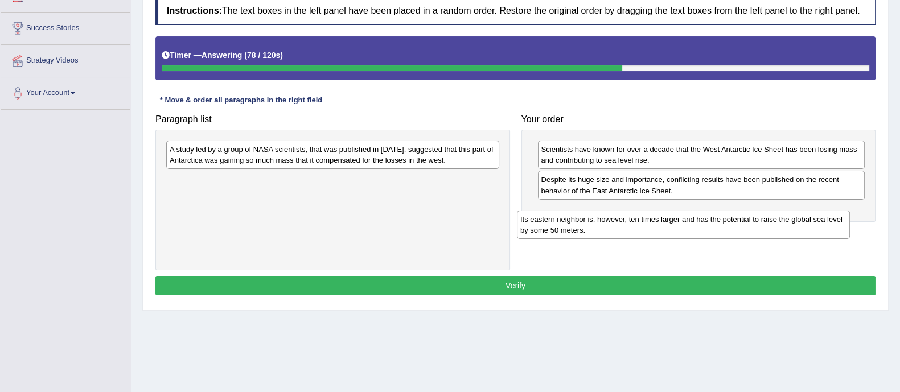
drag, startPoint x: 432, startPoint y: 180, endPoint x: 782, endPoint y: 220, distance: 352.9
click at [782, 220] on div "Its eastern neighbor is, however, ten times larger and has the potential to rai…" at bounding box center [683, 225] width 333 height 28
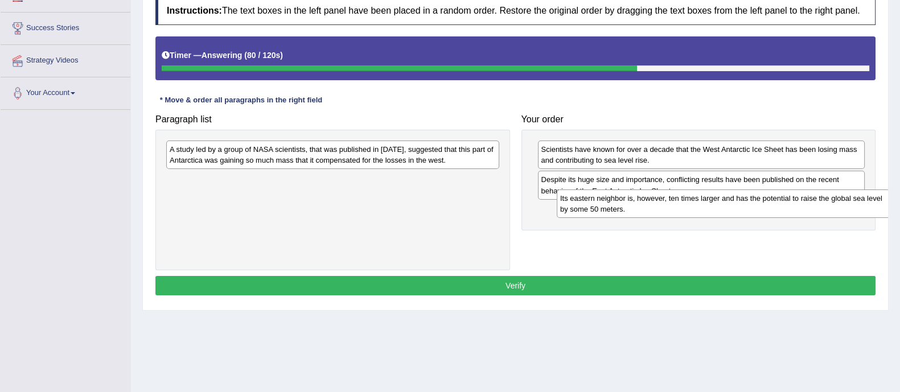
drag, startPoint x: 428, startPoint y: 183, endPoint x: 819, endPoint y: 200, distance: 391.5
click at [819, 200] on div "Its eastern neighbor is, however, ten times larger and has the potential to rai…" at bounding box center [723, 204] width 333 height 28
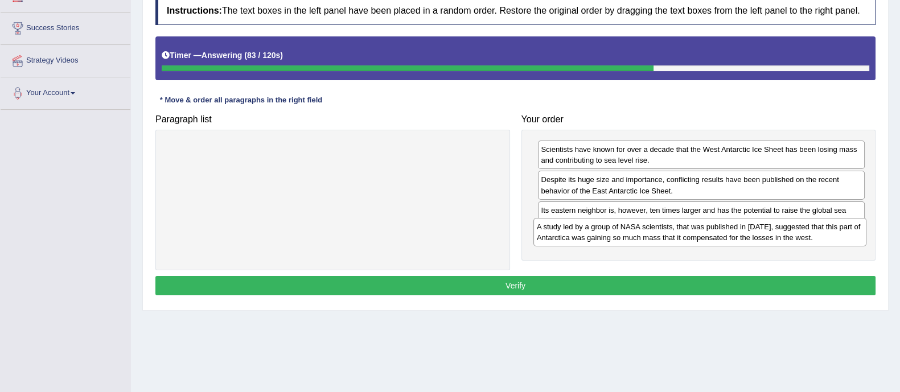
drag, startPoint x: 434, startPoint y: 157, endPoint x: 802, endPoint y: 235, distance: 375.2
click at [802, 235] on div "A study led by a group of NASA scientists, that was published in [DATE], sugges…" at bounding box center [699, 232] width 333 height 28
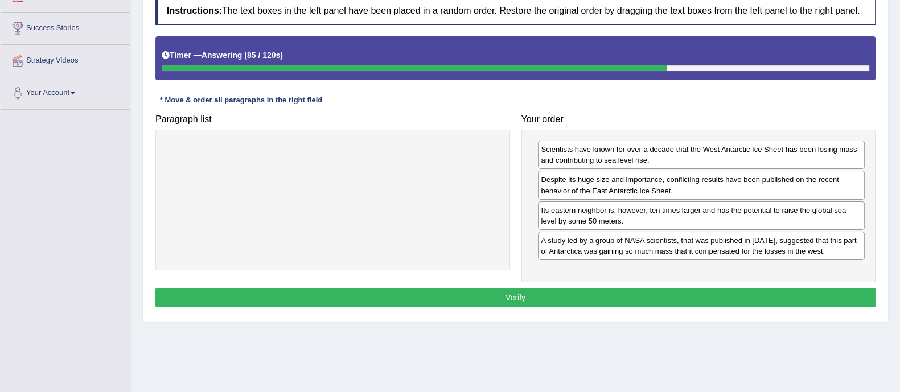
click at [766, 301] on button "Verify" at bounding box center [515, 297] width 720 height 19
